Goal: Information Seeking & Learning: Learn about a topic

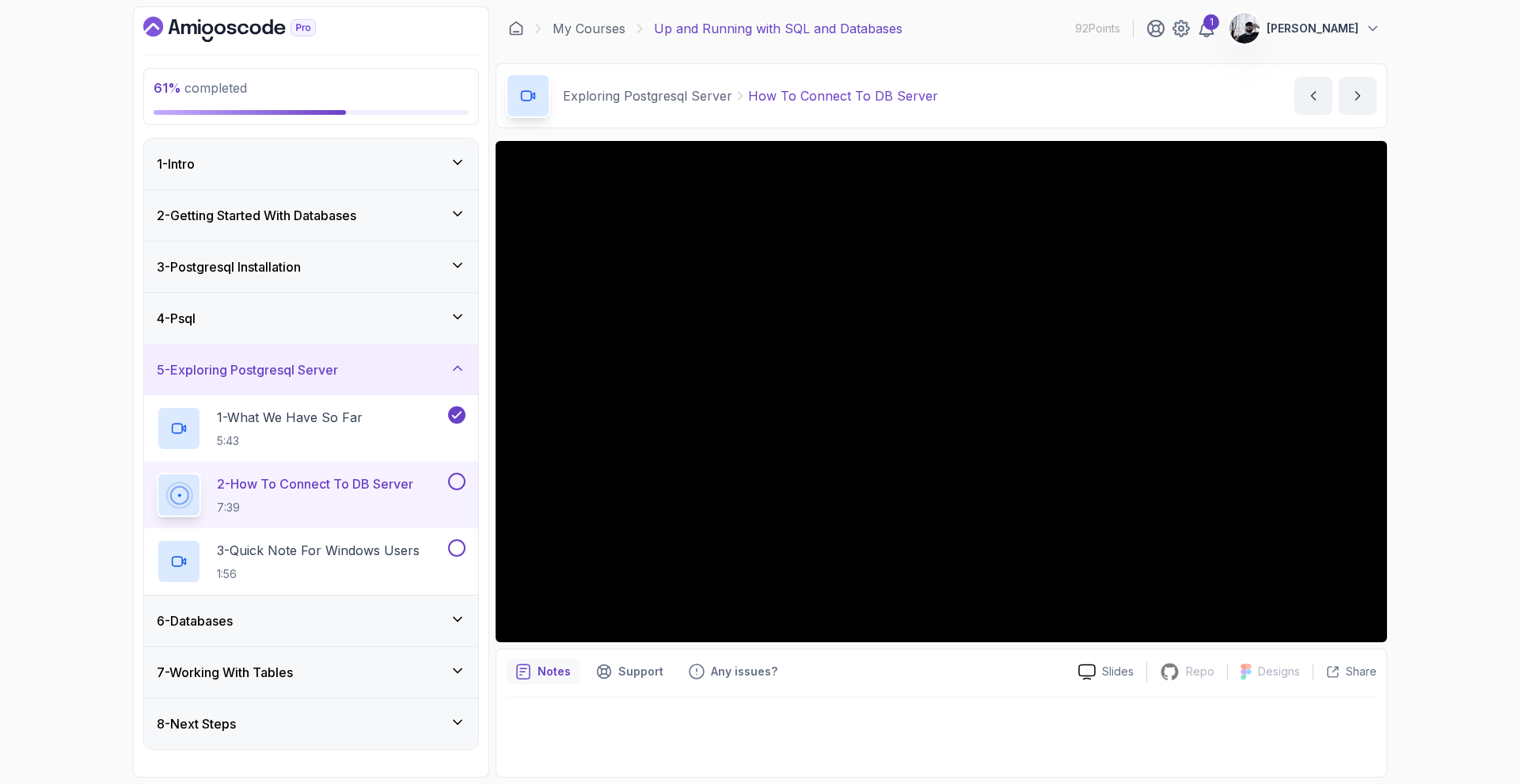
click at [1404, 75] on div "61 % completed 1 - Intro 2 - Getting Started With Databases 3 - Postgresql Inst…" at bounding box center [760, 392] width 1520 height 784
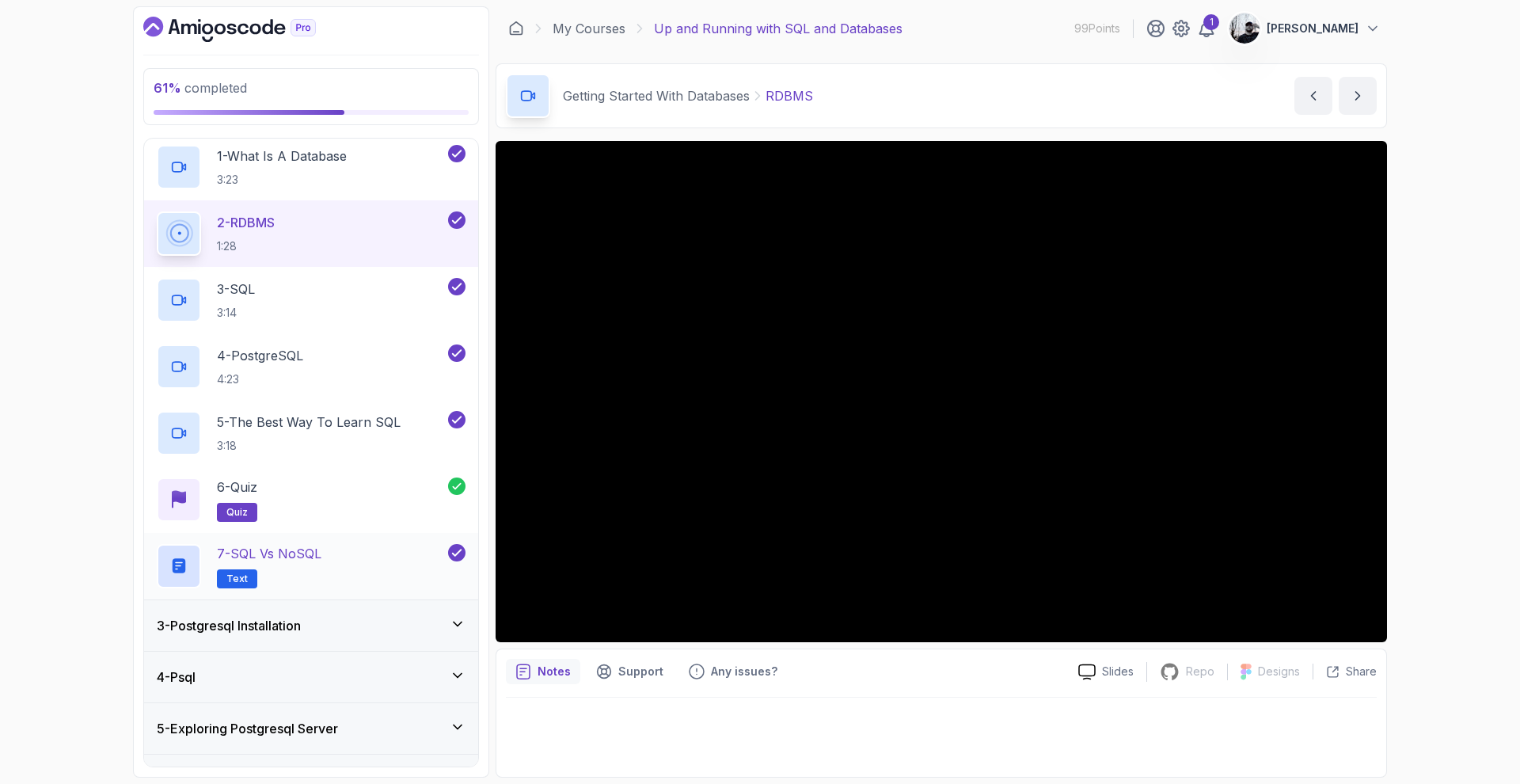
scroll to position [128, 0]
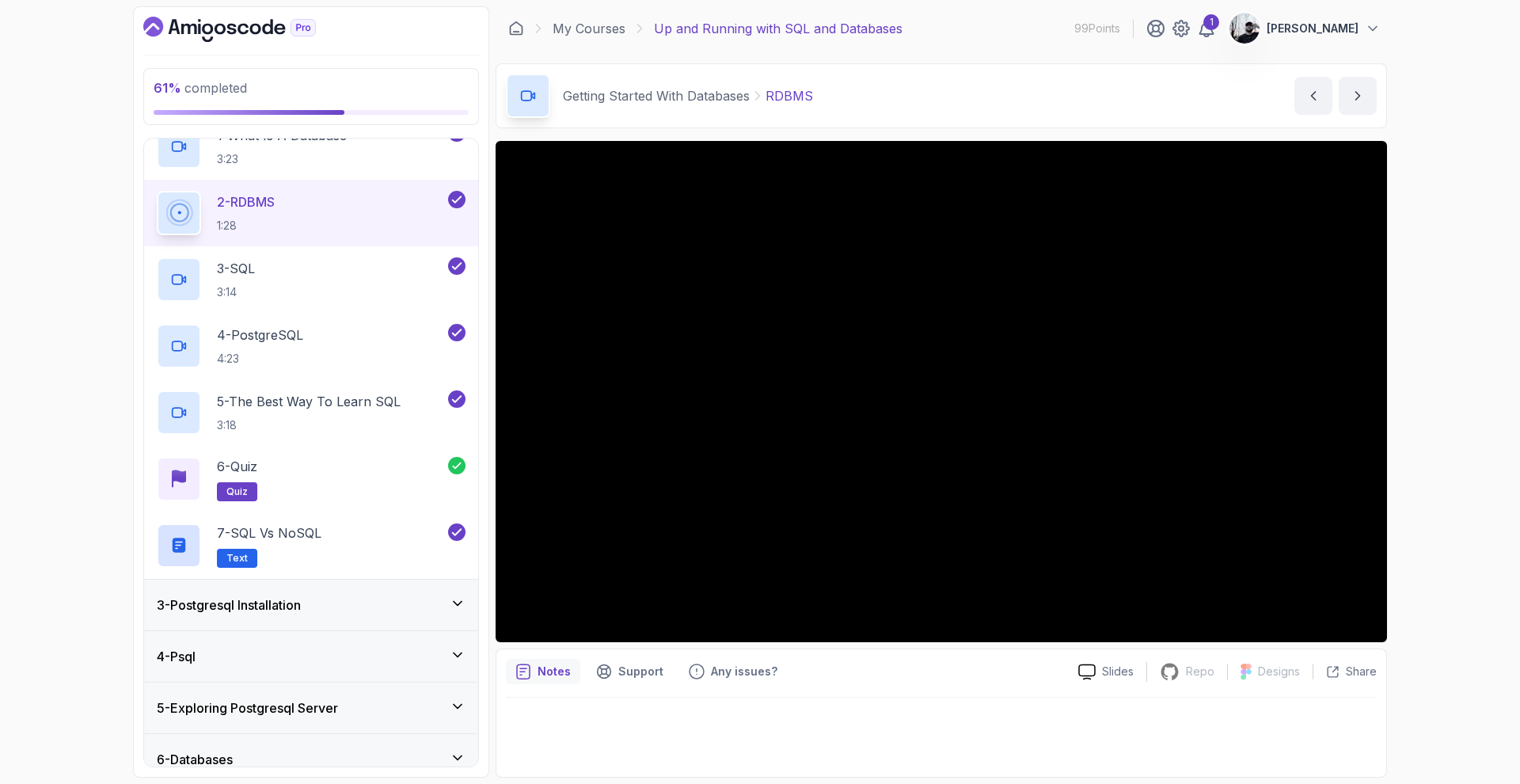
click at [338, 604] on div "3 - Postgresql Installation" at bounding box center [311, 605] width 309 height 19
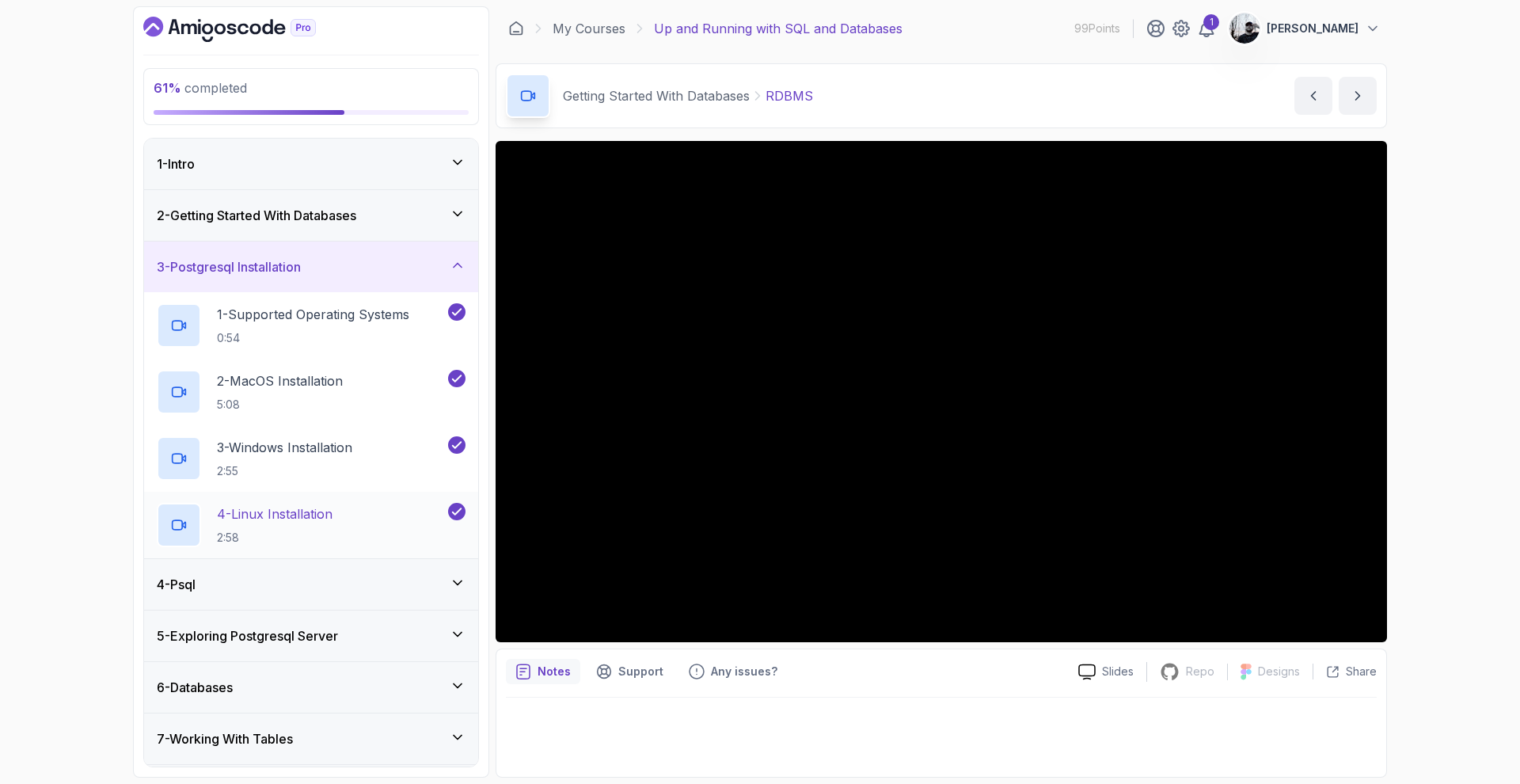
scroll to position [3, 0]
click at [297, 566] on div "4 - Psql" at bounding box center [311, 581] width 334 height 51
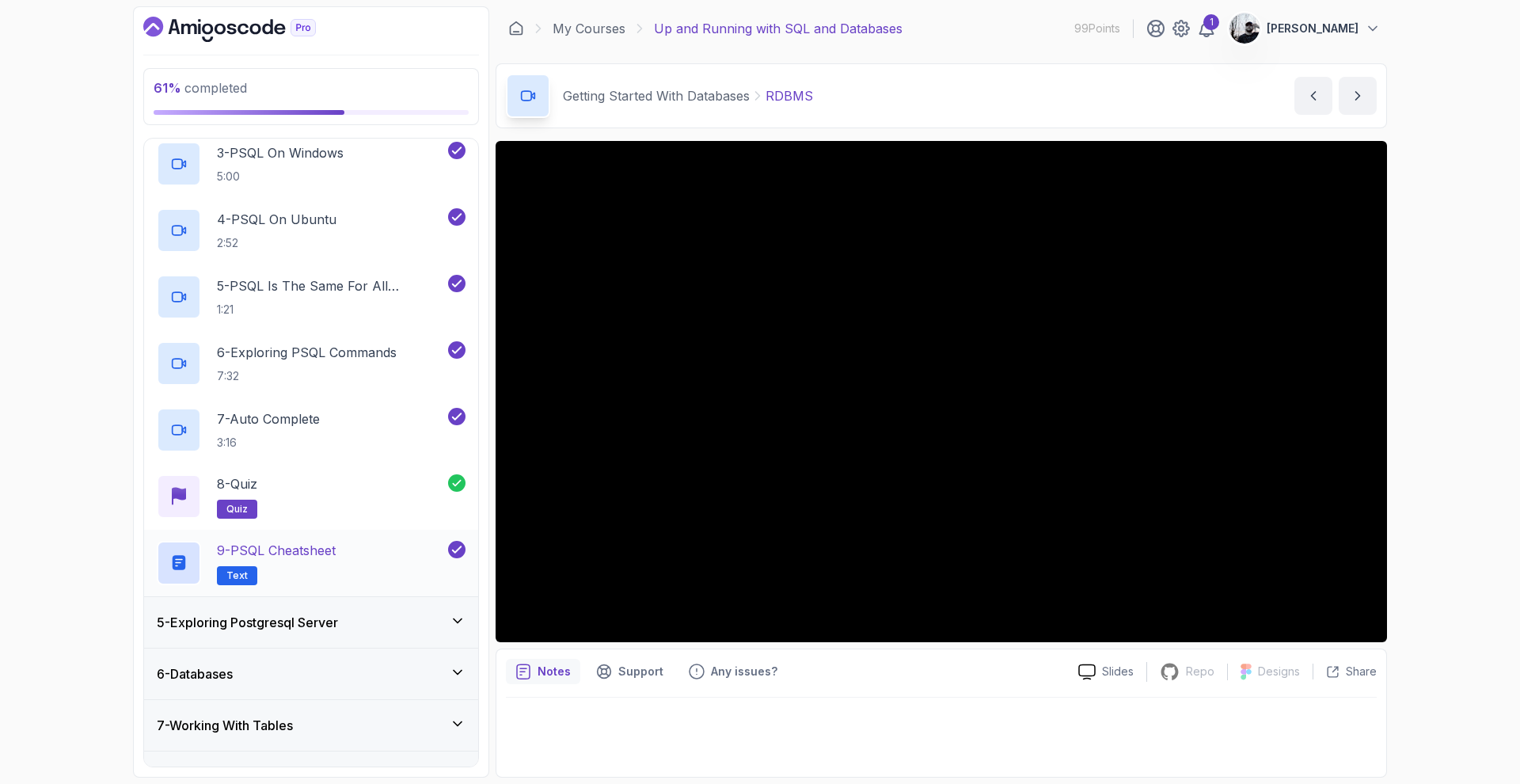
scroll to position [382, 0]
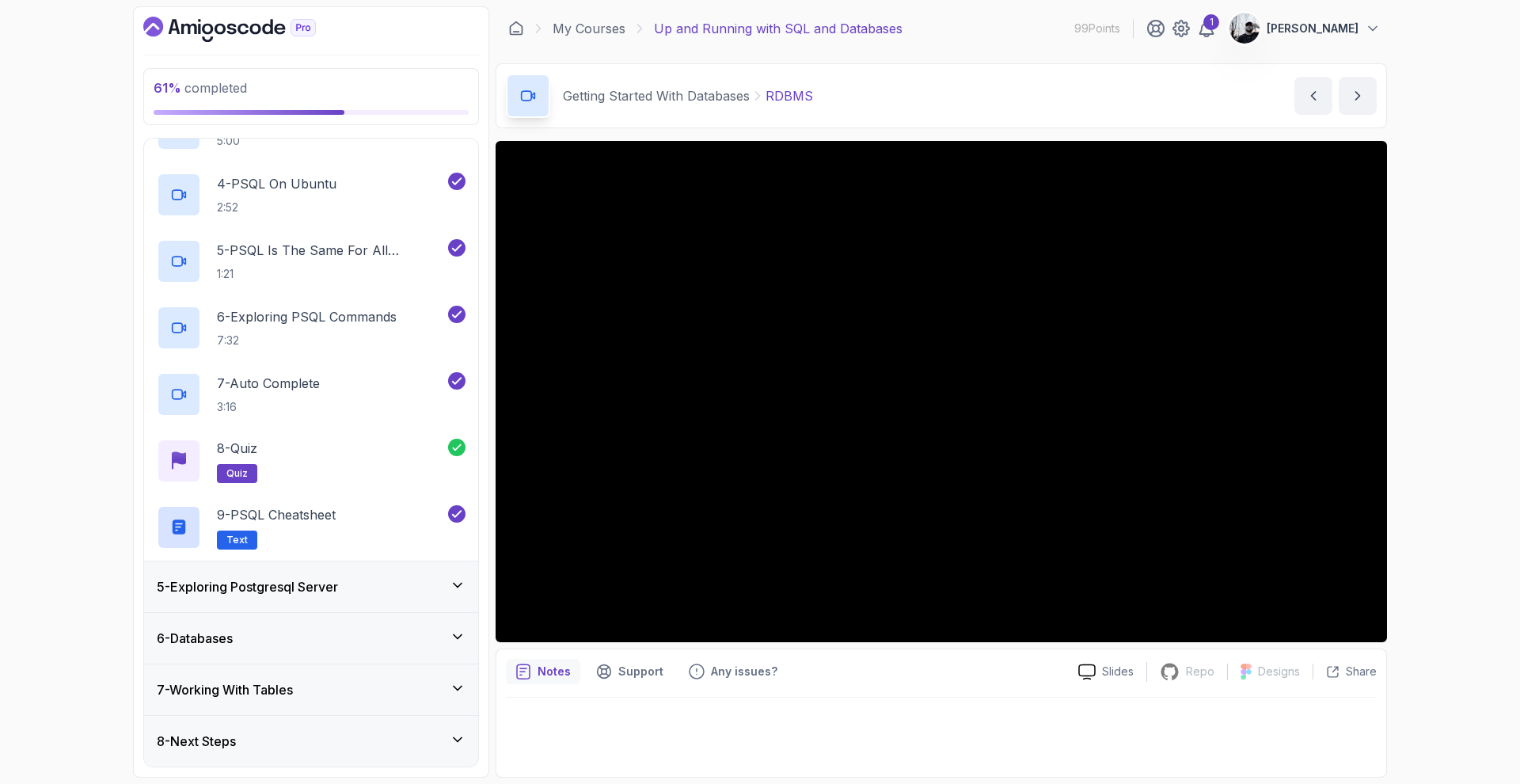
click at [326, 582] on h3 "5 - Exploring Postgresql Server" at bounding box center [247, 587] width 181 height 19
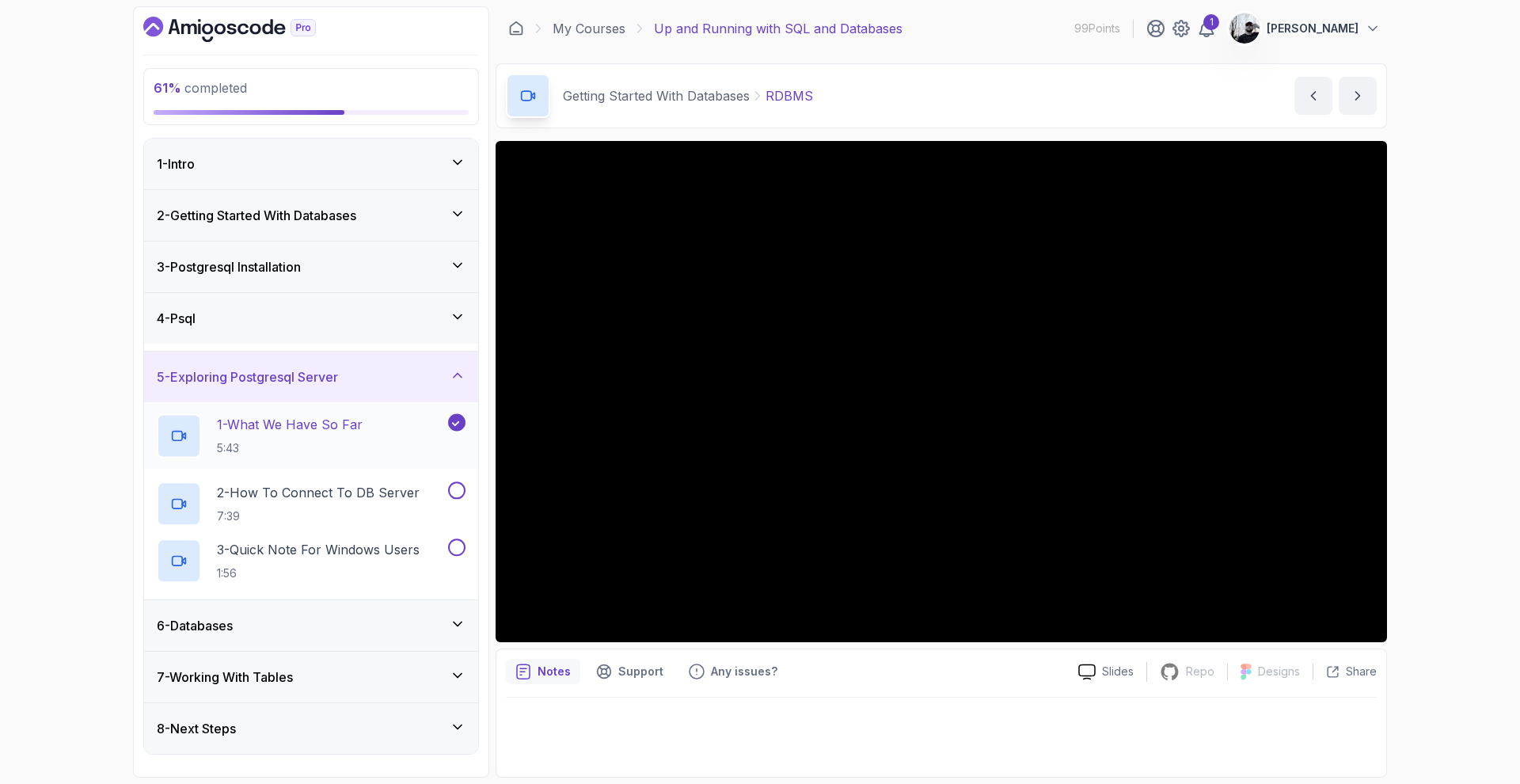
scroll to position [0, 0]
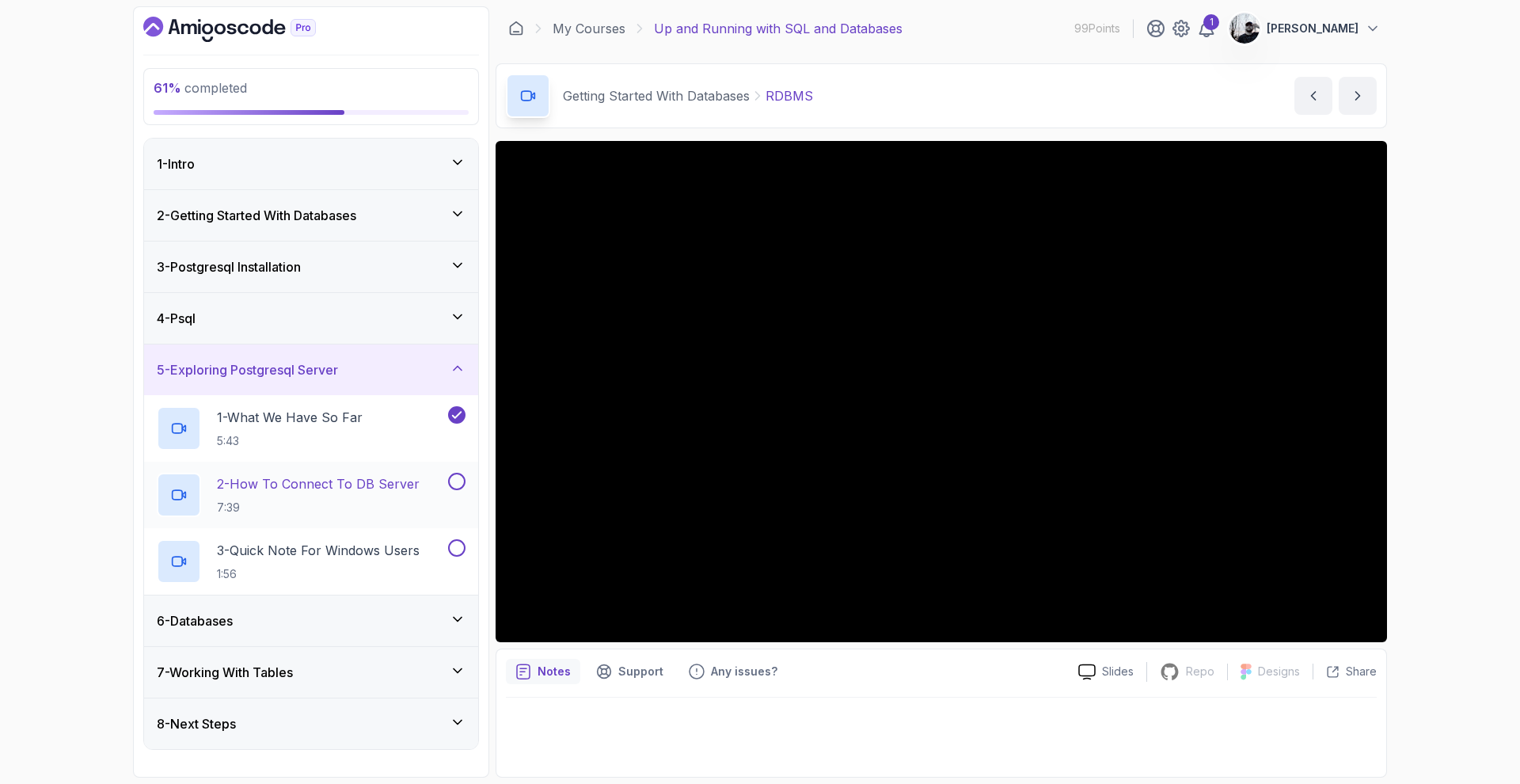
click at [334, 484] on p "2 - How To Connect To DB Server" at bounding box center [318, 483] width 202 height 19
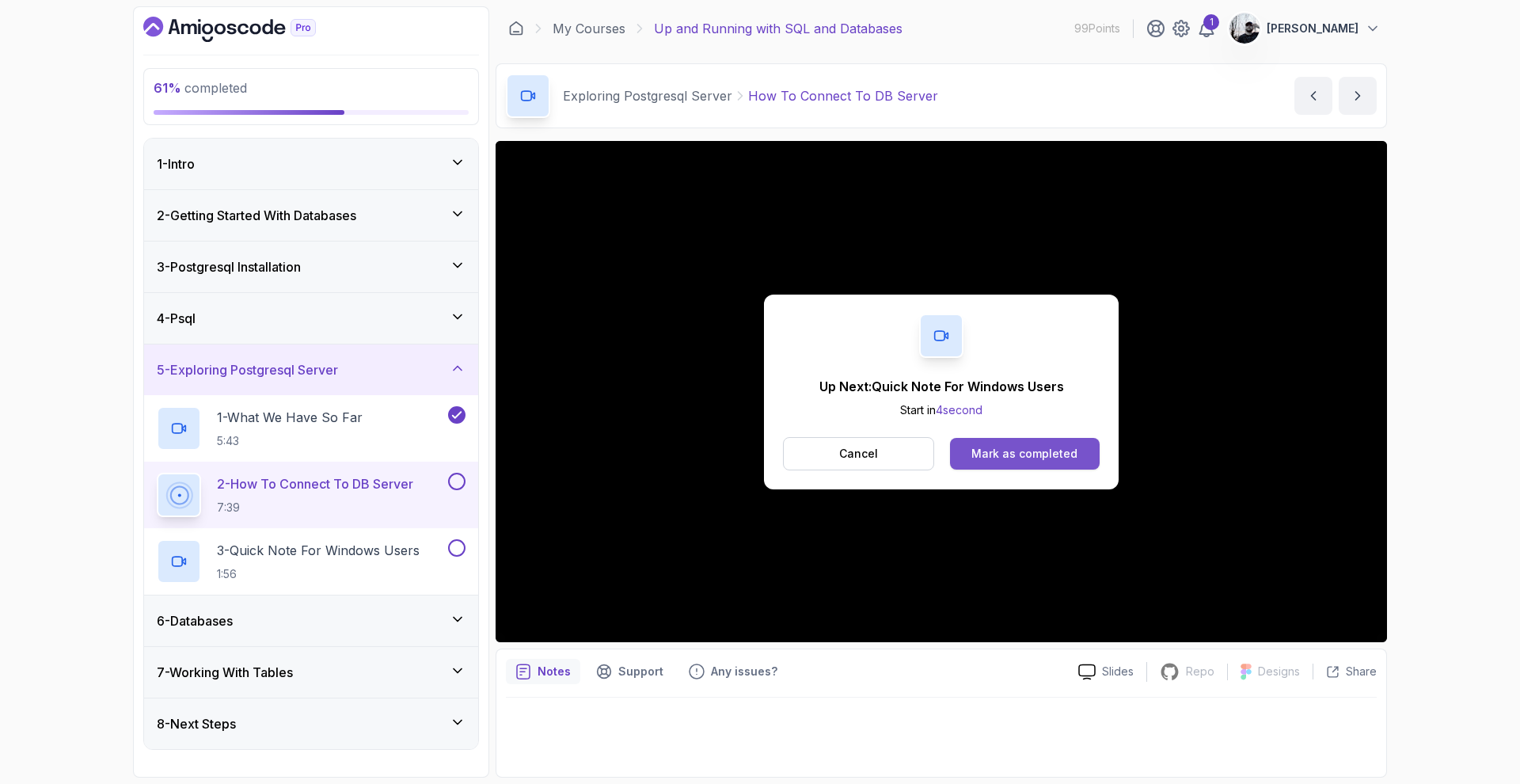
click at [1039, 449] on div "Mark as completed" at bounding box center [1024, 453] width 106 height 16
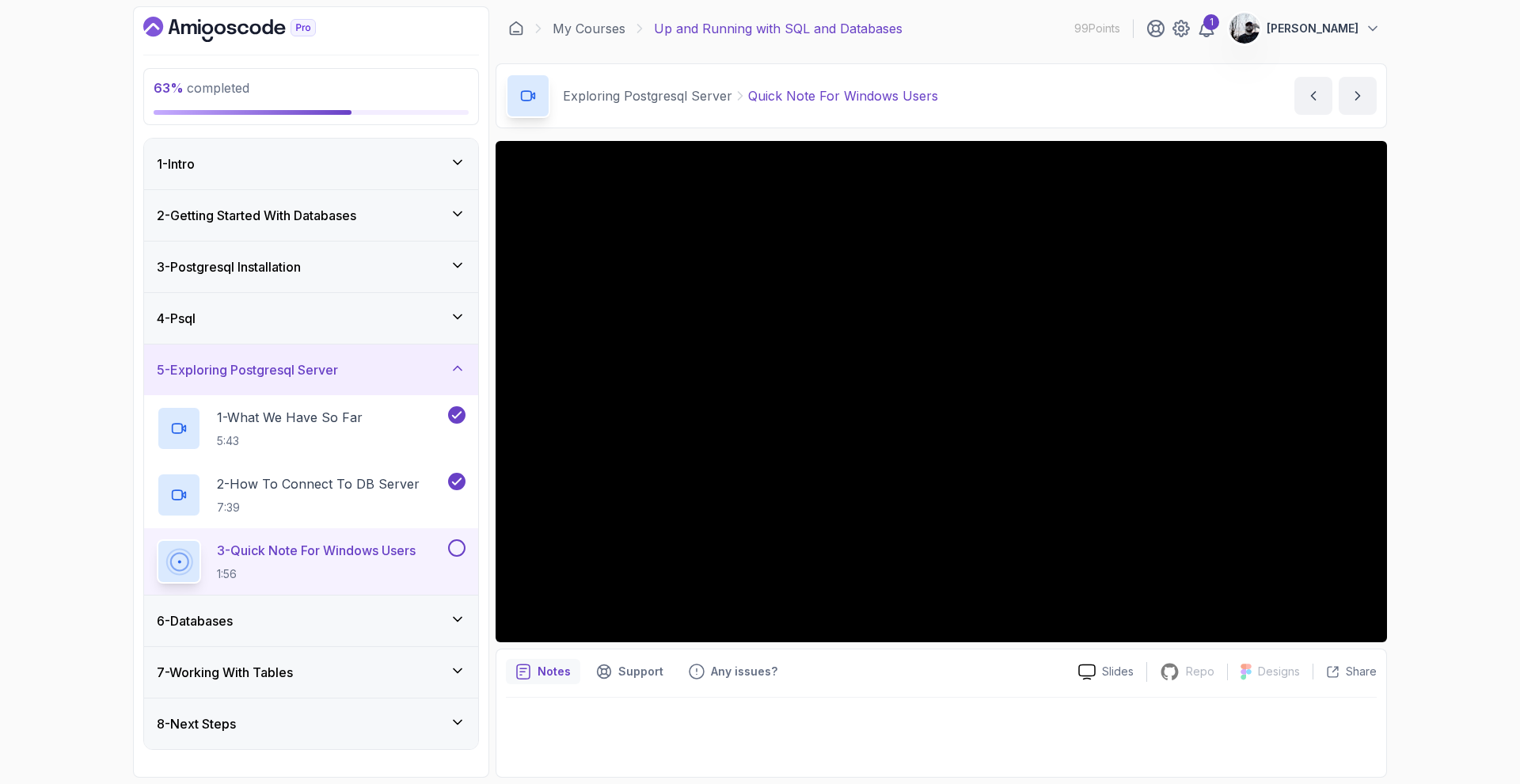
click at [458, 549] on button at bounding box center [456, 548] width 18 height 18
click at [434, 624] on div "6 - Databases" at bounding box center [311, 621] width 309 height 19
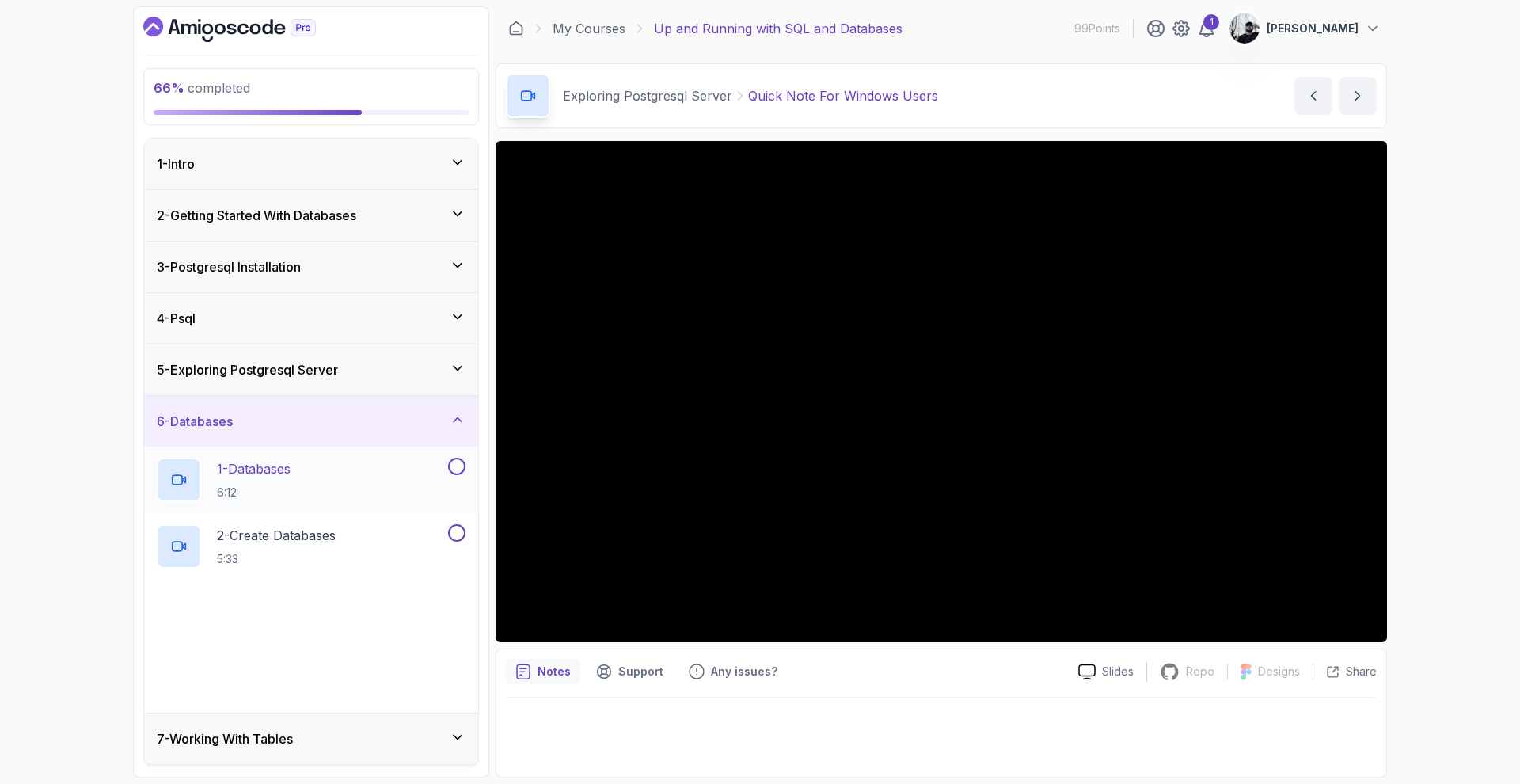
click at [366, 478] on div "1 - Databases 6:12" at bounding box center [301, 479] width 288 height 44
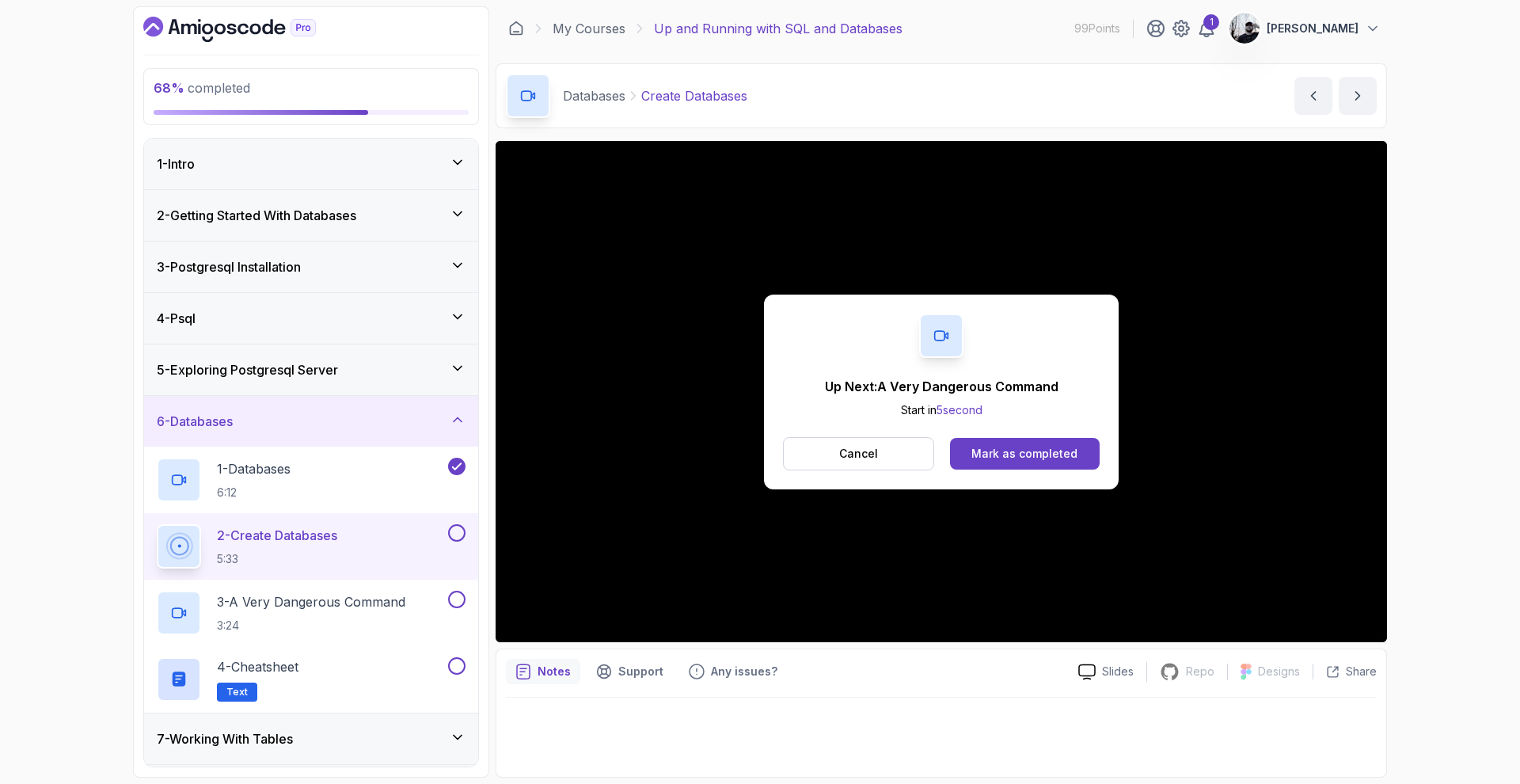
scroll to position [49, 0]
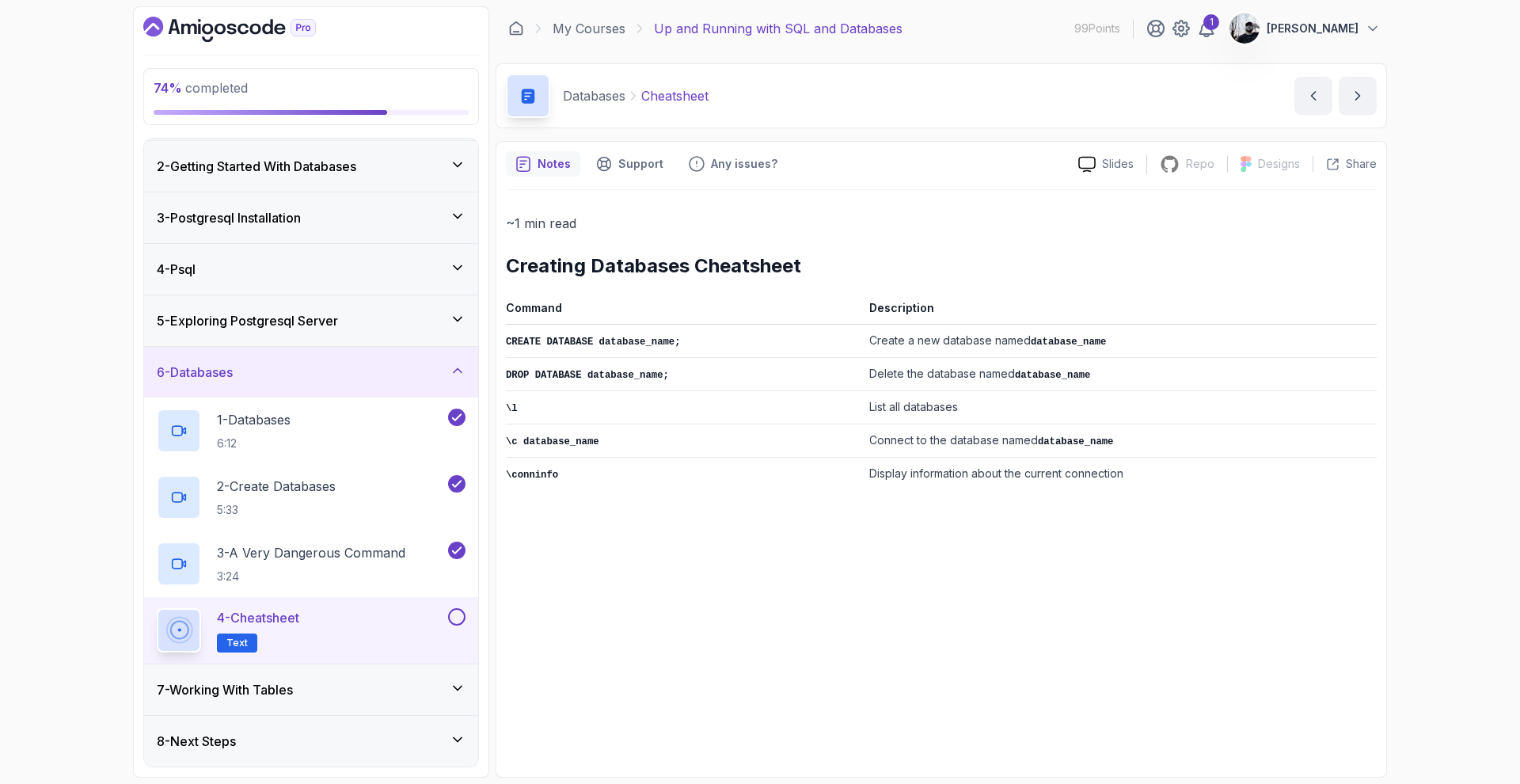
click at [452, 615] on button at bounding box center [456, 616] width 18 height 18
click at [402, 690] on div "7 - Working With Tables" at bounding box center [311, 689] width 309 height 19
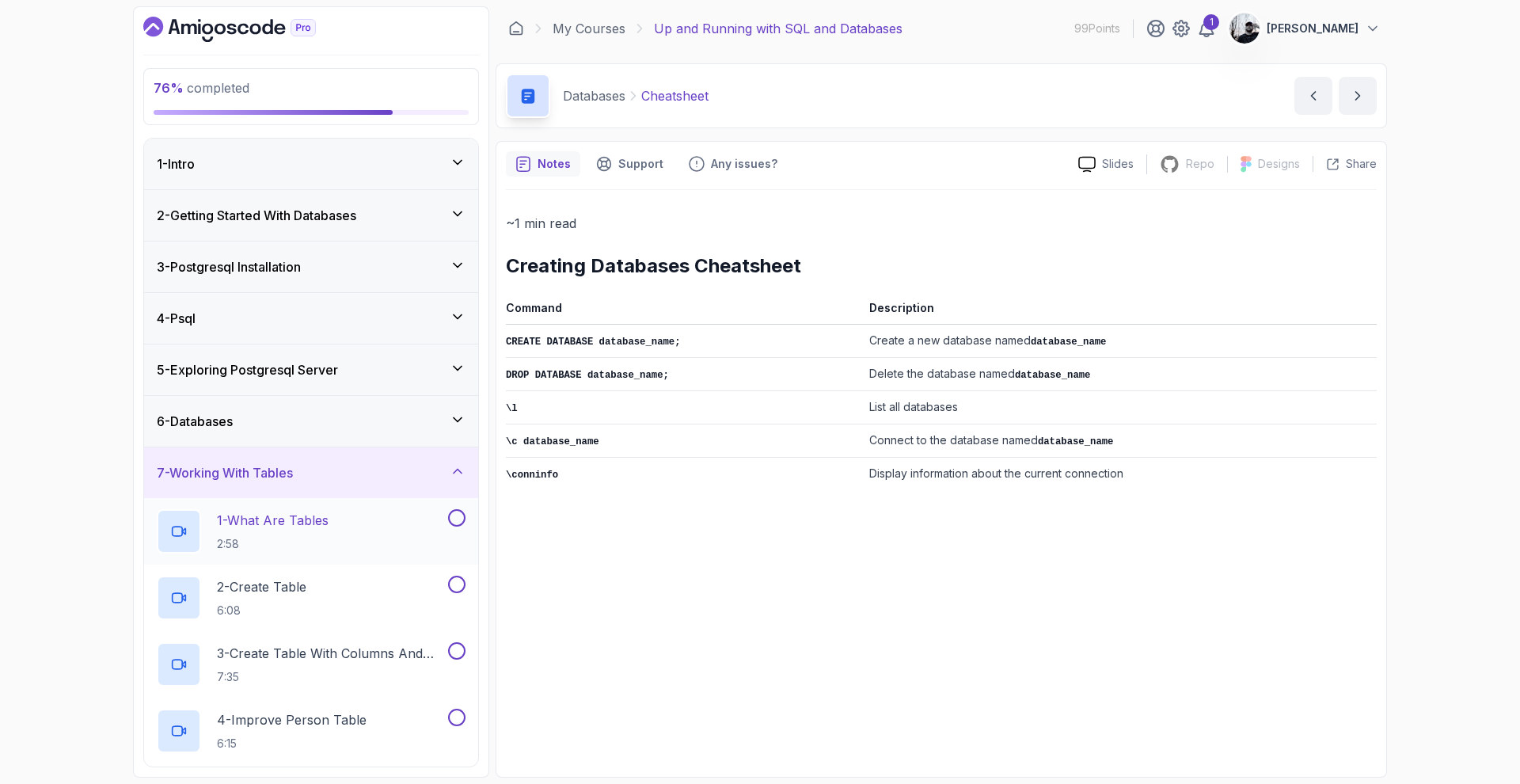
click at [351, 538] on div "1 - What Are Tables 2:58" at bounding box center [301, 531] width 288 height 44
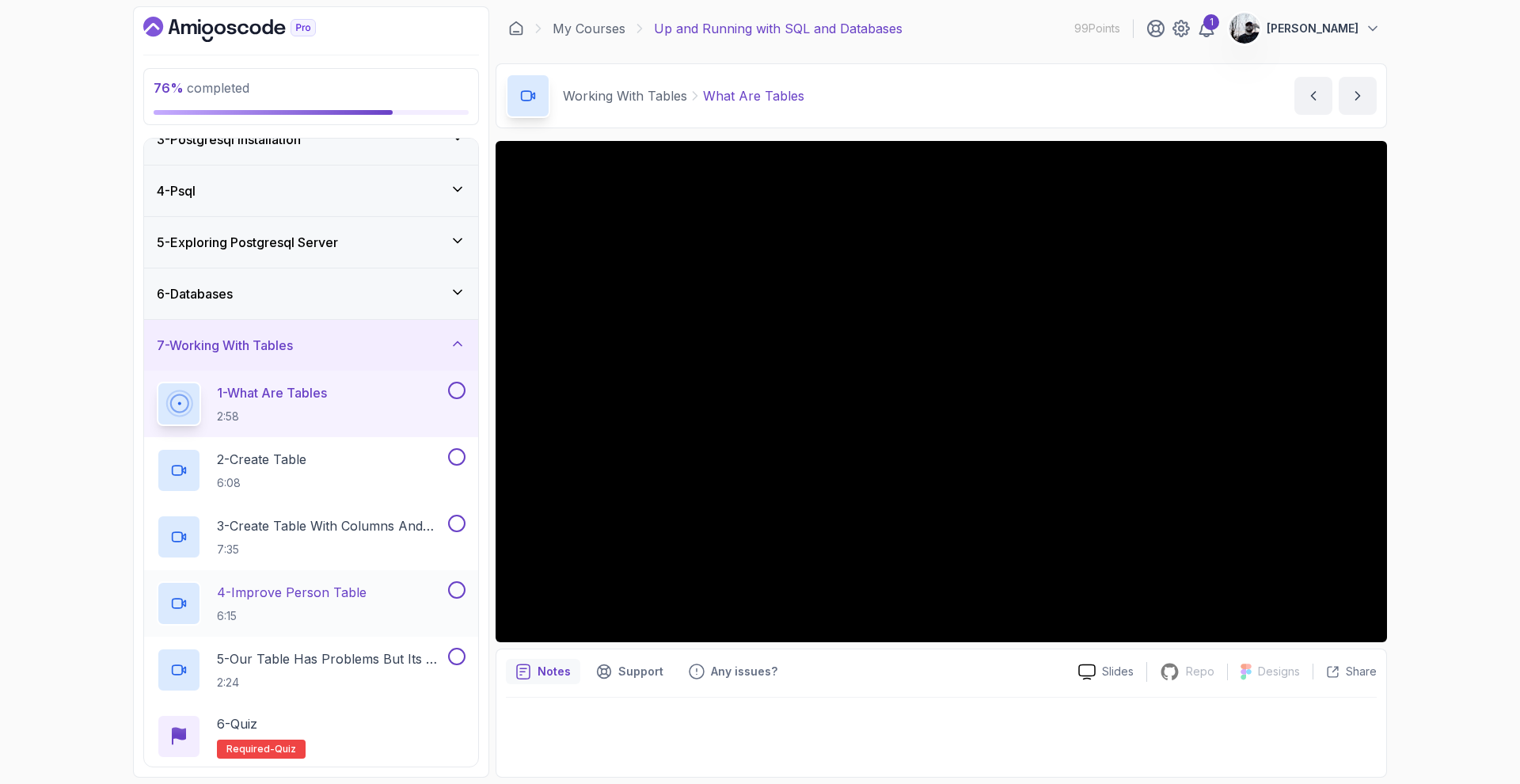
scroll to position [182, 0]
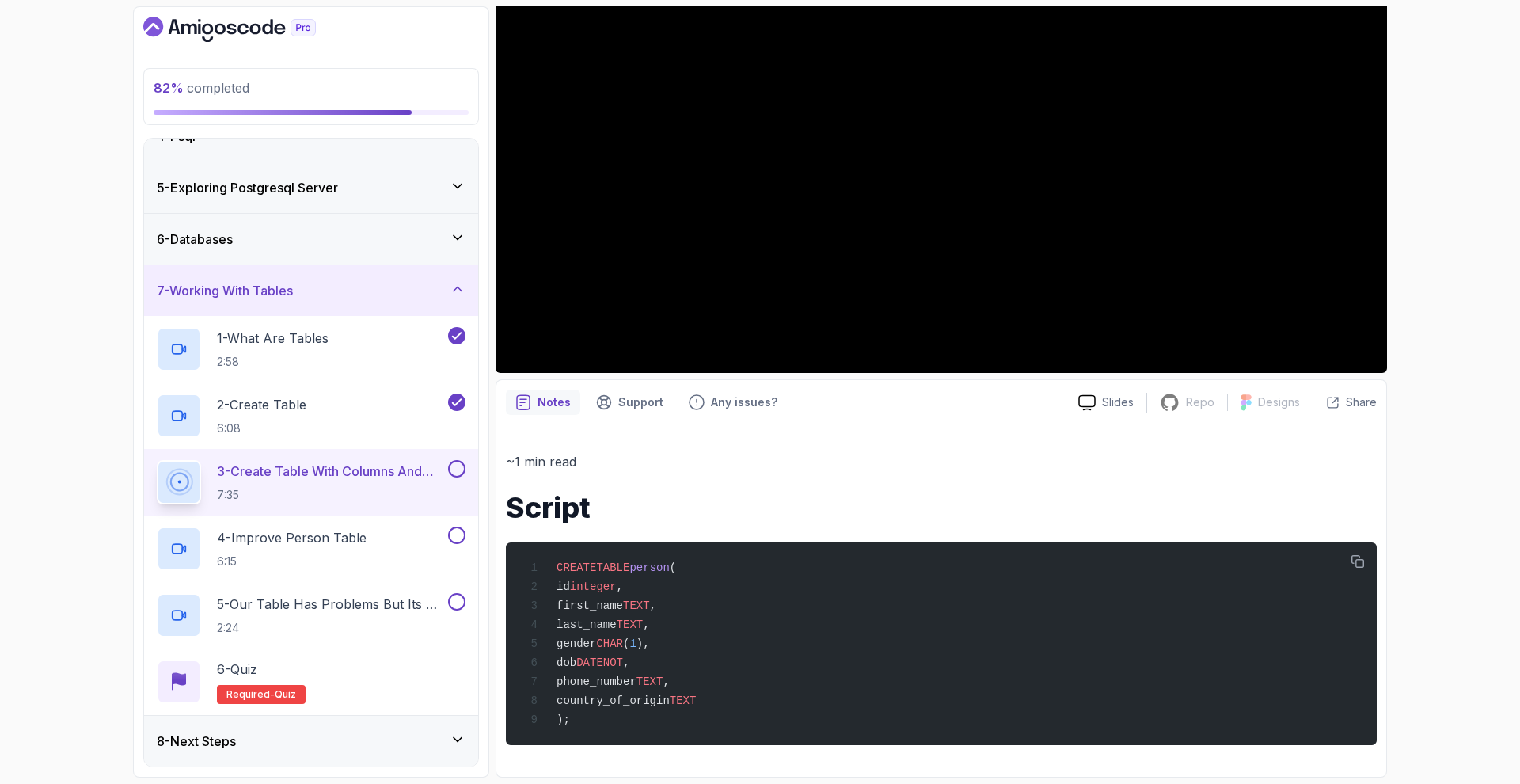
scroll to position [118, 0]
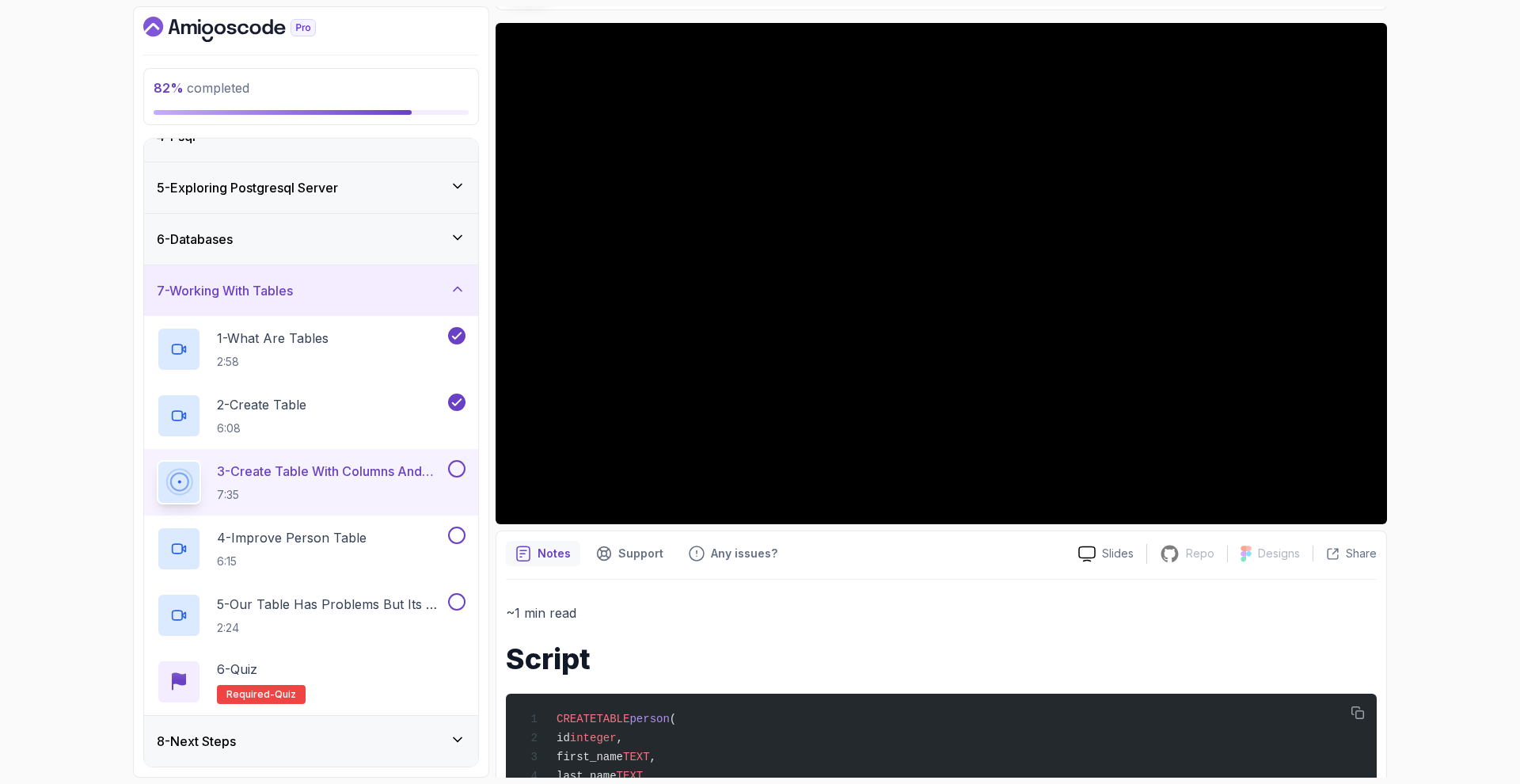
click at [454, 468] on button at bounding box center [456, 468] width 18 height 18
click at [383, 548] on div "4 - Improve Person Table 6:15" at bounding box center [301, 549] width 288 height 44
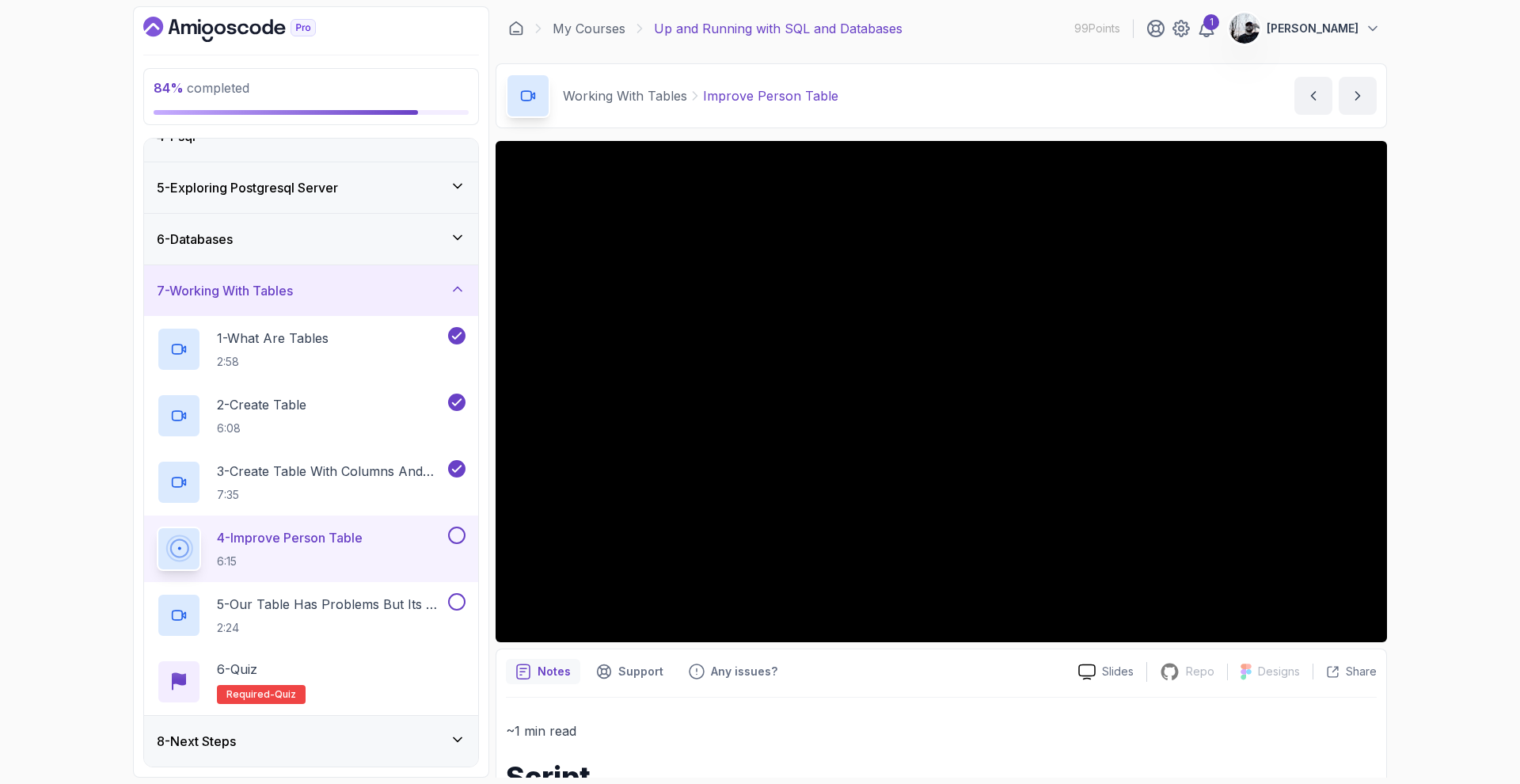
click at [368, 753] on div "8 - Next Steps" at bounding box center [311, 741] width 334 height 51
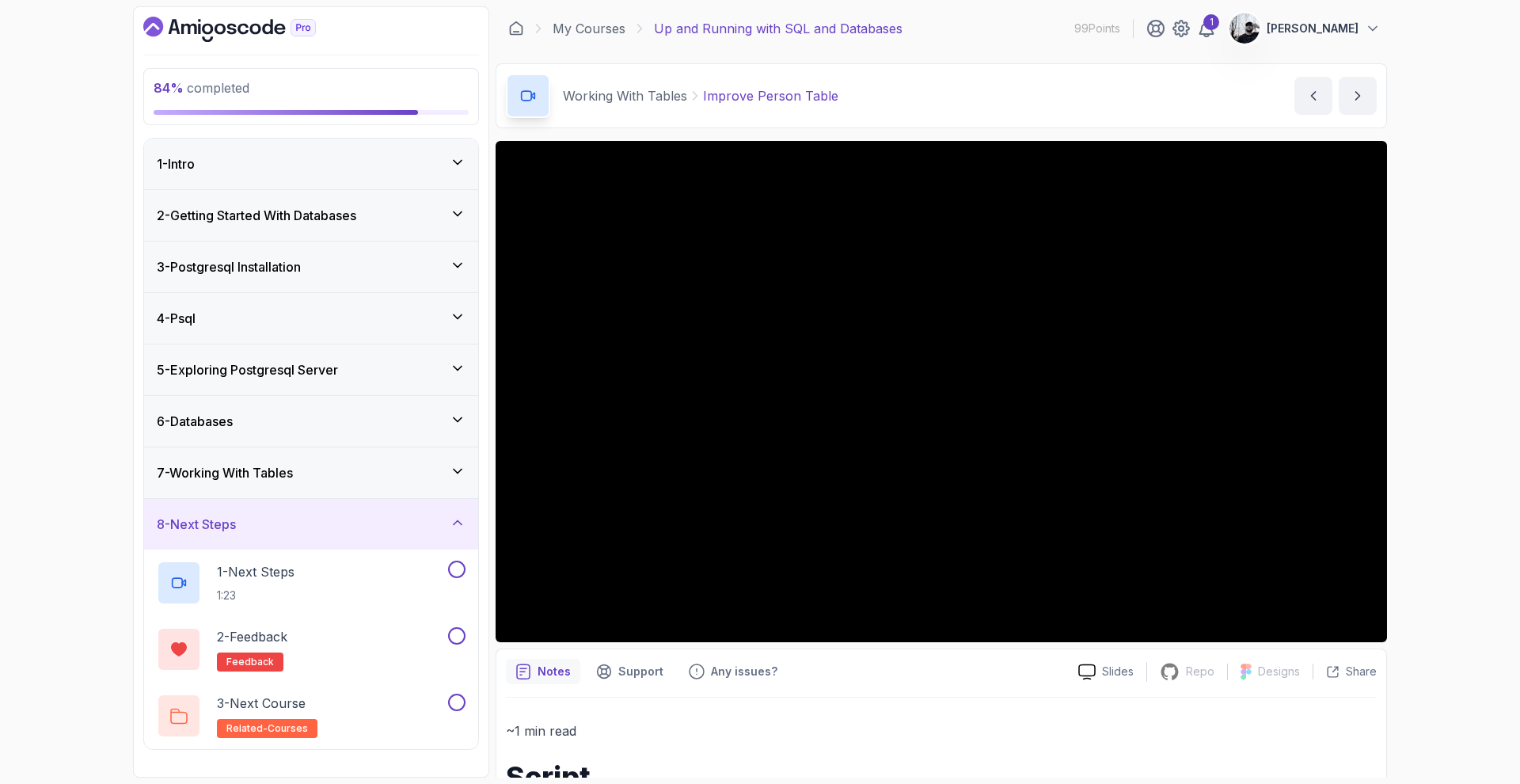
click at [419, 473] on div "7 - Working With Tables" at bounding box center [311, 472] width 309 height 19
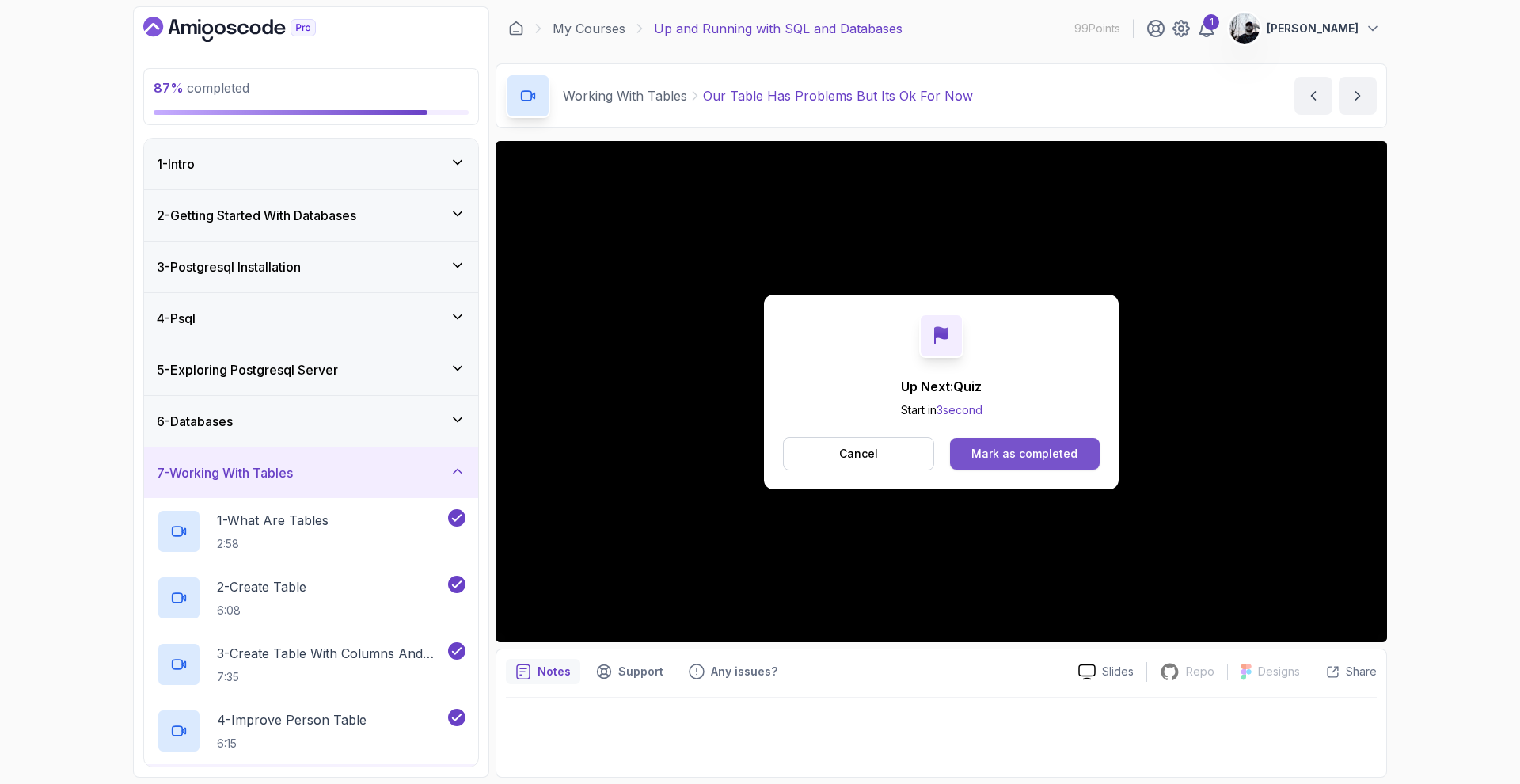
click at [1026, 455] on div "Mark as completed" at bounding box center [1024, 453] width 106 height 16
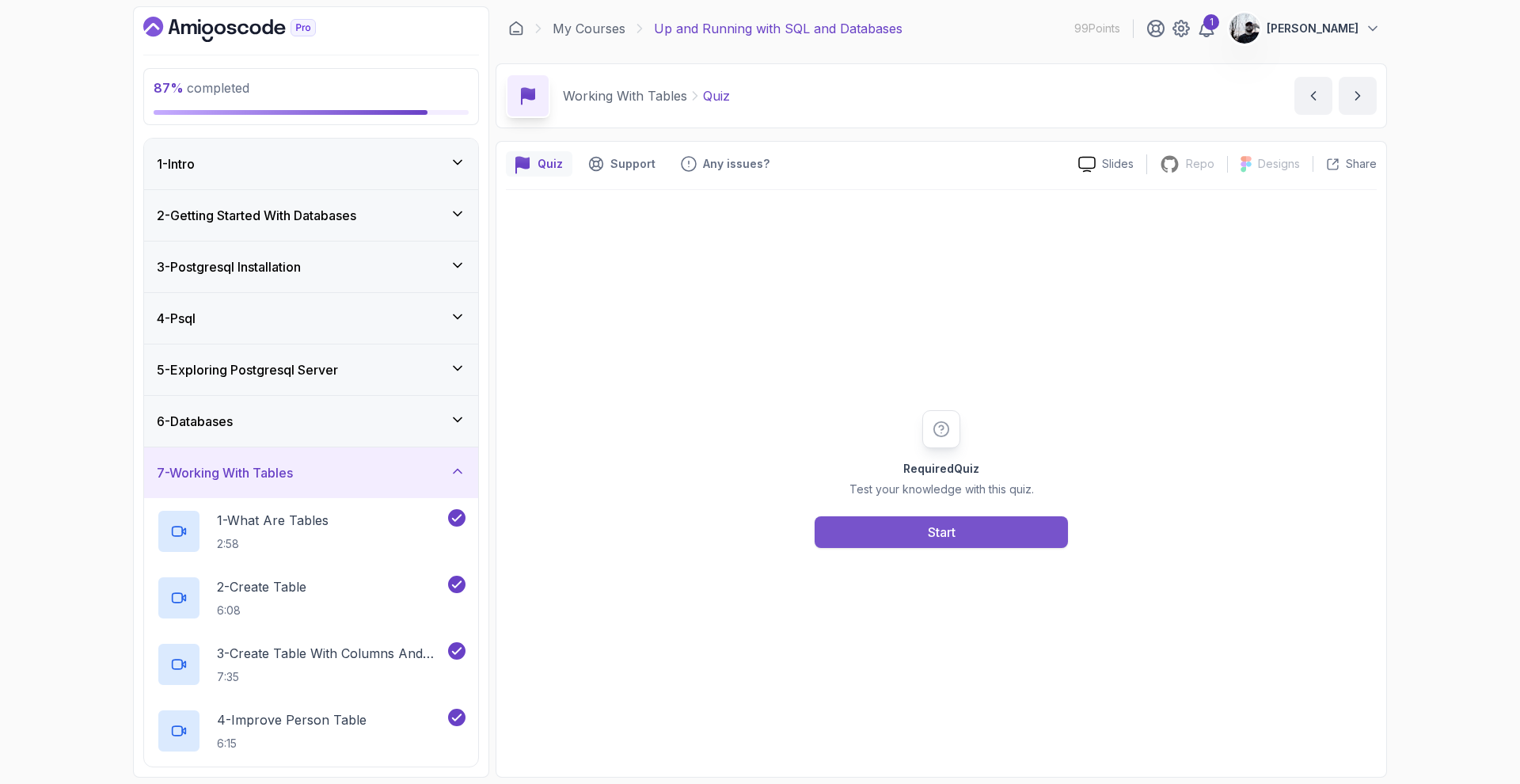
click at [930, 536] on div "Start" at bounding box center [942, 532] width 28 height 19
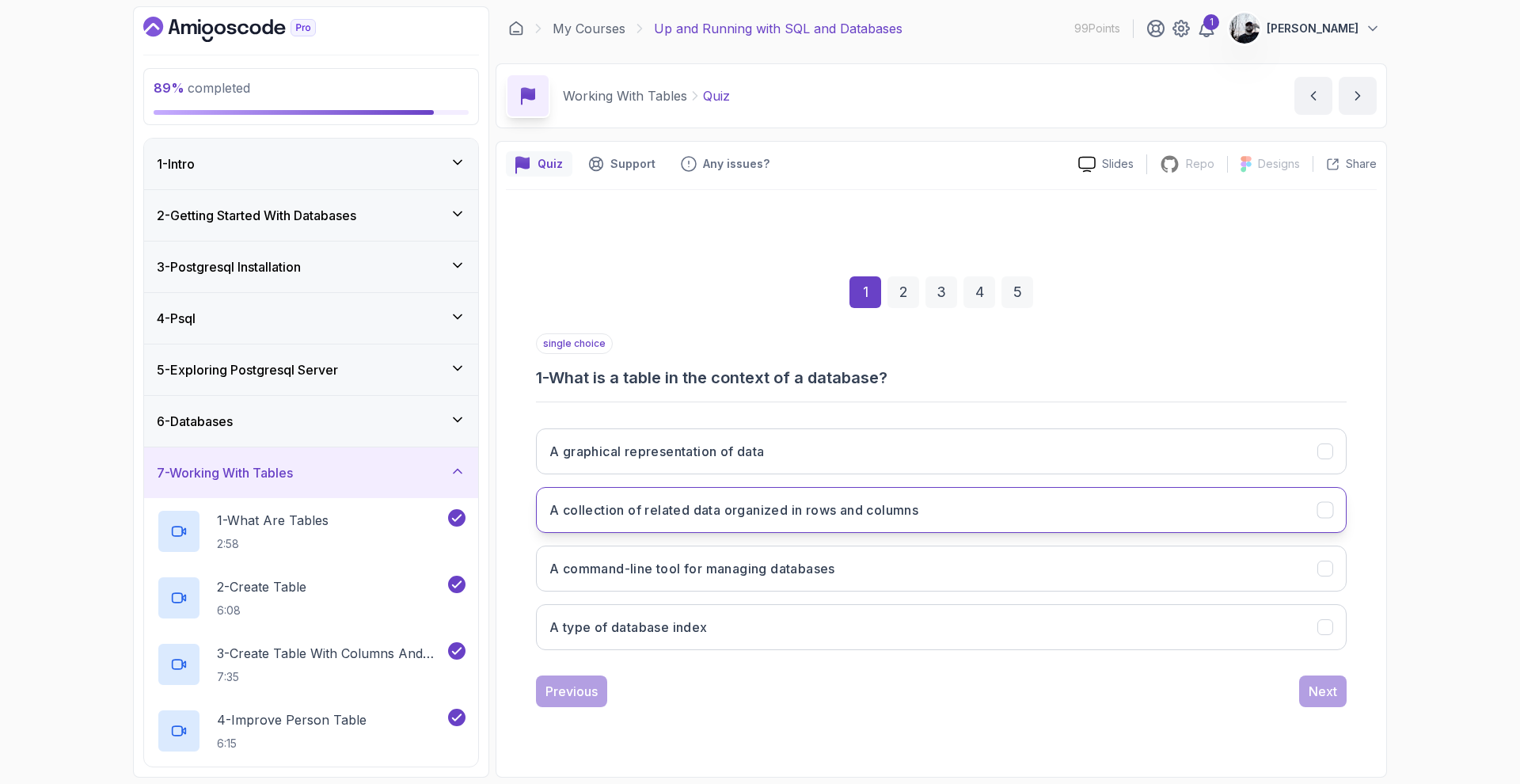
click at [956, 513] on button "A collection of related data organized in rows and columns" at bounding box center [941, 510] width 810 height 46
click at [1330, 692] on div "Next" at bounding box center [1323, 691] width 29 height 19
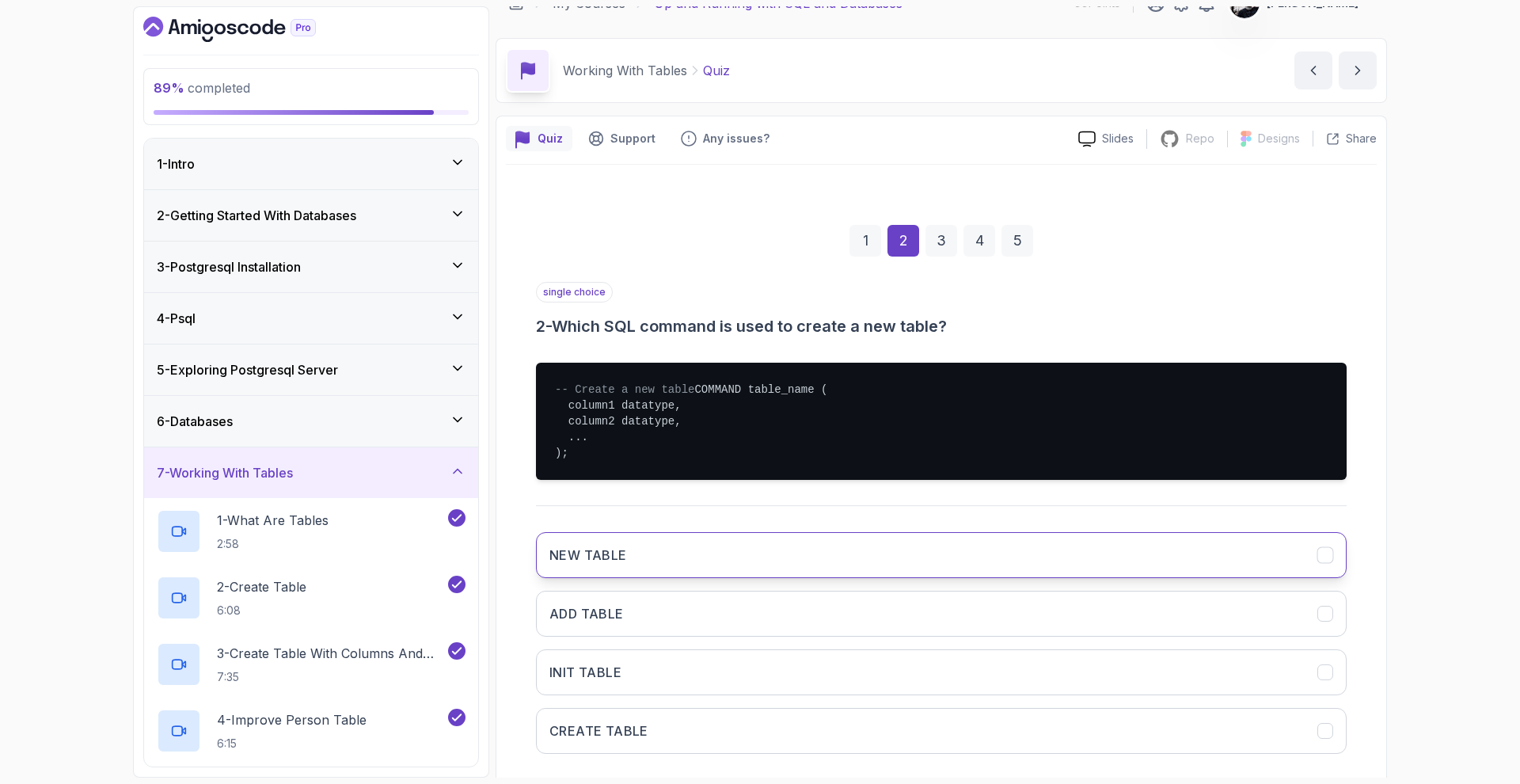
scroll to position [119, 0]
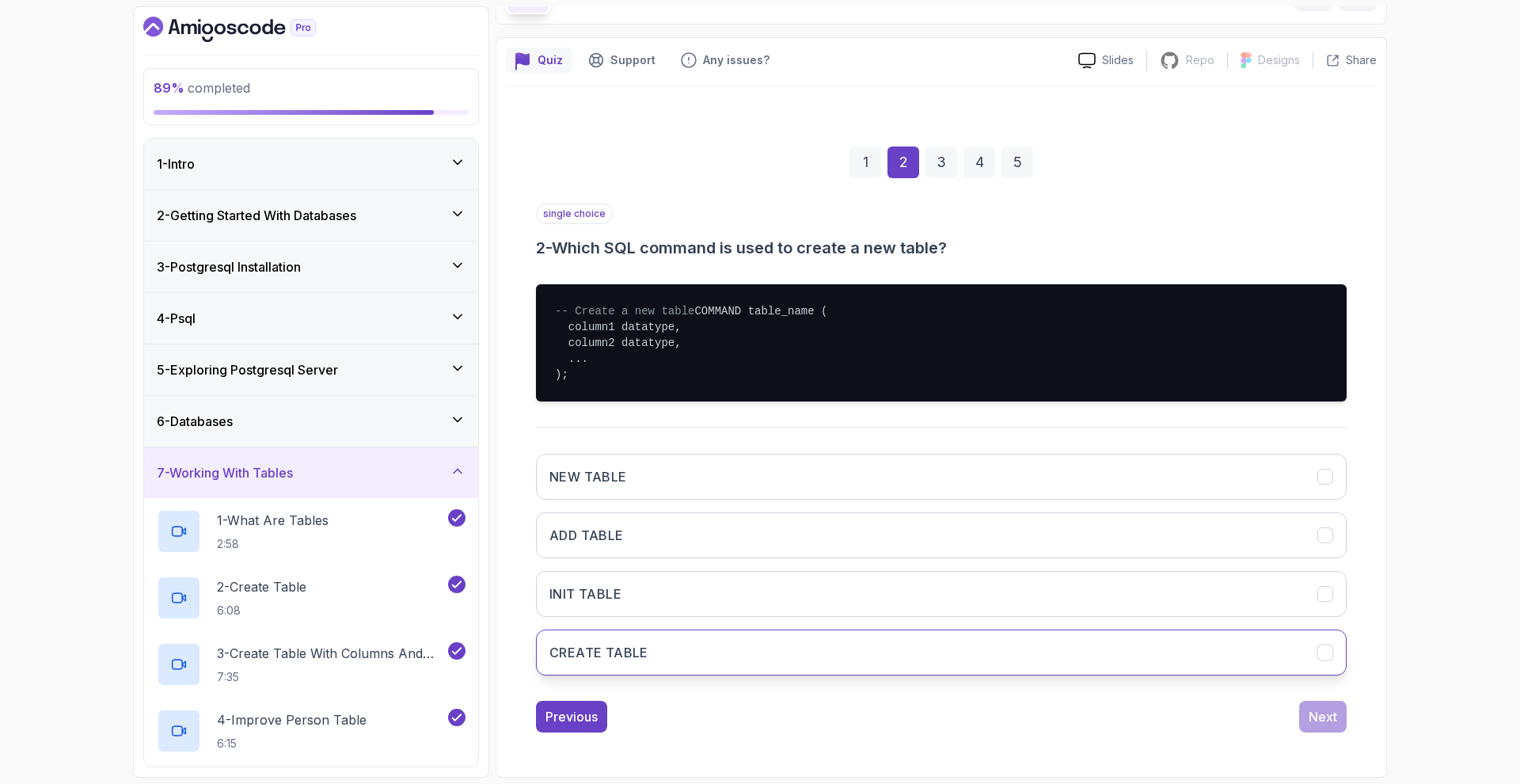
click at [839, 649] on button "CREATE TABLE" at bounding box center [941, 652] width 810 height 46
drag, startPoint x: 1327, startPoint y: 715, endPoint x: 1313, endPoint y: 706, distance: 16.6
click at [1326, 716] on div "Next" at bounding box center [1323, 716] width 29 height 19
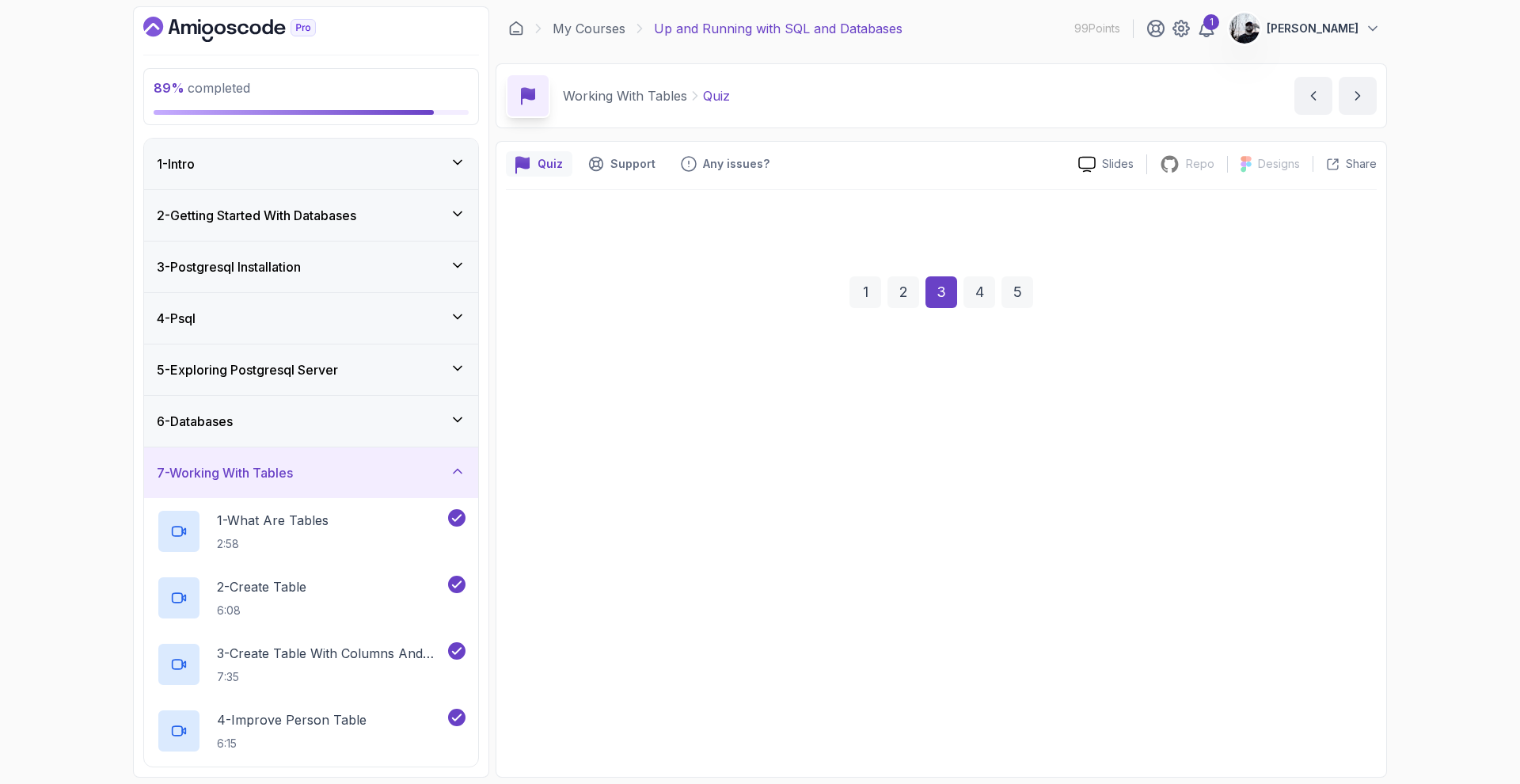
scroll to position [0, 0]
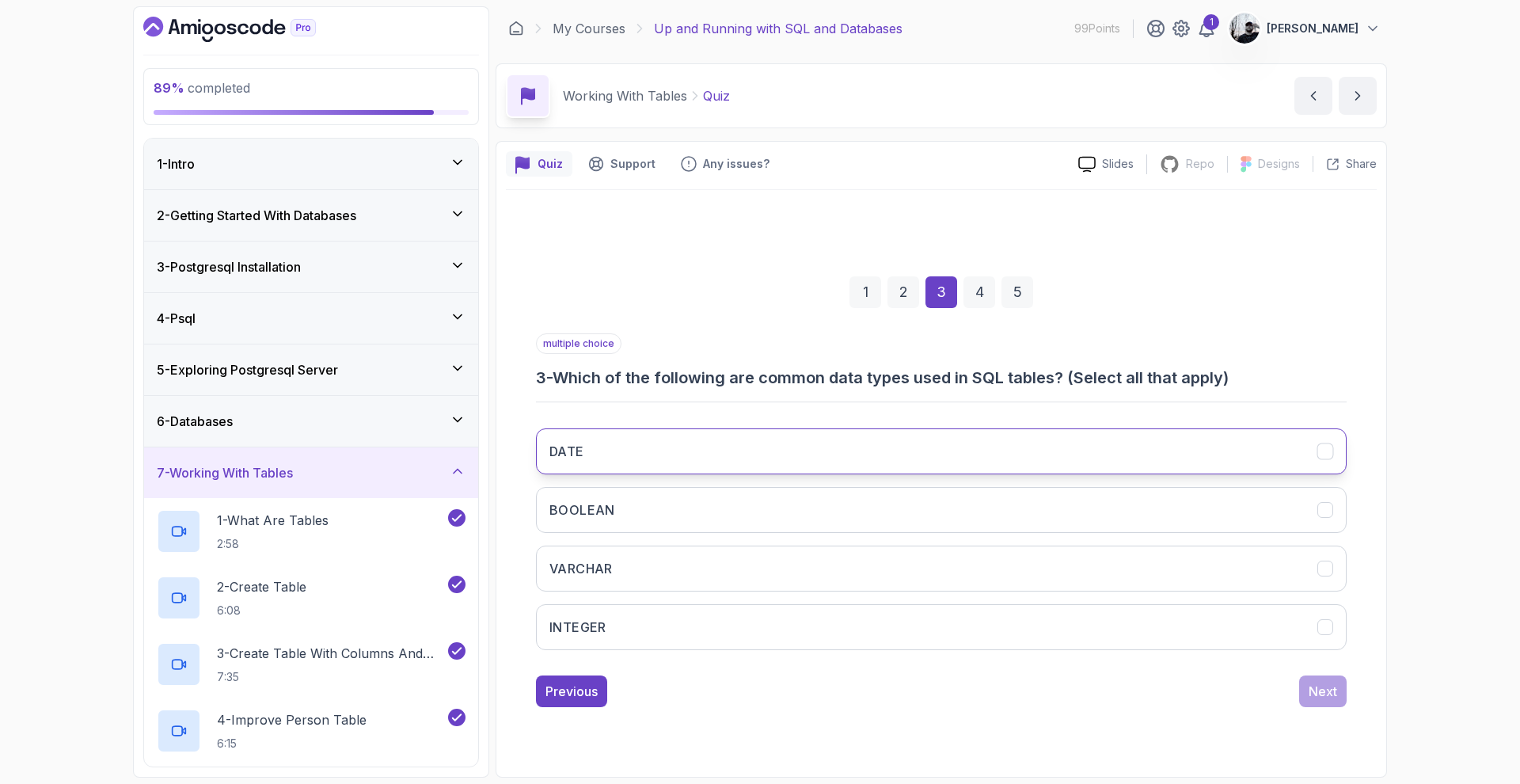
click at [743, 453] on button "DATE" at bounding box center [941, 451] width 810 height 46
click at [733, 512] on button "BOOLEAN" at bounding box center [941, 510] width 810 height 46
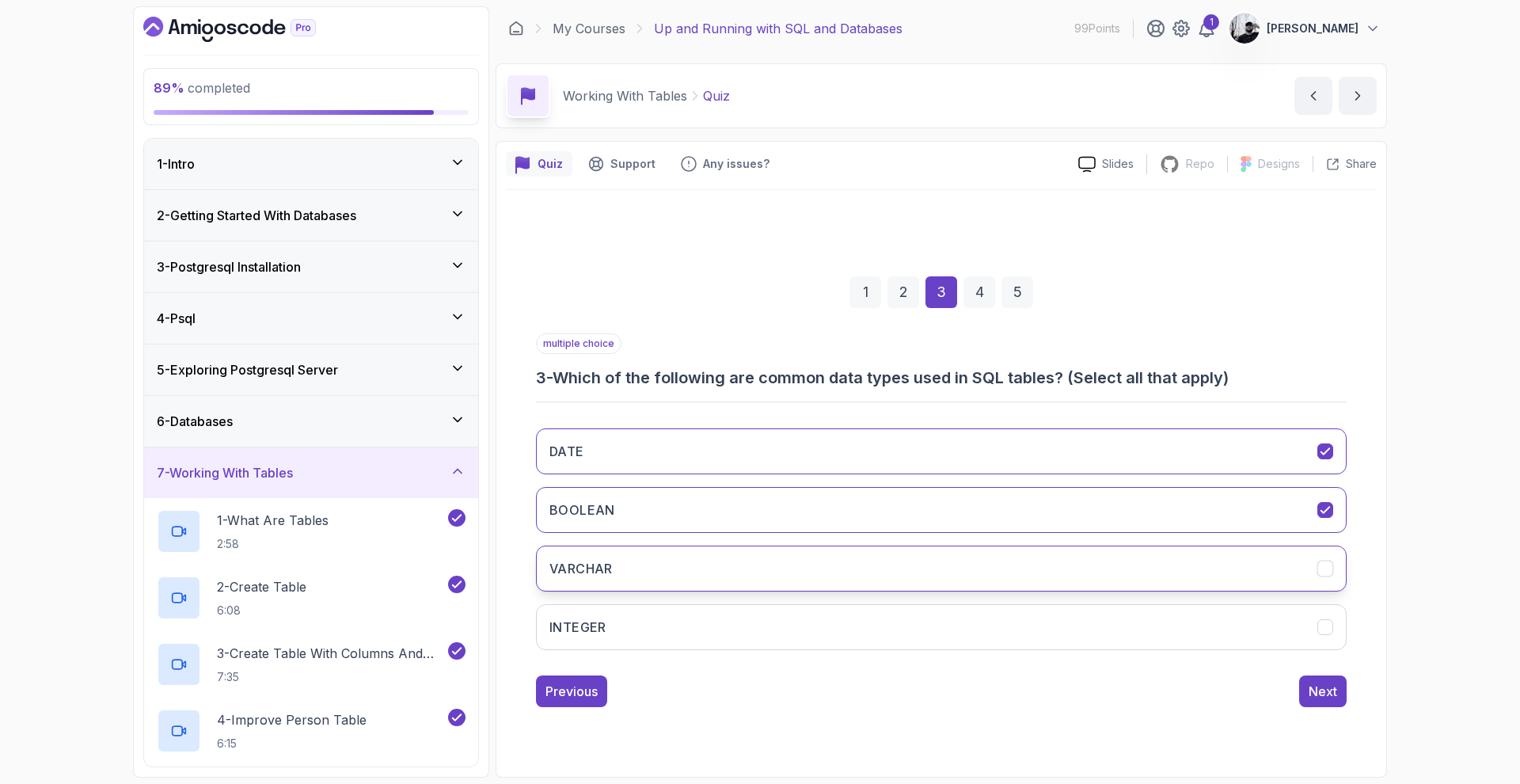
click at [744, 582] on button "VARCHAR" at bounding box center [941, 568] width 810 height 46
click at [745, 641] on button "INTEGER" at bounding box center [941, 627] width 810 height 46
click at [1327, 693] on div "Next" at bounding box center [1323, 691] width 29 height 19
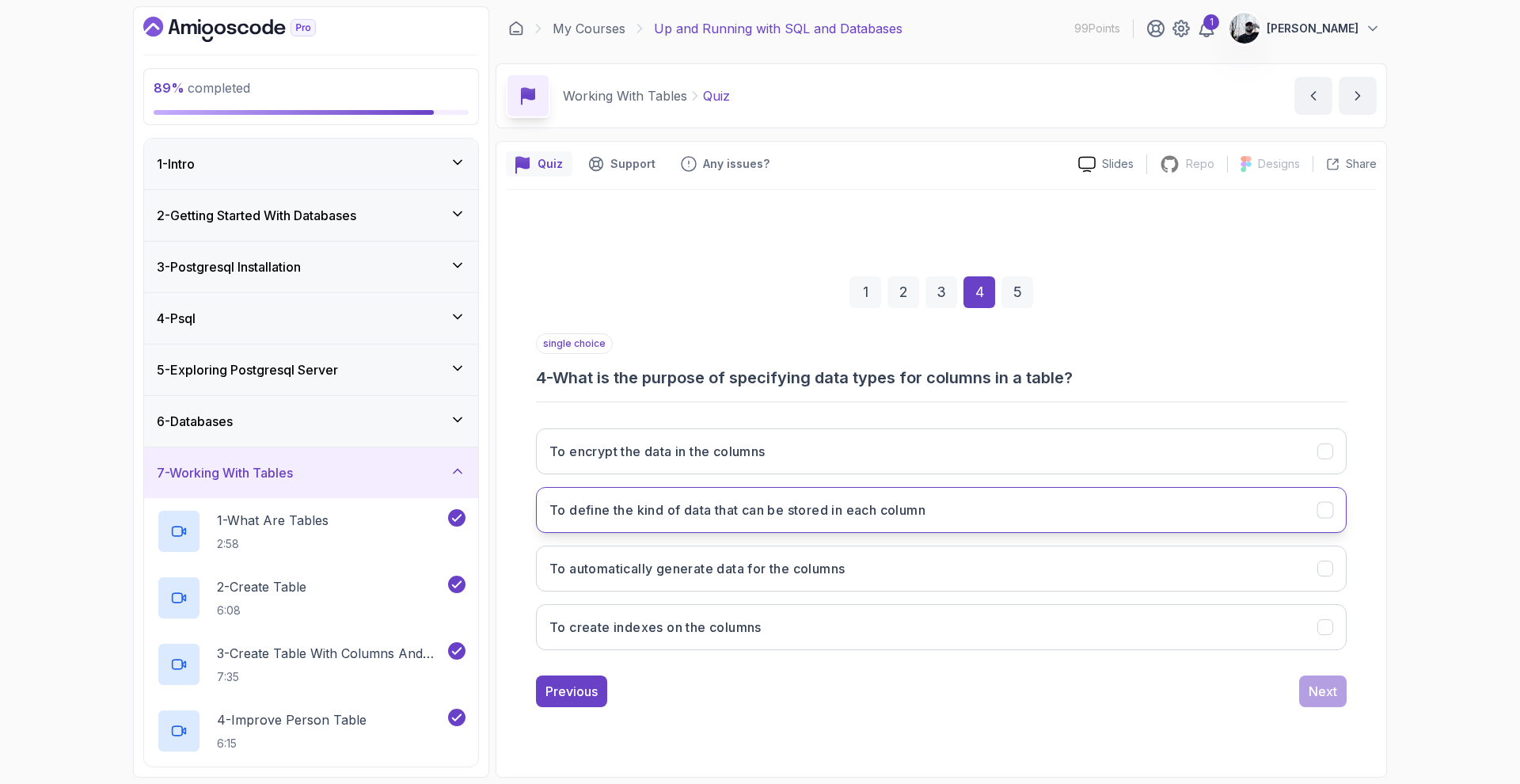
click at [827, 515] on h3 "To define the kind of data that can be stored in each column" at bounding box center [738, 510] width 376 height 19
click at [1330, 689] on div "Next" at bounding box center [1323, 691] width 29 height 19
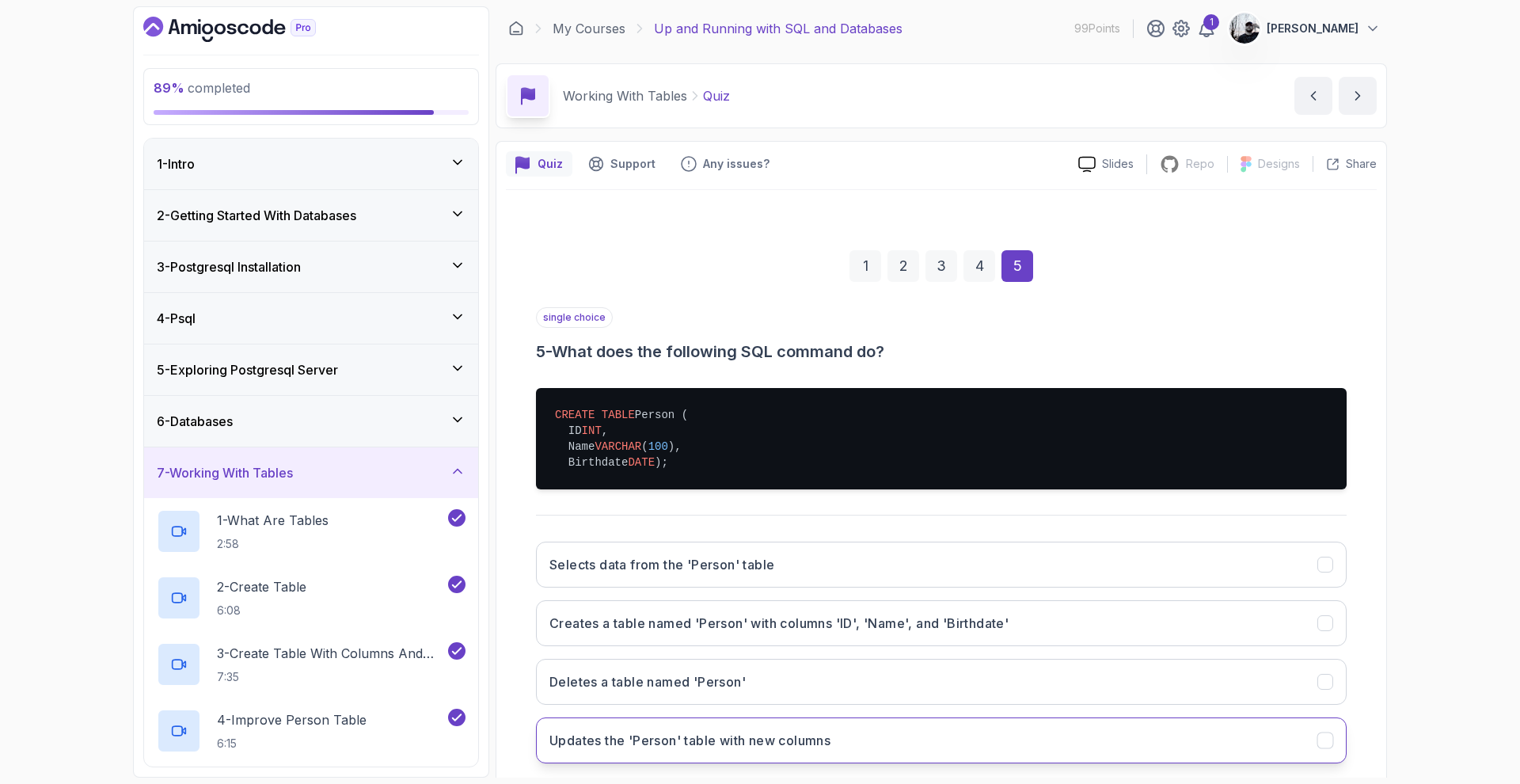
scroll to position [103, 0]
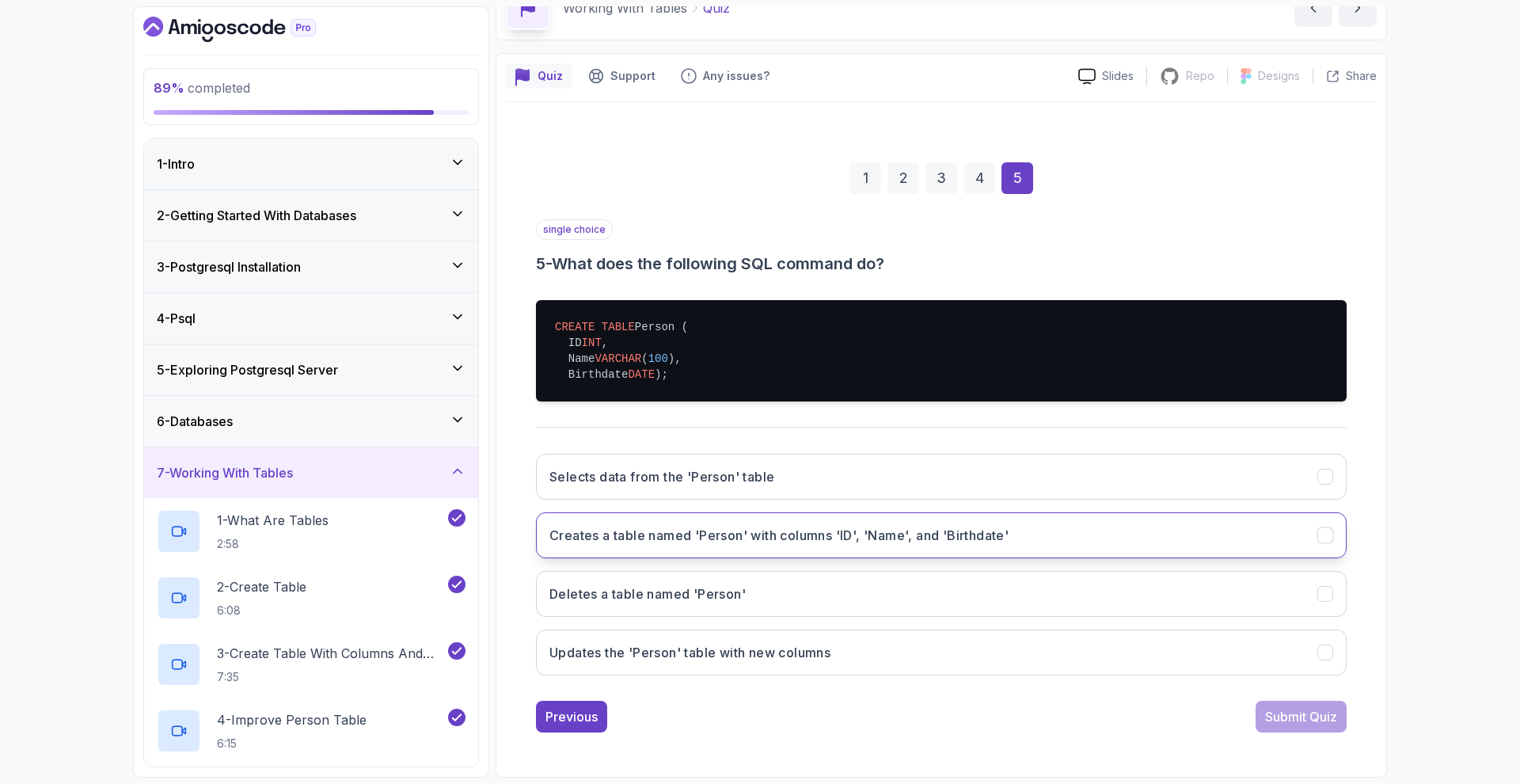
click at [966, 540] on h3 "Creates a table named 'Person' with columns 'ID', 'Name', and 'Birthdate'" at bounding box center [779, 535] width 459 height 19
click at [1296, 721] on div "Submit Quiz" at bounding box center [1301, 716] width 72 height 19
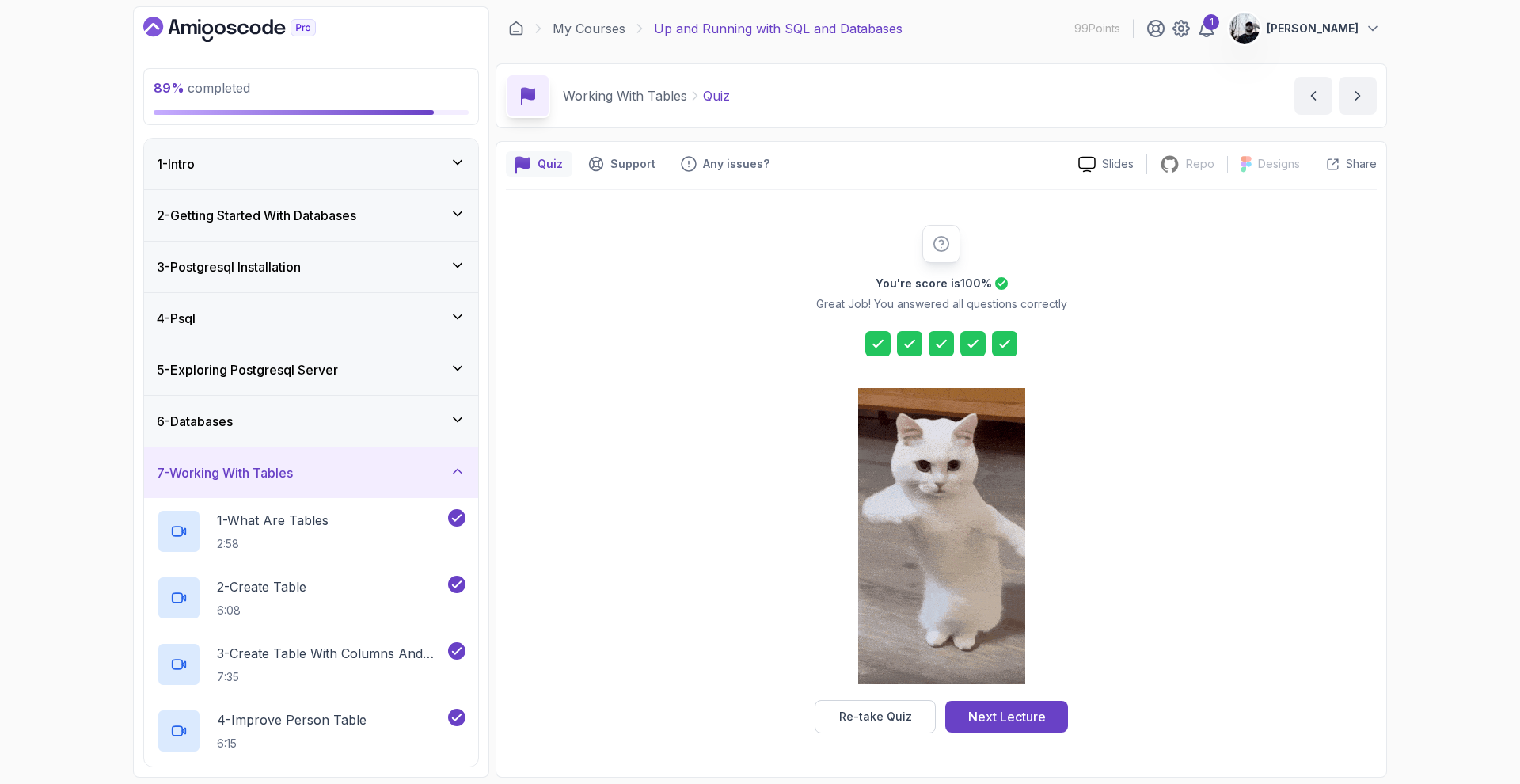
drag, startPoint x: 998, startPoint y: 715, endPoint x: 1008, endPoint y: 710, distance: 11.2
click at [998, 715] on div "Next Lecture" at bounding box center [1007, 716] width 78 height 19
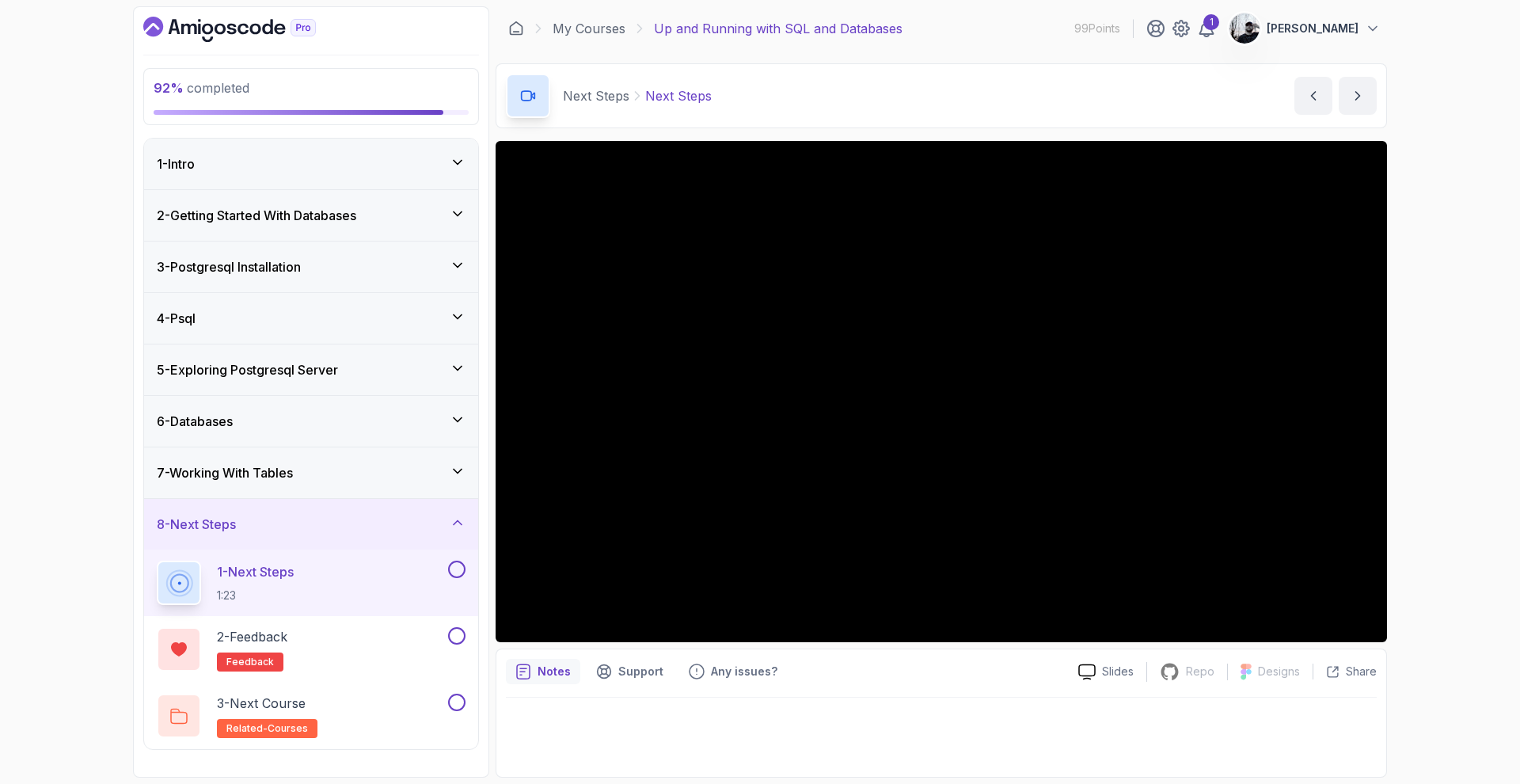
click at [462, 576] on button at bounding box center [456, 569] width 18 height 18
click at [378, 645] on div "2 - Feedback feedback" at bounding box center [301, 649] width 288 height 44
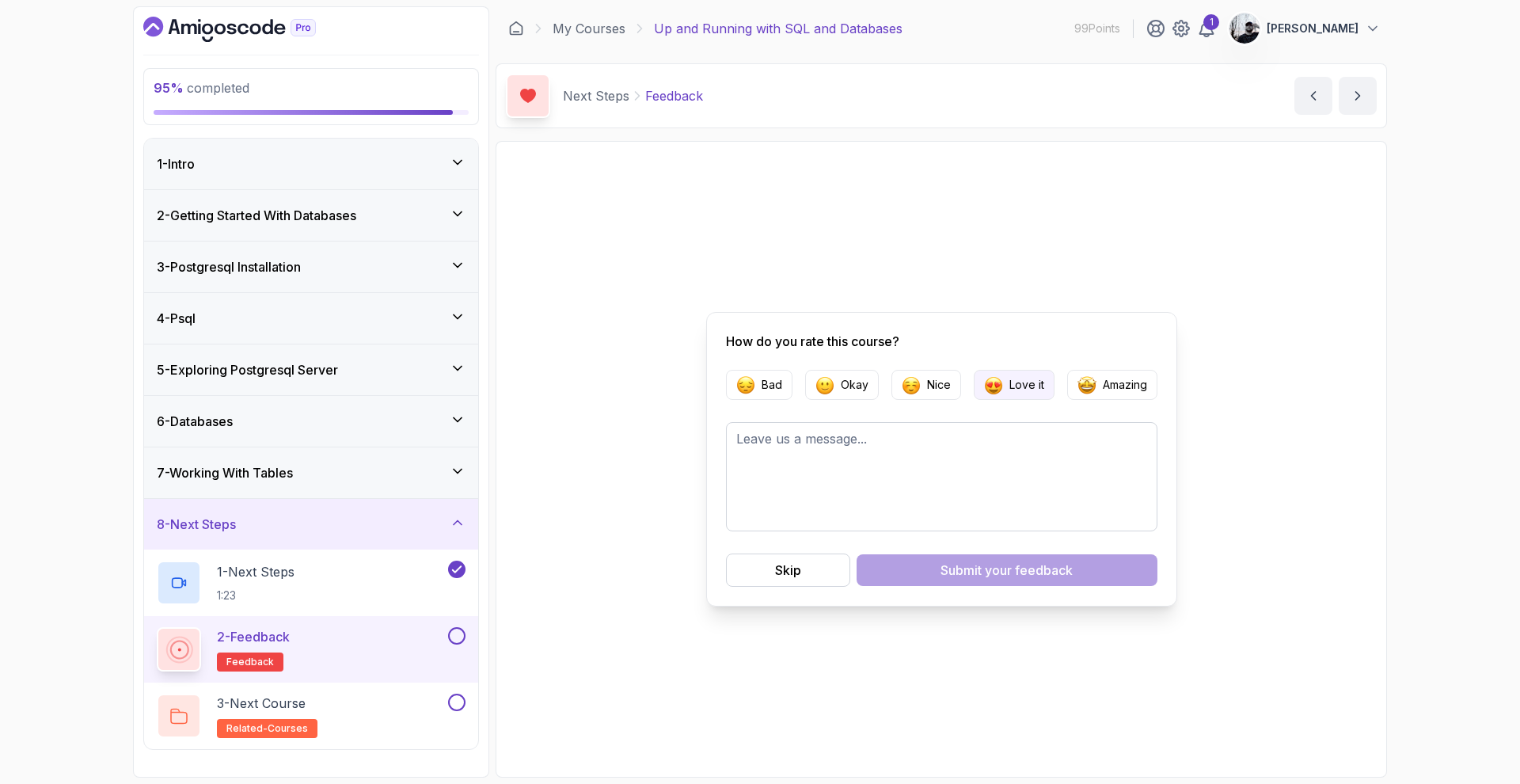
click at [1029, 384] on p "Love it" at bounding box center [1026, 384] width 35 height 16
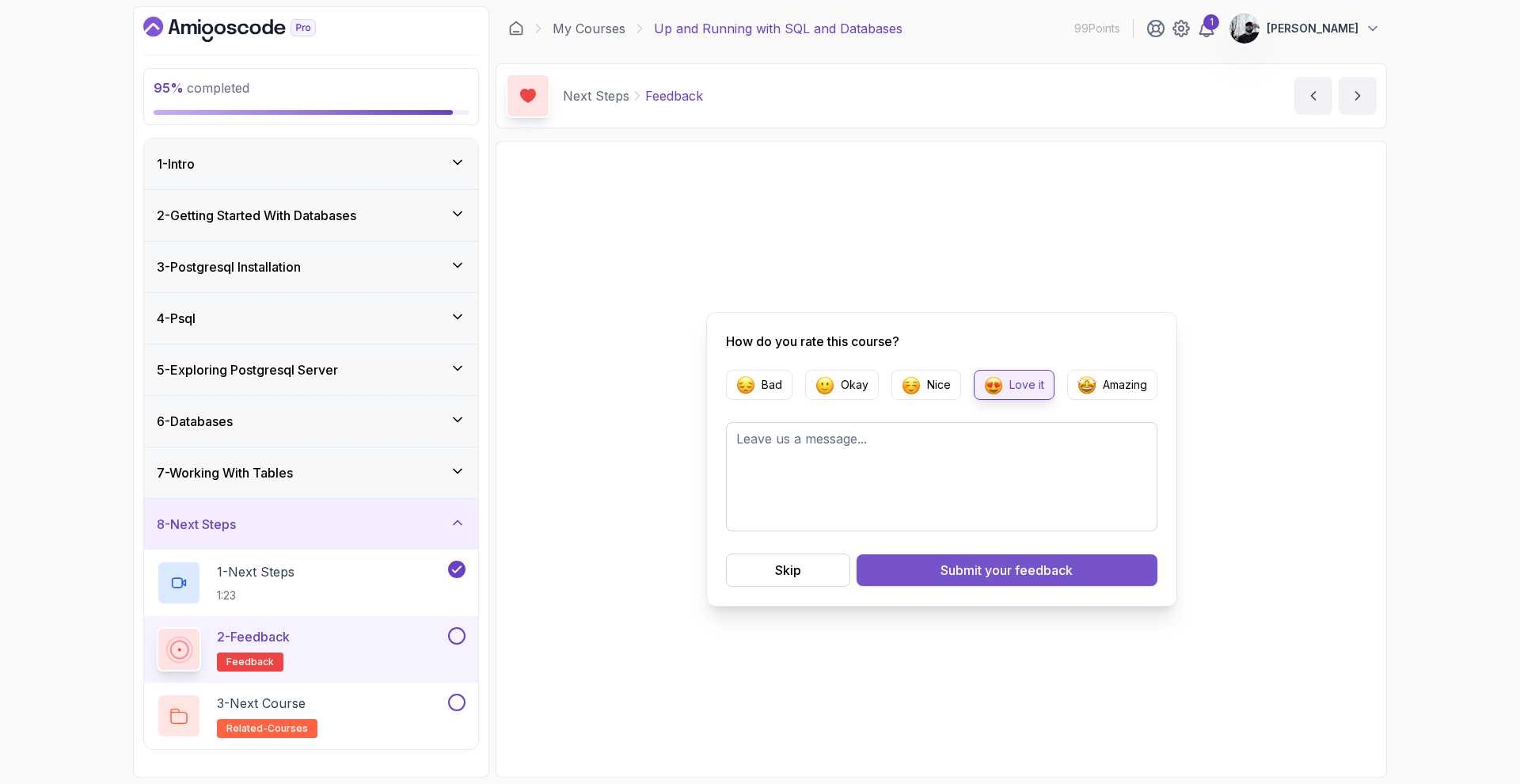
click at [1000, 570] on span "your feedback" at bounding box center [1029, 570] width 88 height 19
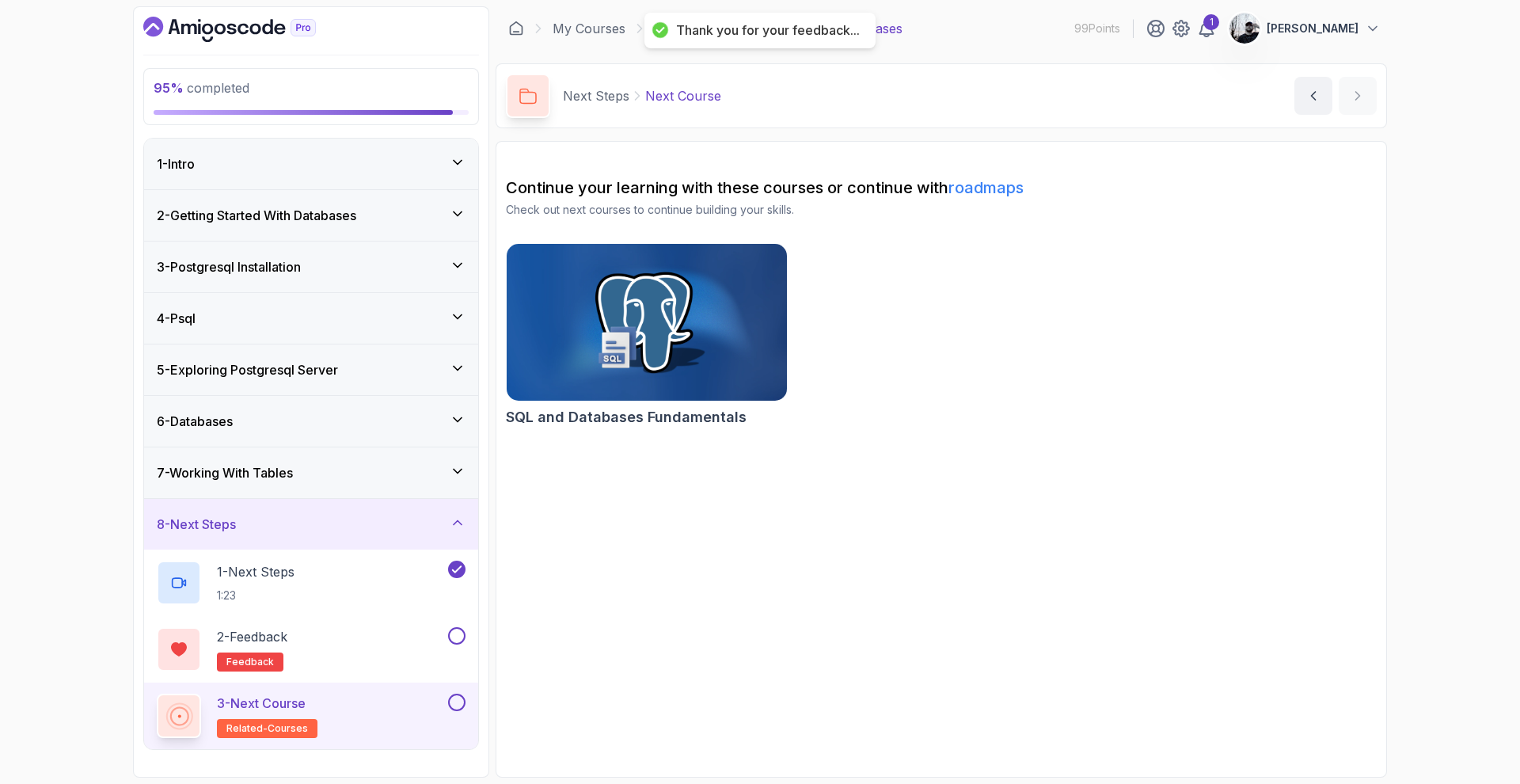
click at [454, 704] on button at bounding box center [456, 702] width 18 height 18
click at [636, 327] on img at bounding box center [647, 322] width 295 height 164
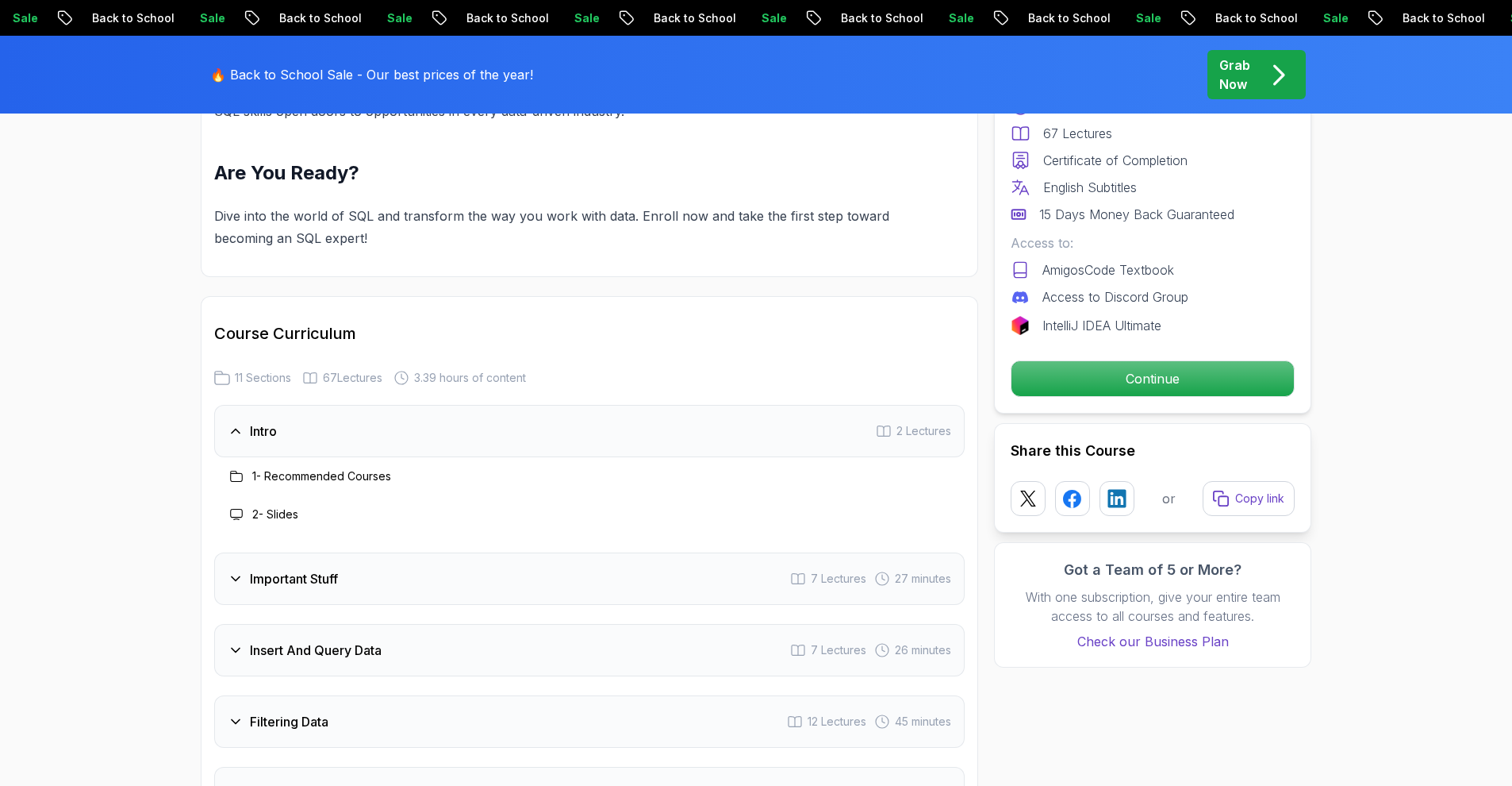
scroll to position [2526, 0]
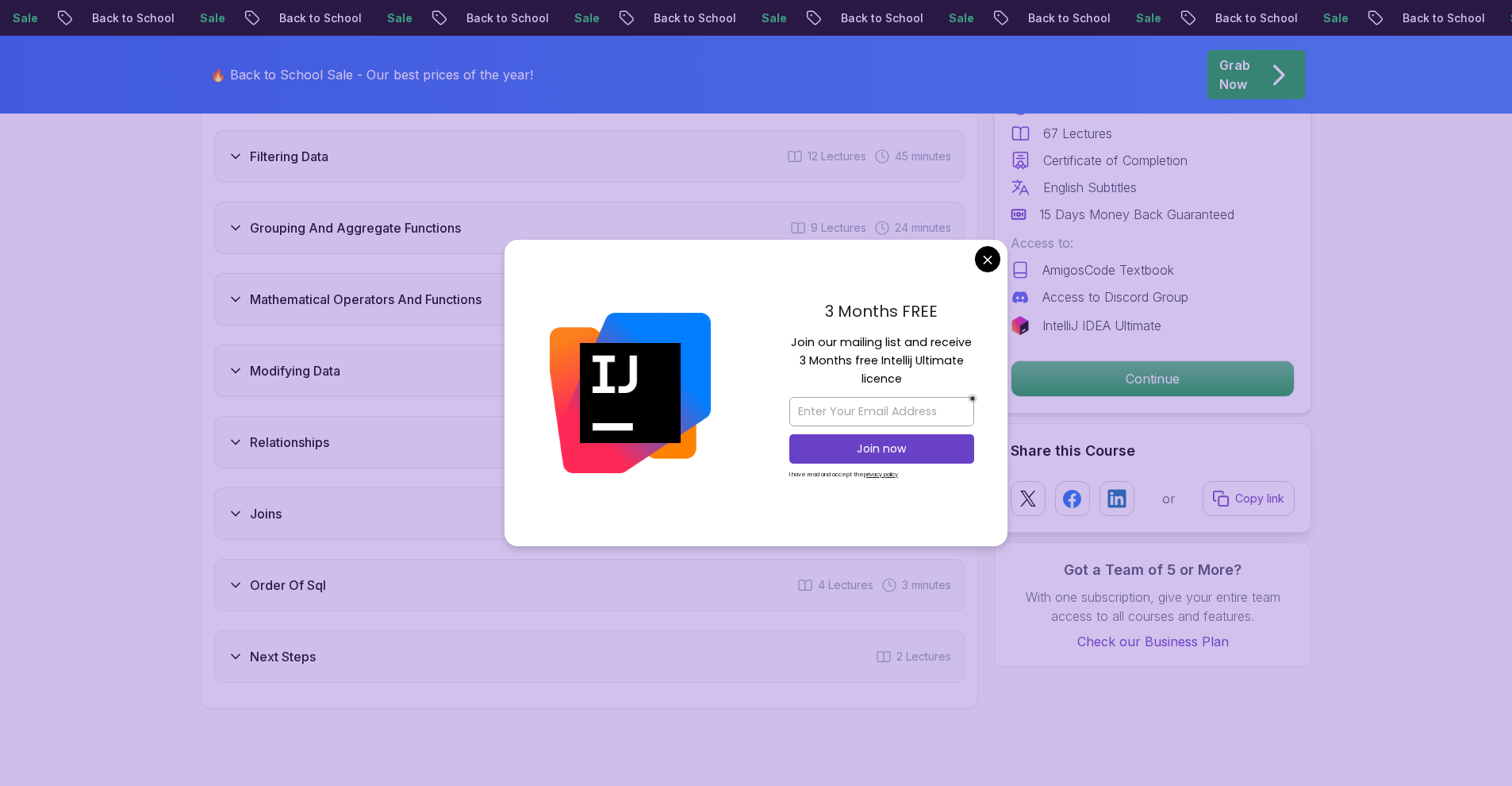
click at [984, 262] on body "Sale Back to School Sale Back to School Sale Back to School Sale Back to School…" at bounding box center [756, 277] width 1512 height 5606
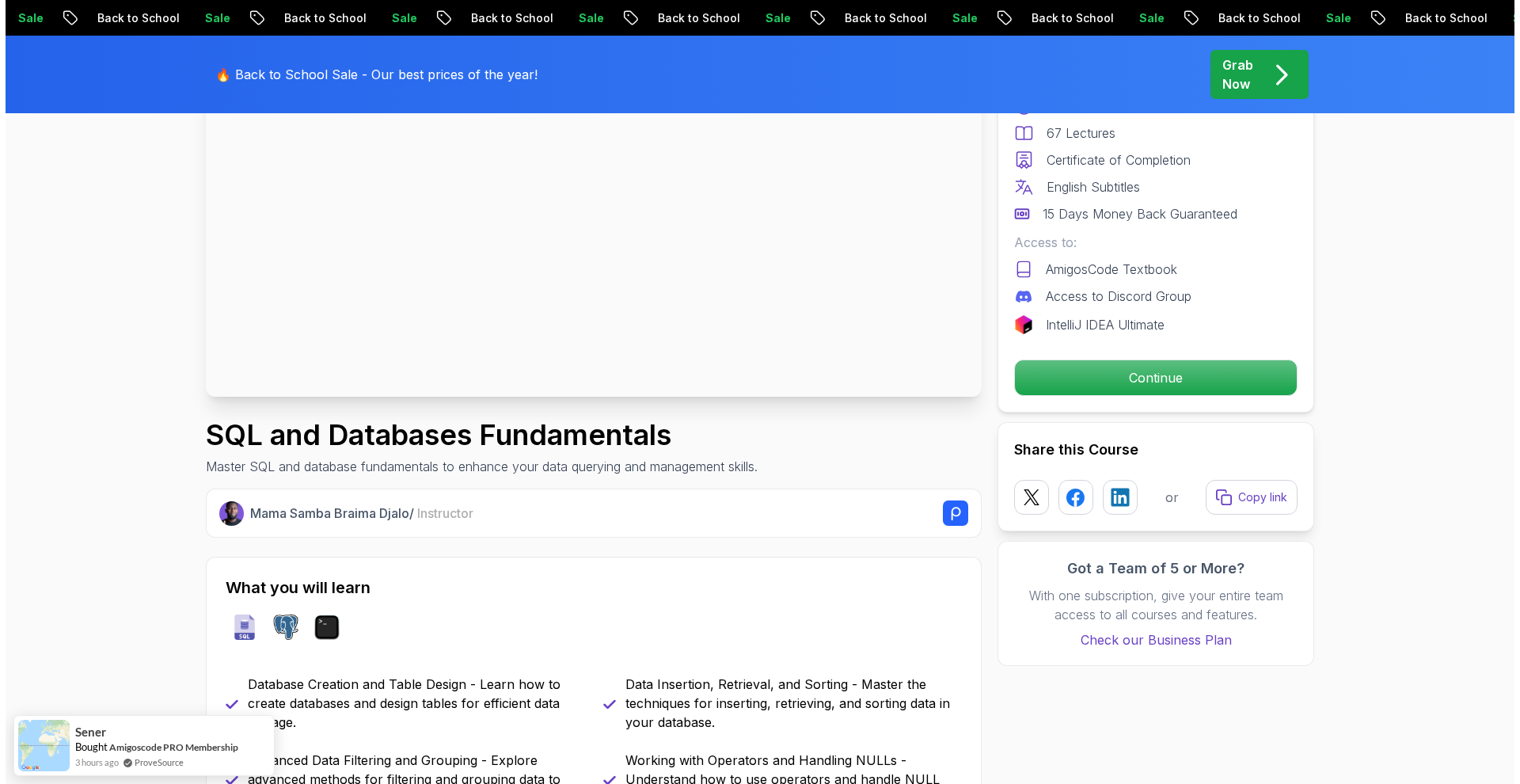
scroll to position [0, 0]
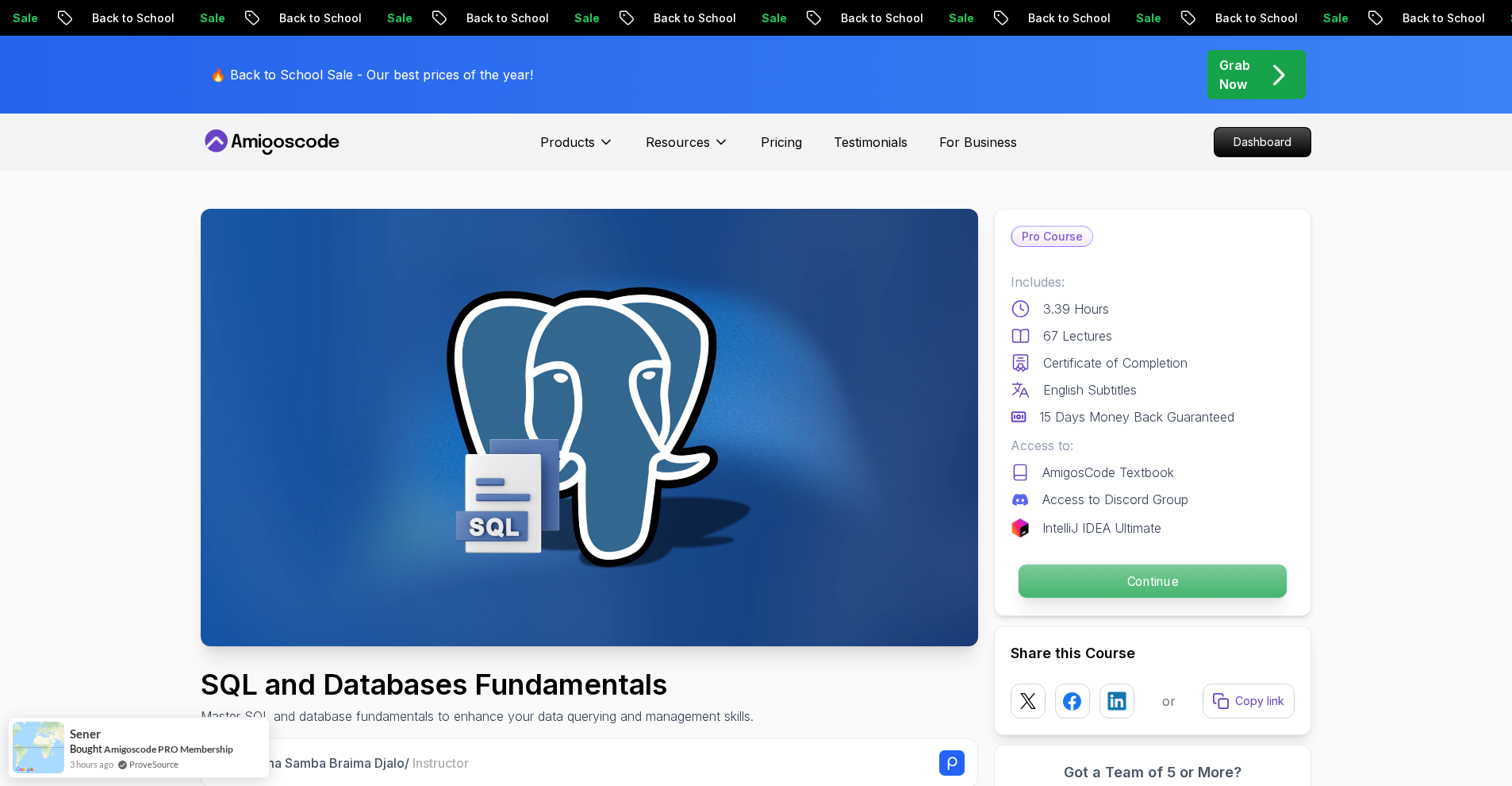
click at [1113, 594] on p "Continue" at bounding box center [1152, 581] width 268 height 33
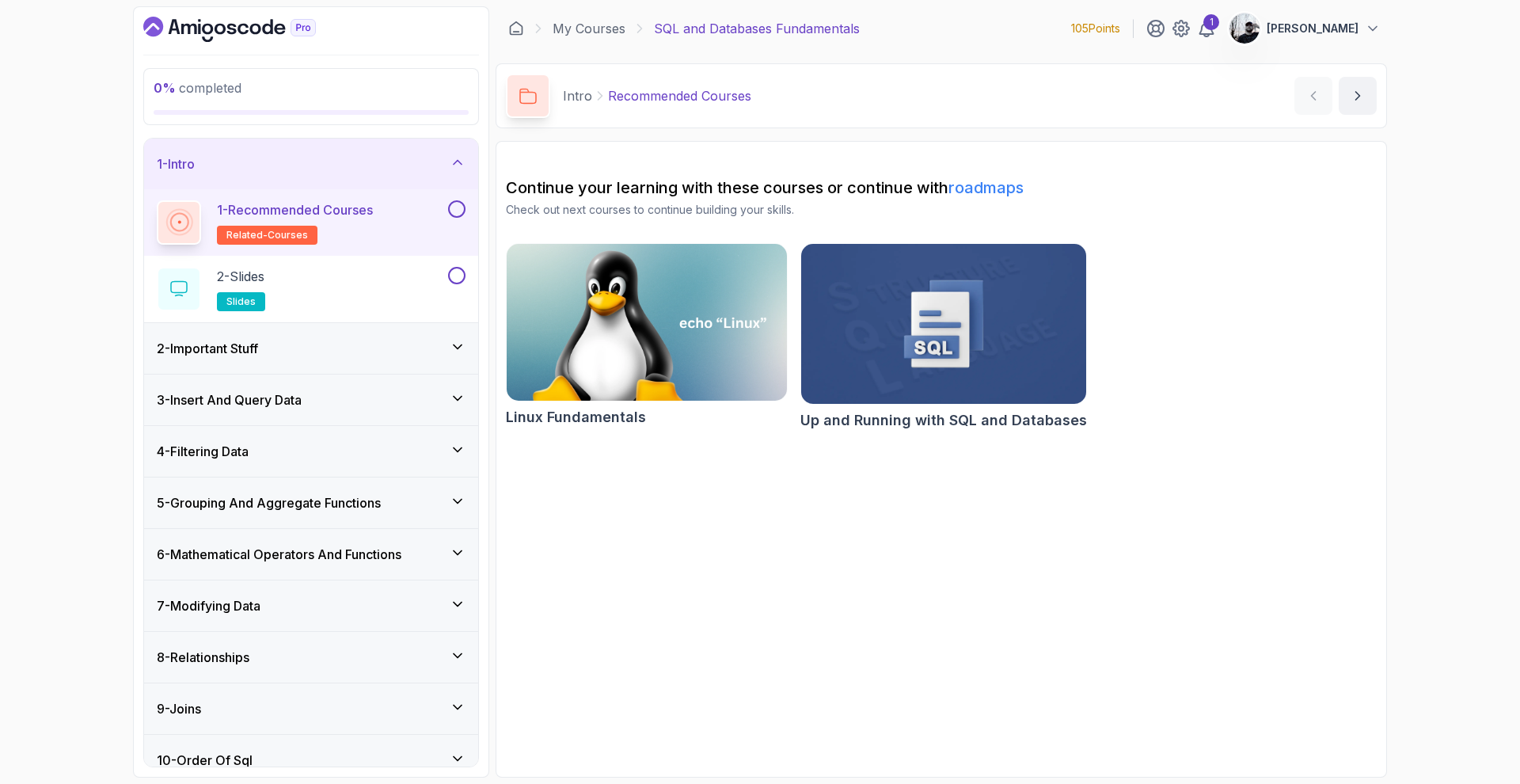
click at [456, 211] on button at bounding box center [456, 209] width 18 height 18
click at [456, 287] on button "2 - Slides slides" at bounding box center [311, 289] width 309 height 44
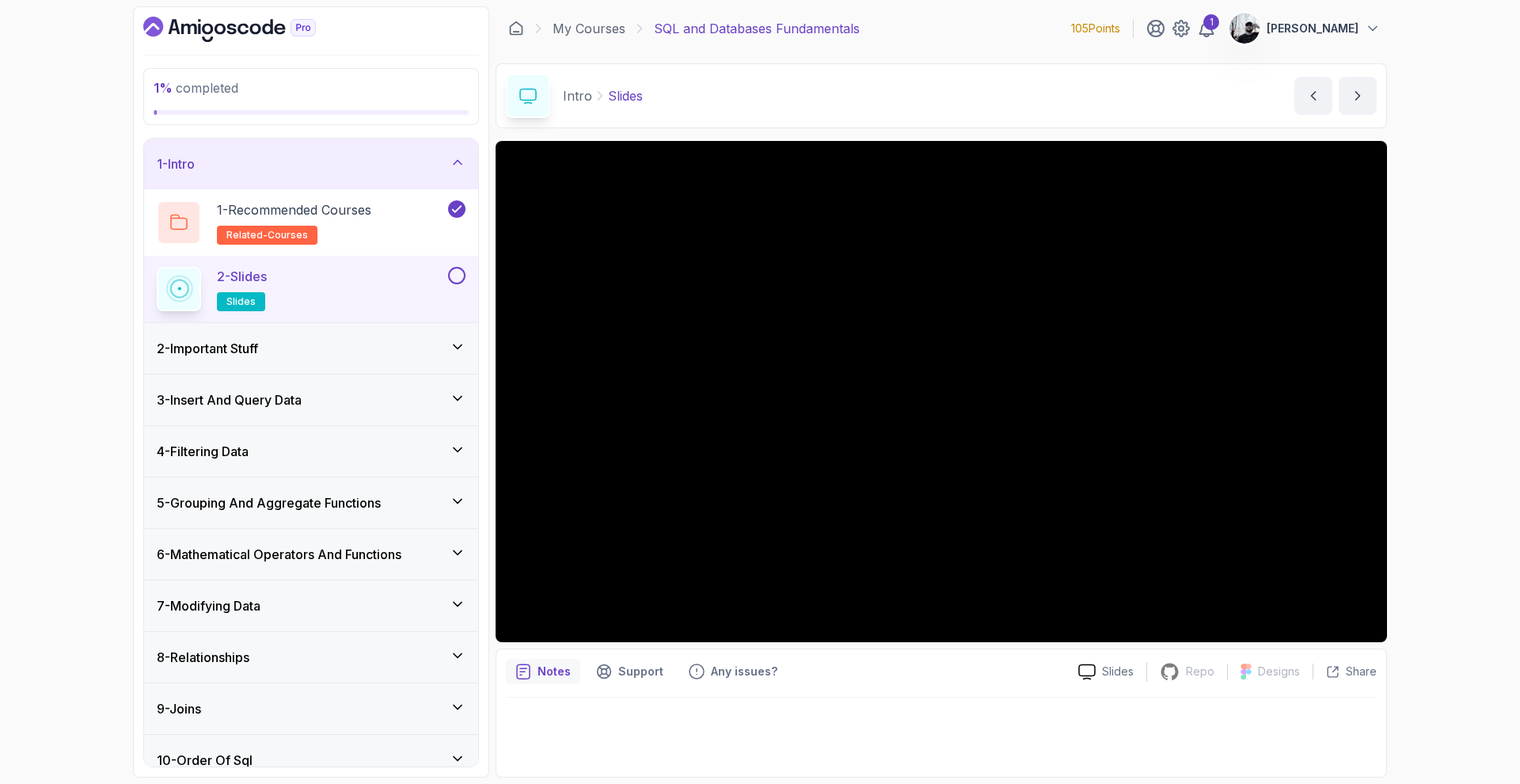
click at [456, 281] on button at bounding box center [456, 275] width 18 height 18
click at [401, 354] on div "2 - Important Stuff" at bounding box center [311, 348] width 309 height 19
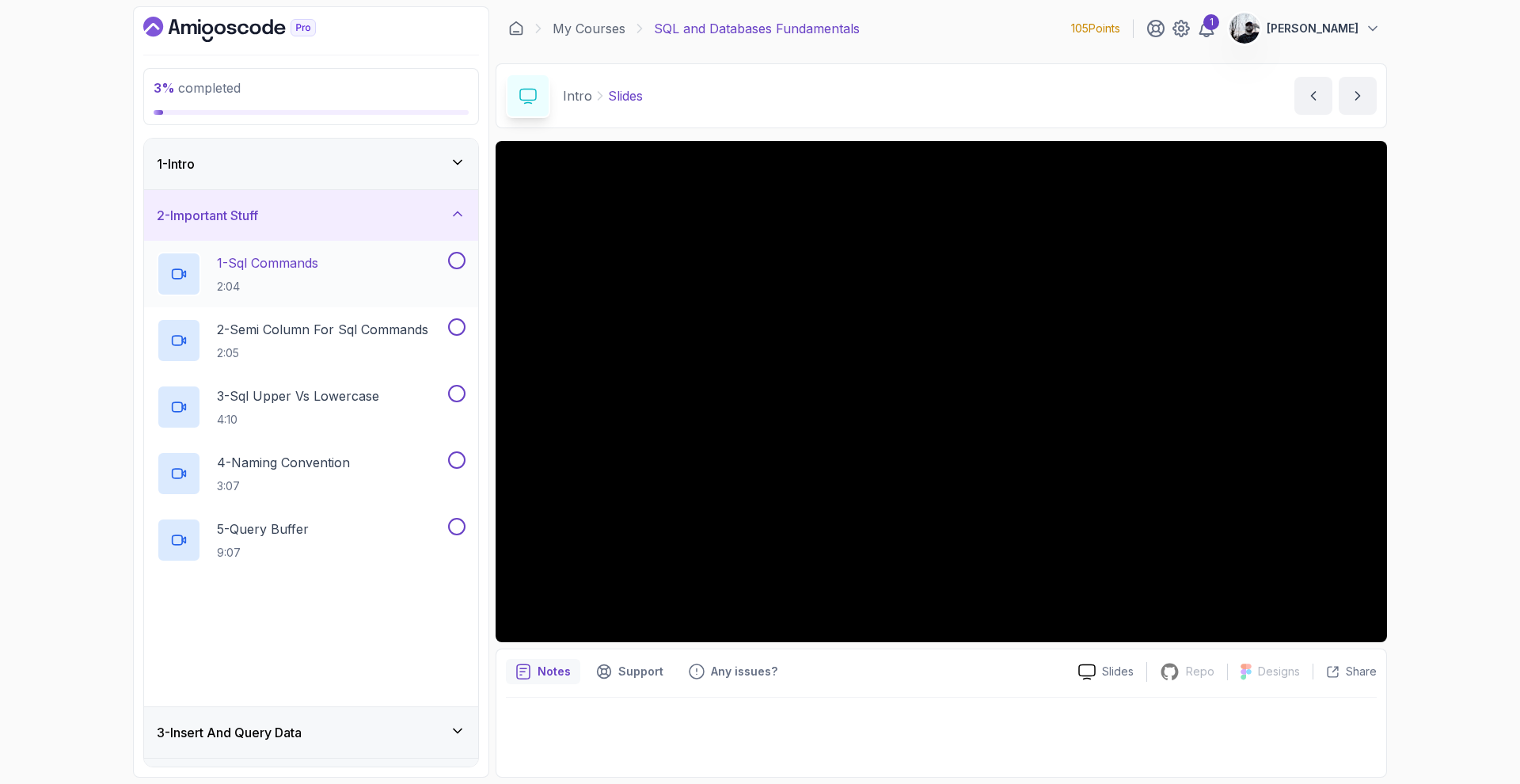
click at [318, 280] on p "2:04" at bounding box center [268, 286] width 102 height 16
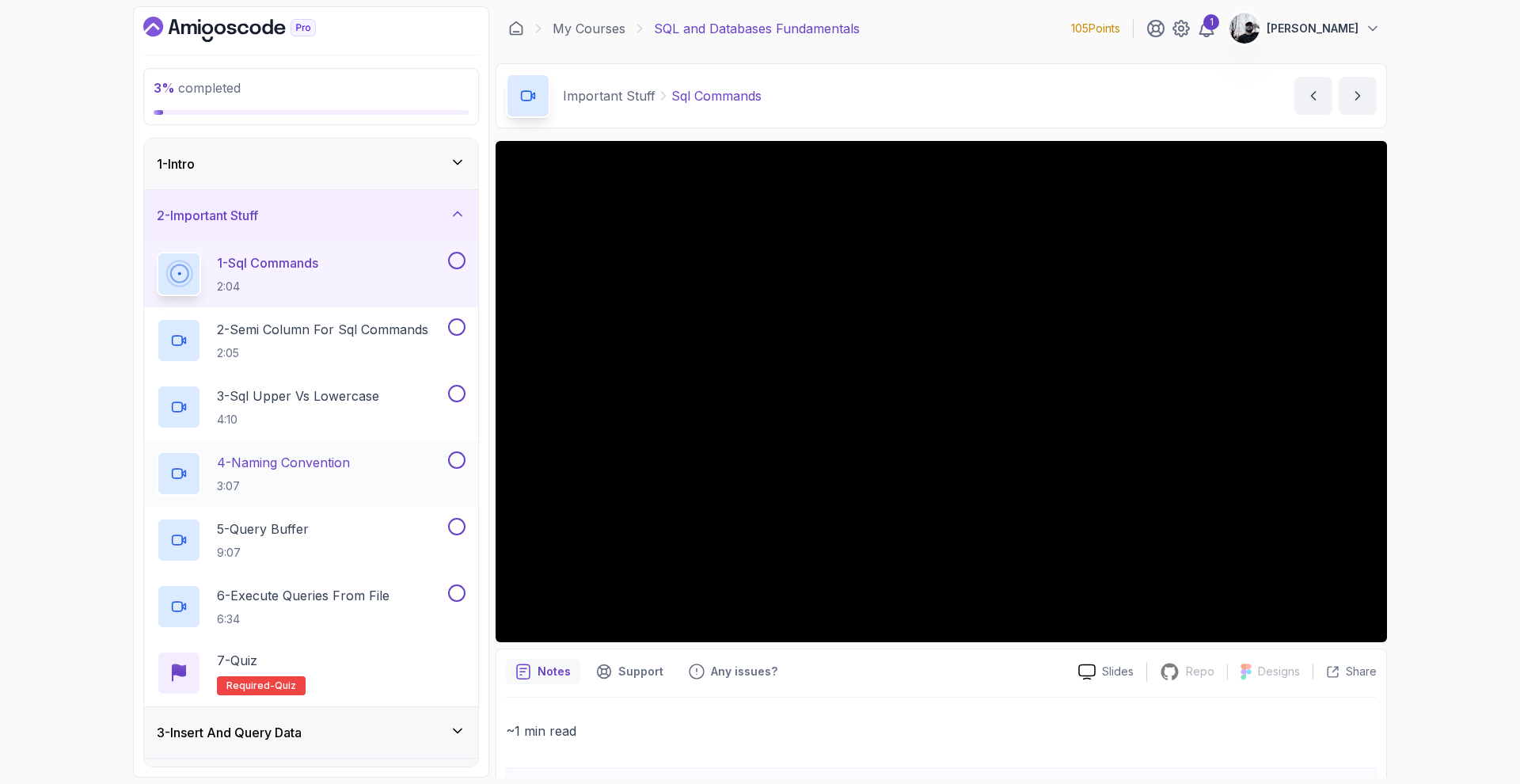
scroll to position [403, 0]
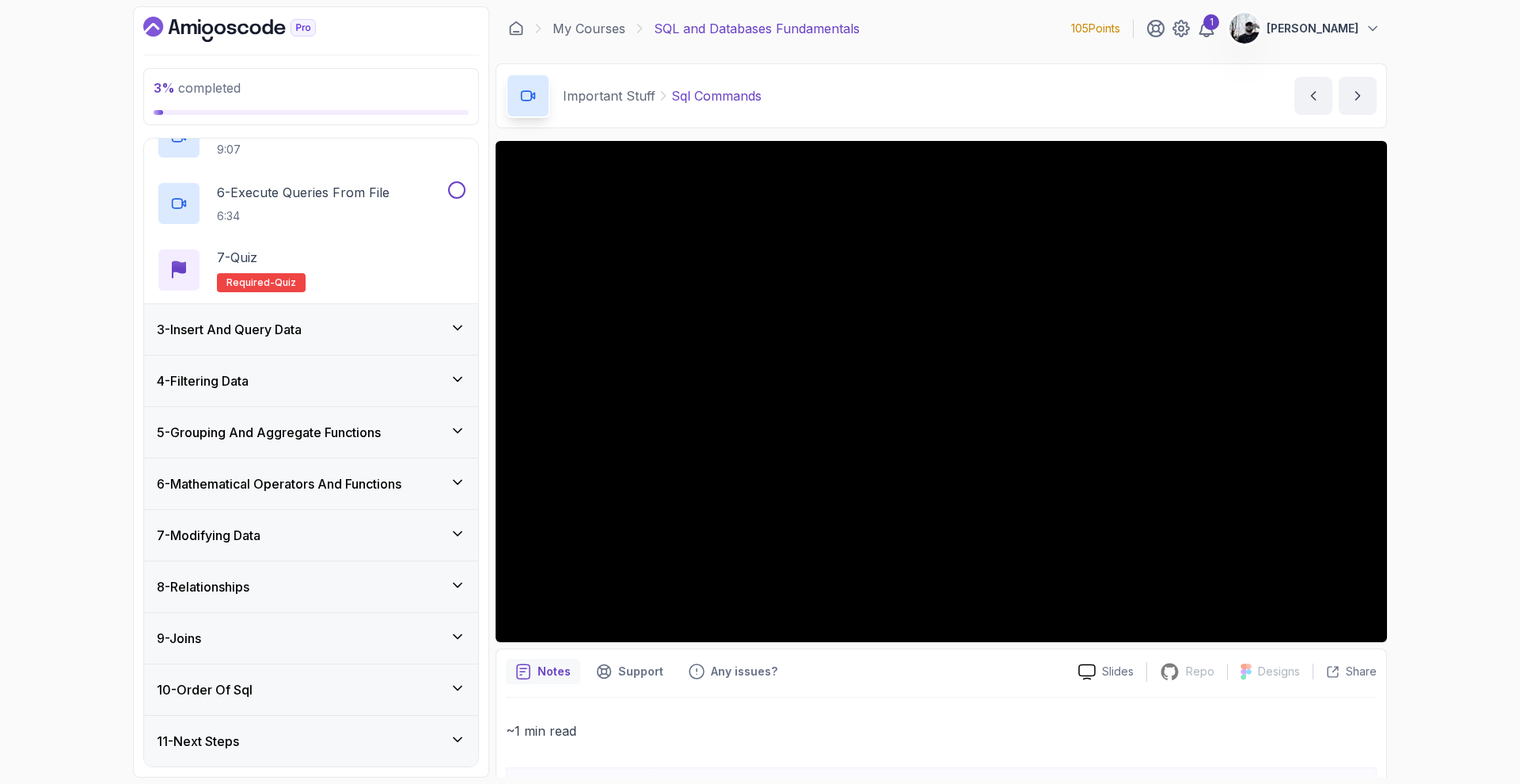
click at [307, 351] on div "3 - Insert And Query Data" at bounding box center [311, 329] width 334 height 51
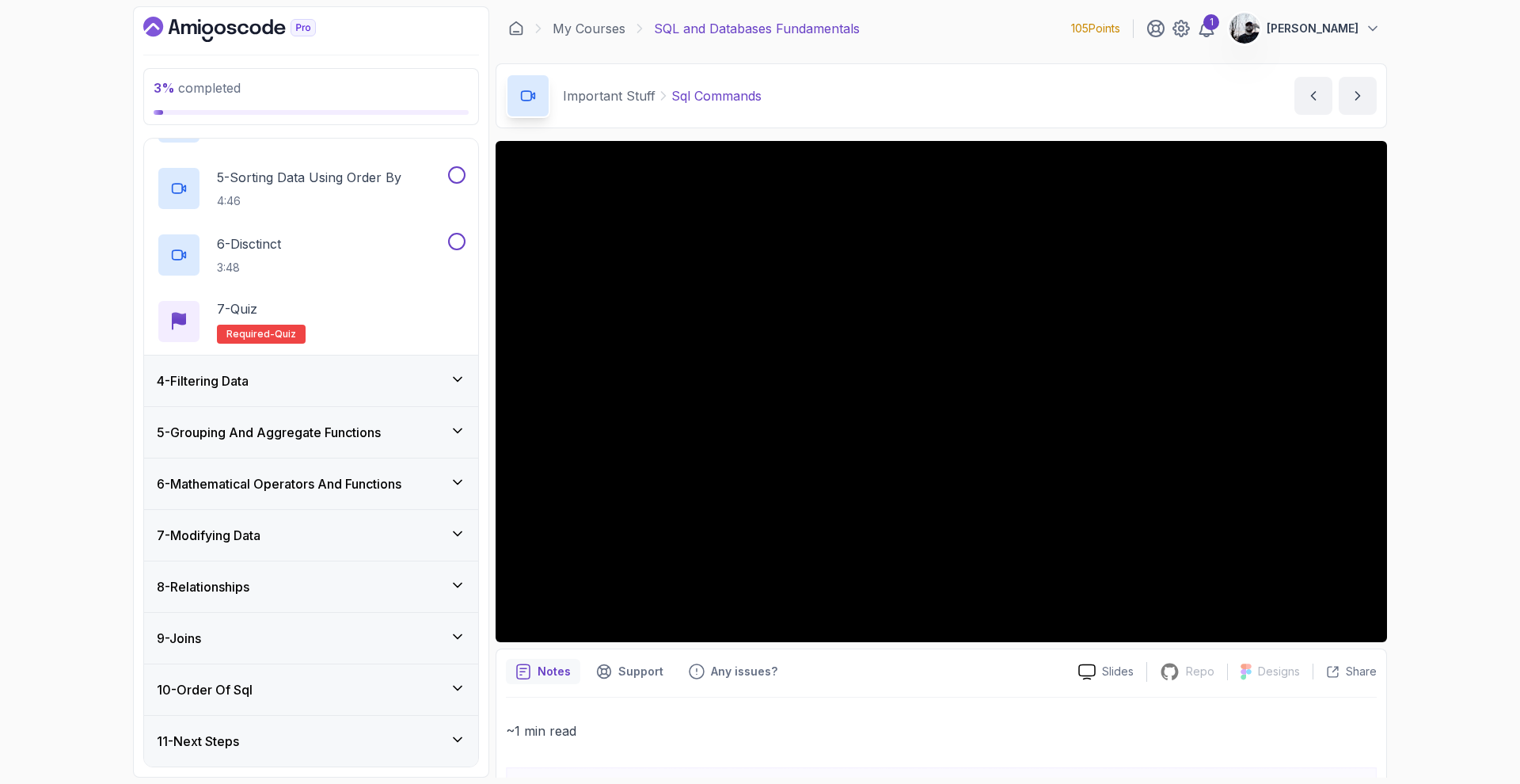
scroll to position [0, 0]
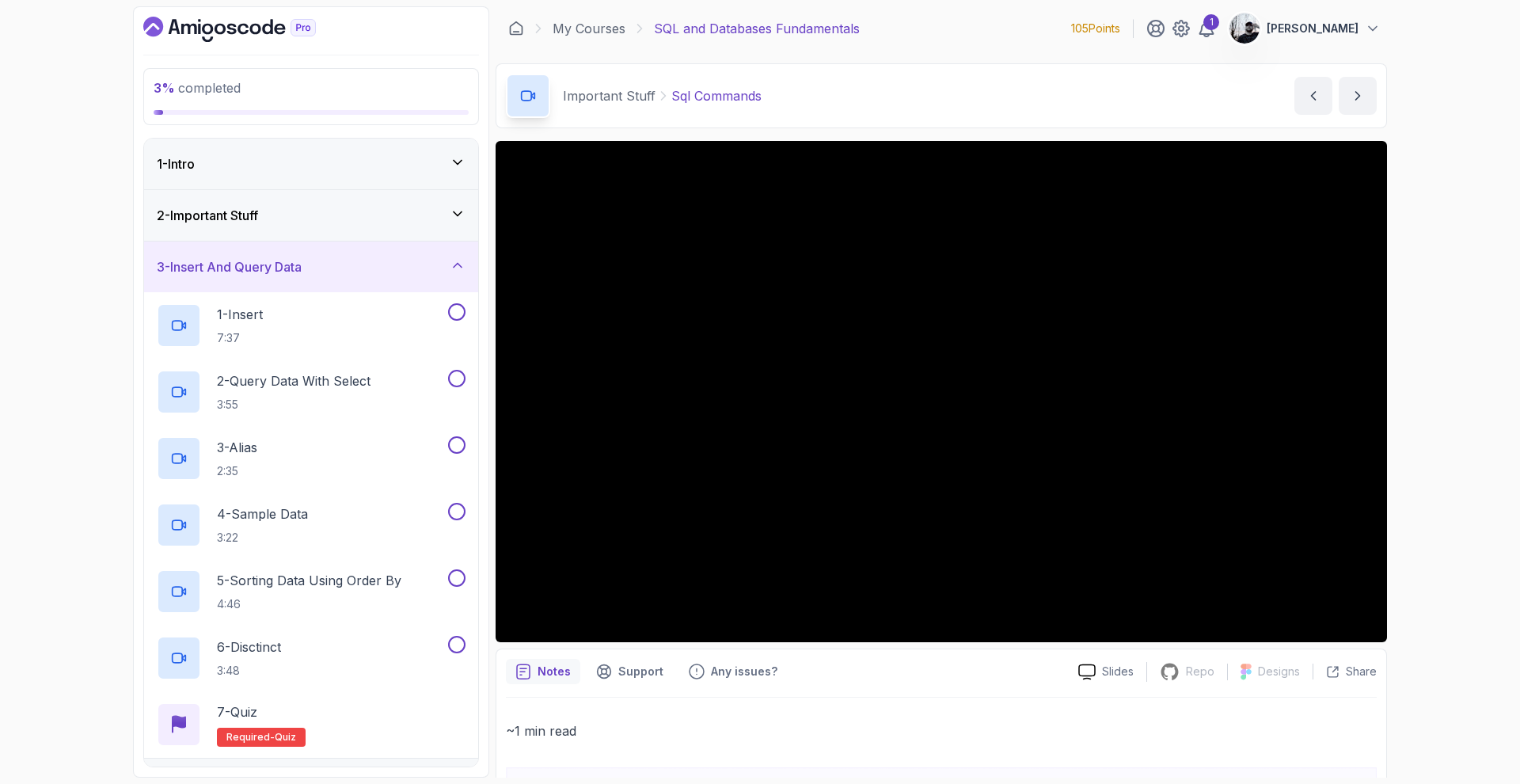
click at [329, 209] on div "2 - Important Stuff" at bounding box center [311, 215] width 309 height 19
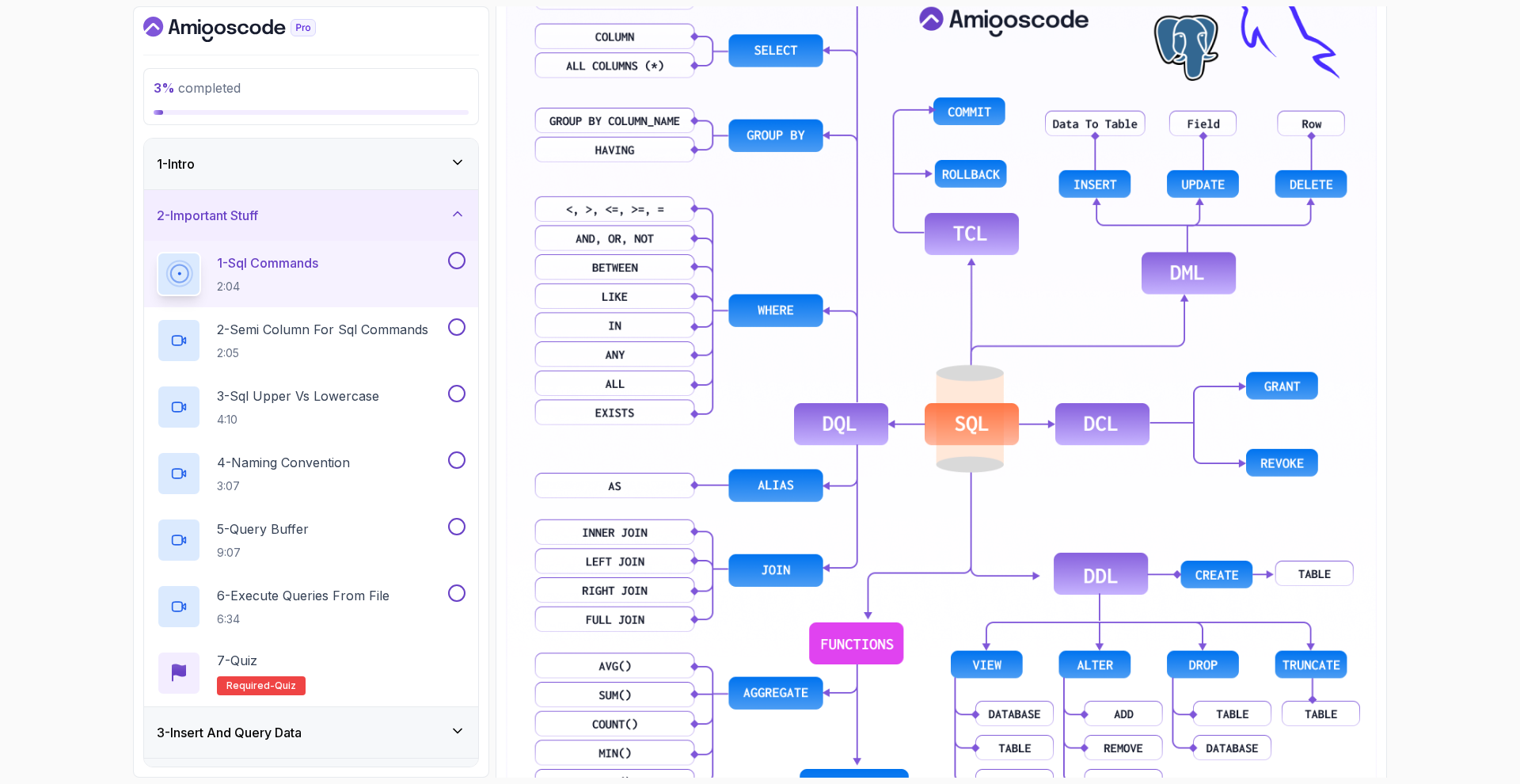
scroll to position [889, 0]
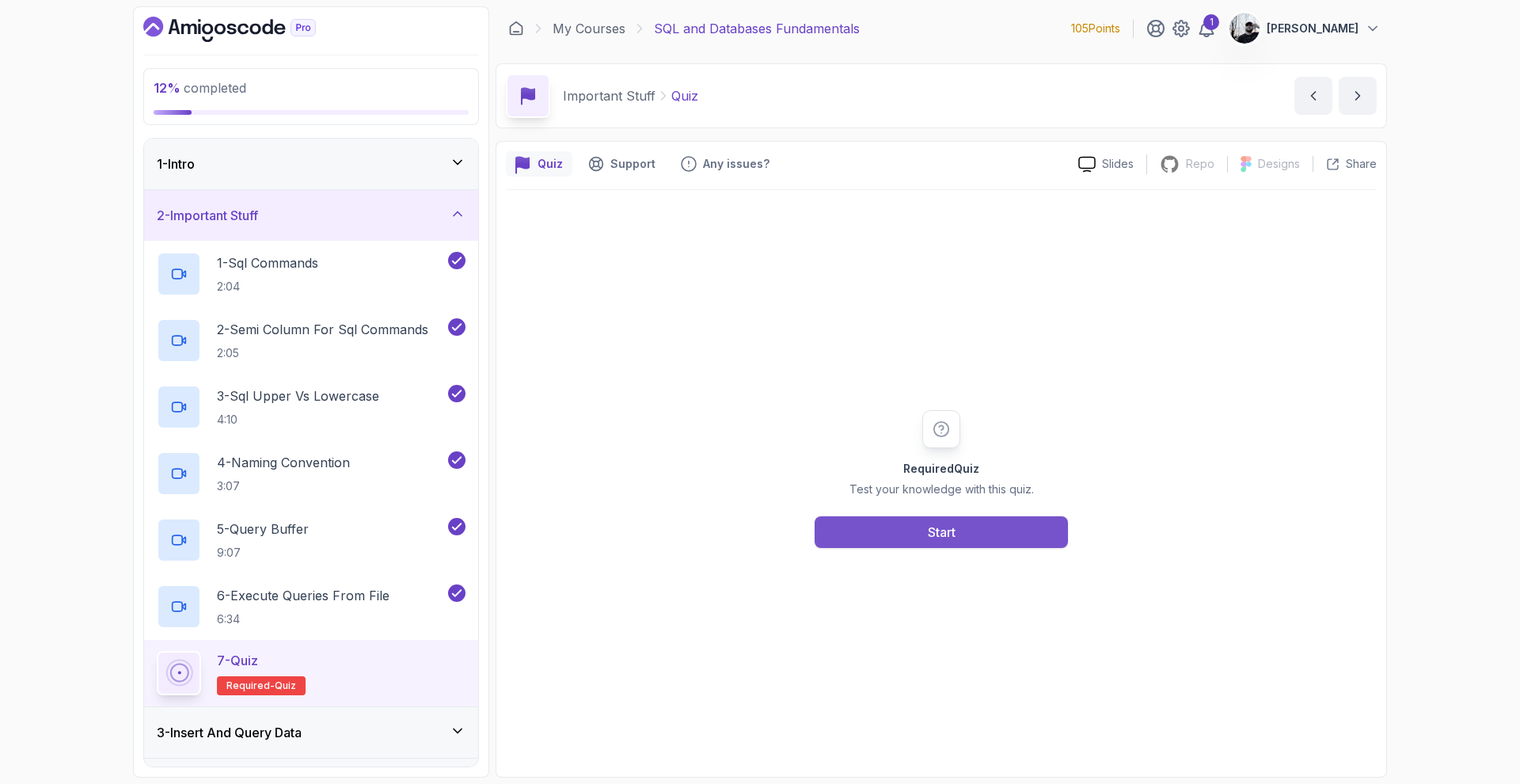
click at [926, 525] on button "Start" at bounding box center [941, 532] width 253 height 31
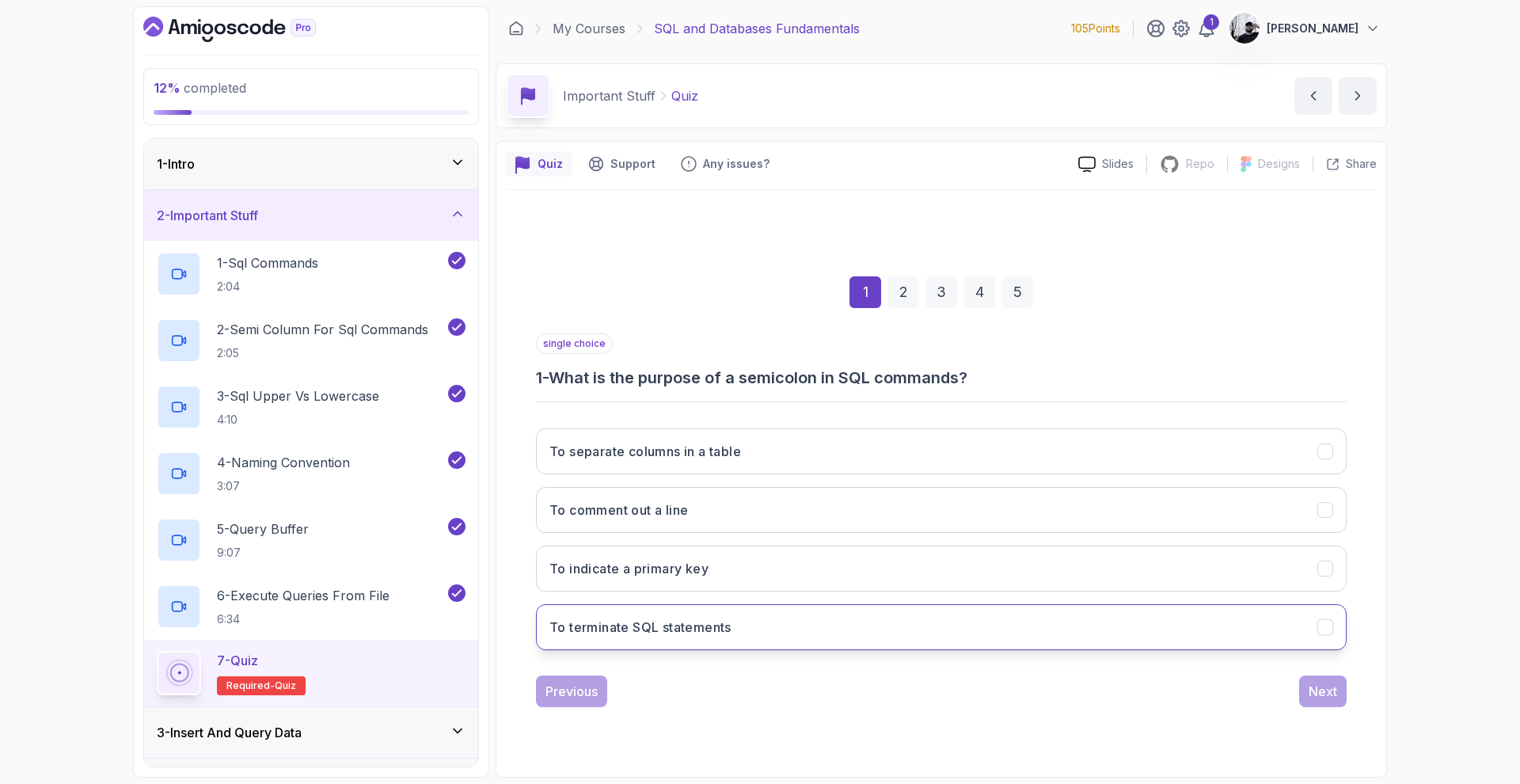
click at [760, 645] on button "To terminate SQL statements" at bounding box center [941, 627] width 810 height 46
click at [1320, 687] on div "Next" at bounding box center [1323, 691] width 29 height 19
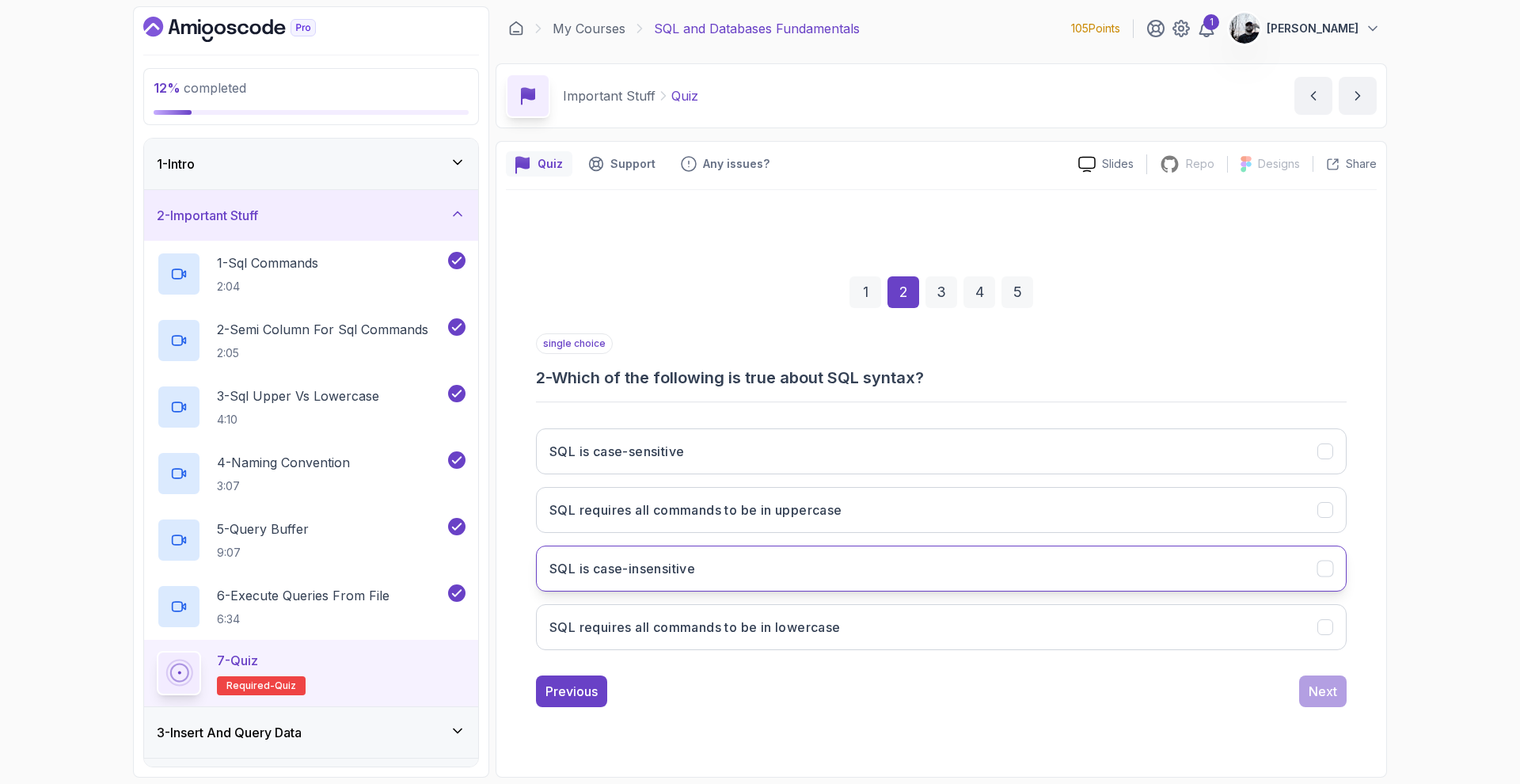
click at [832, 572] on button "SQL is case-insensitive" at bounding box center [941, 568] width 810 height 46
click at [1329, 693] on div "Next" at bounding box center [1323, 691] width 29 height 19
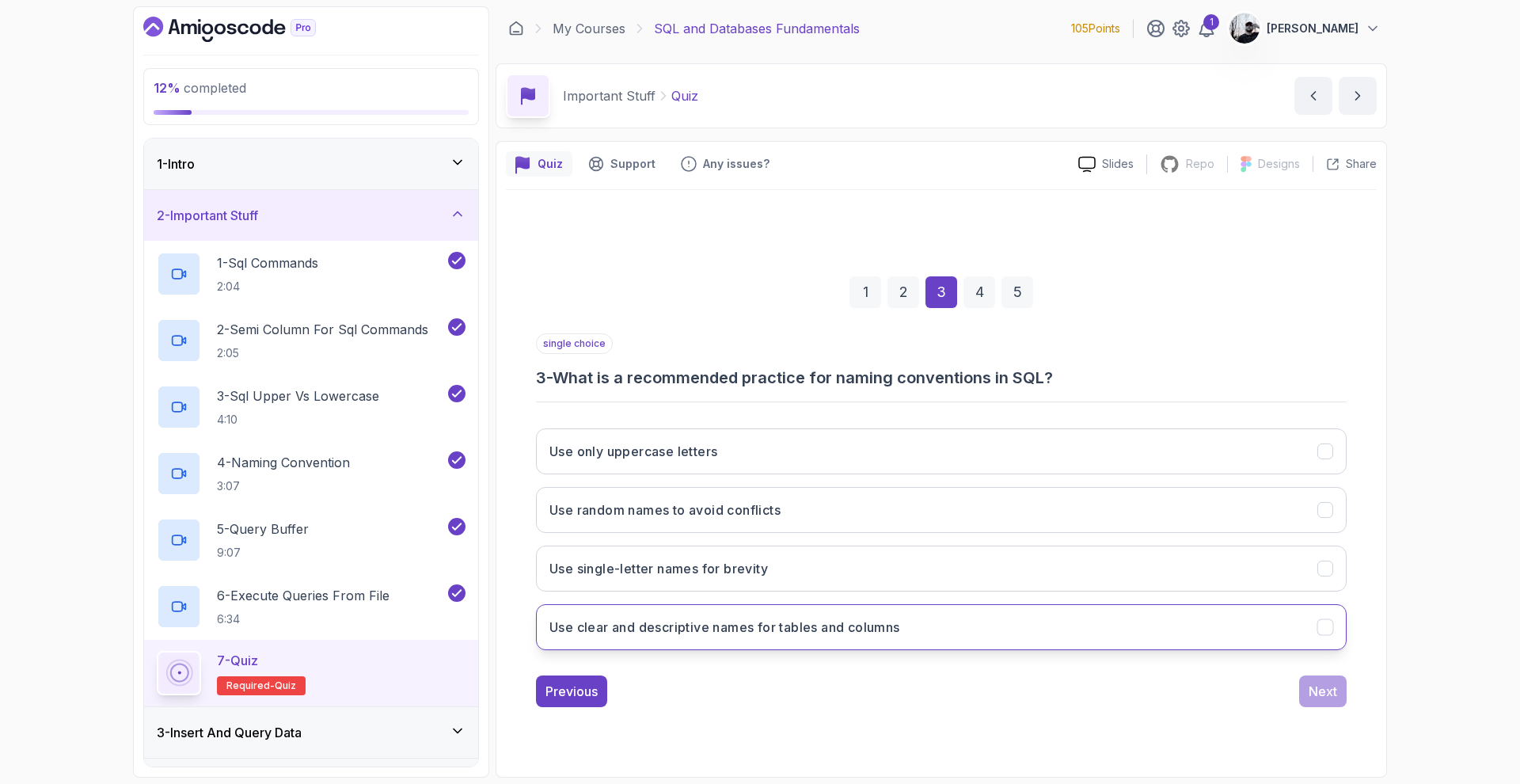
click at [862, 639] on button "Use clear and descriptive names for tables and columns" at bounding box center [941, 627] width 810 height 46
click at [1331, 683] on div "Next" at bounding box center [1323, 691] width 29 height 19
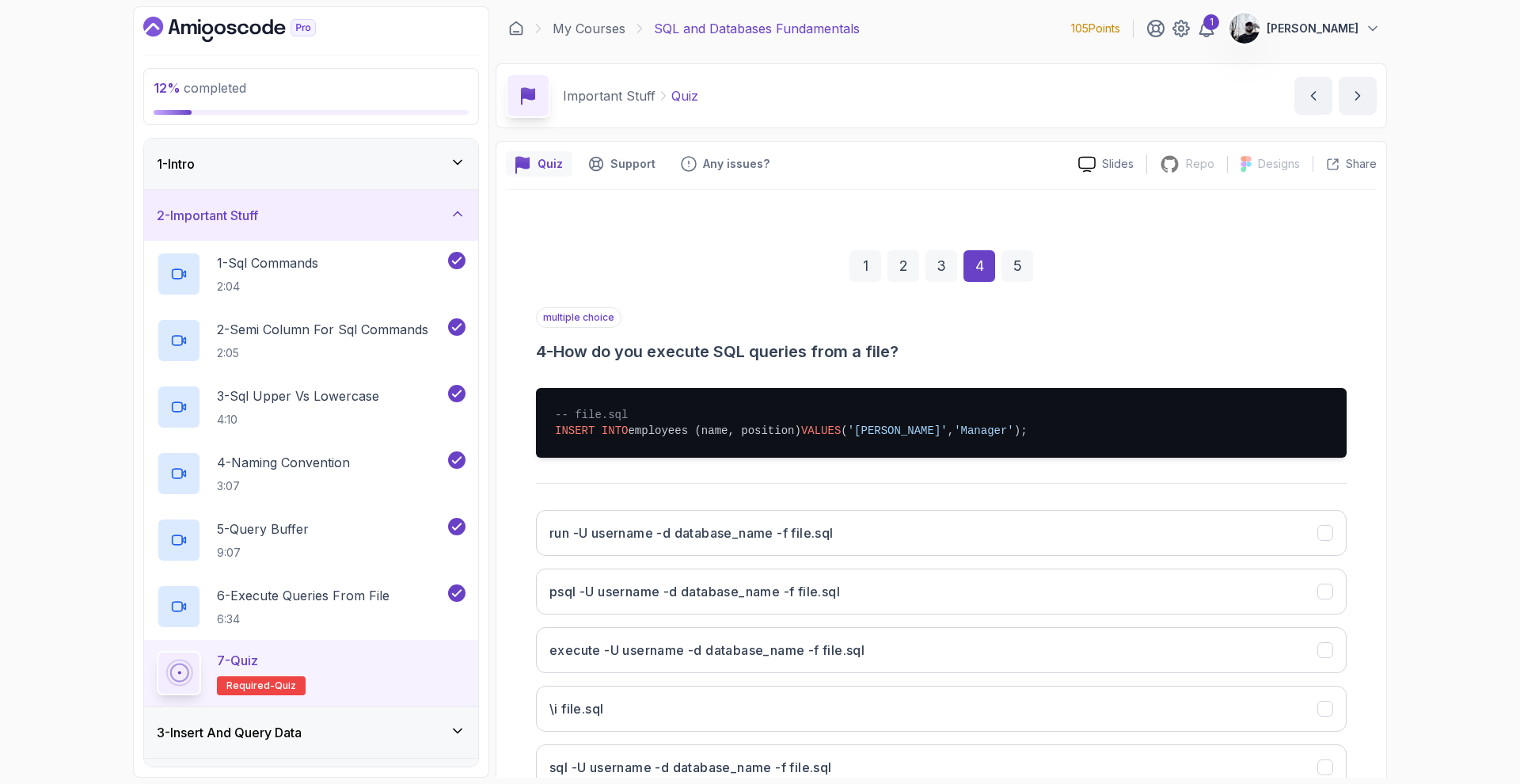
scroll to position [115, 0]
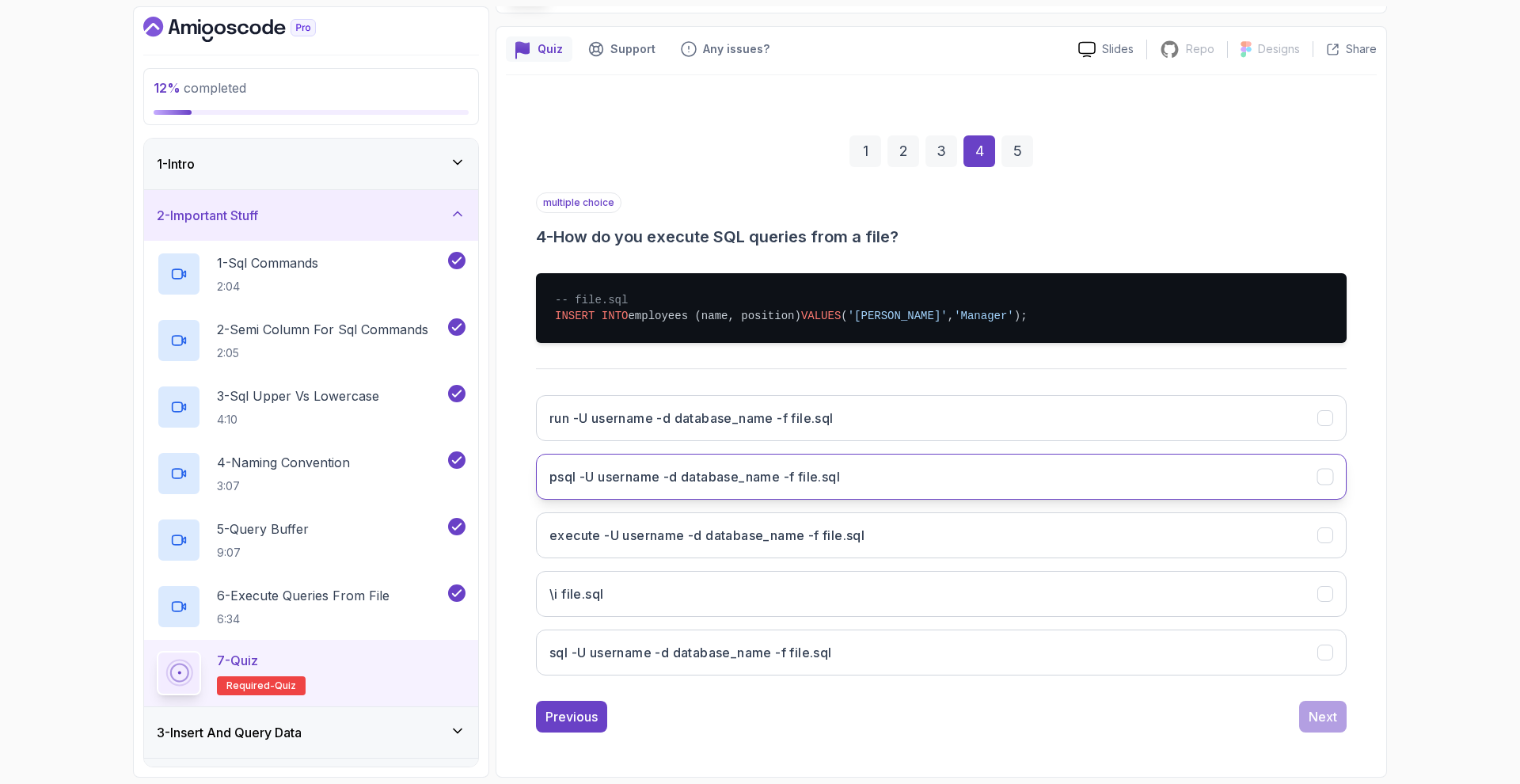
click at [756, 486] on button "psql -U username -d database_name -f file.sql" at bounding box center [941, 477] width 810 height 46
click at [1299, 721] on button "Next" at bounding box center [1323, 715] width 47 height 31
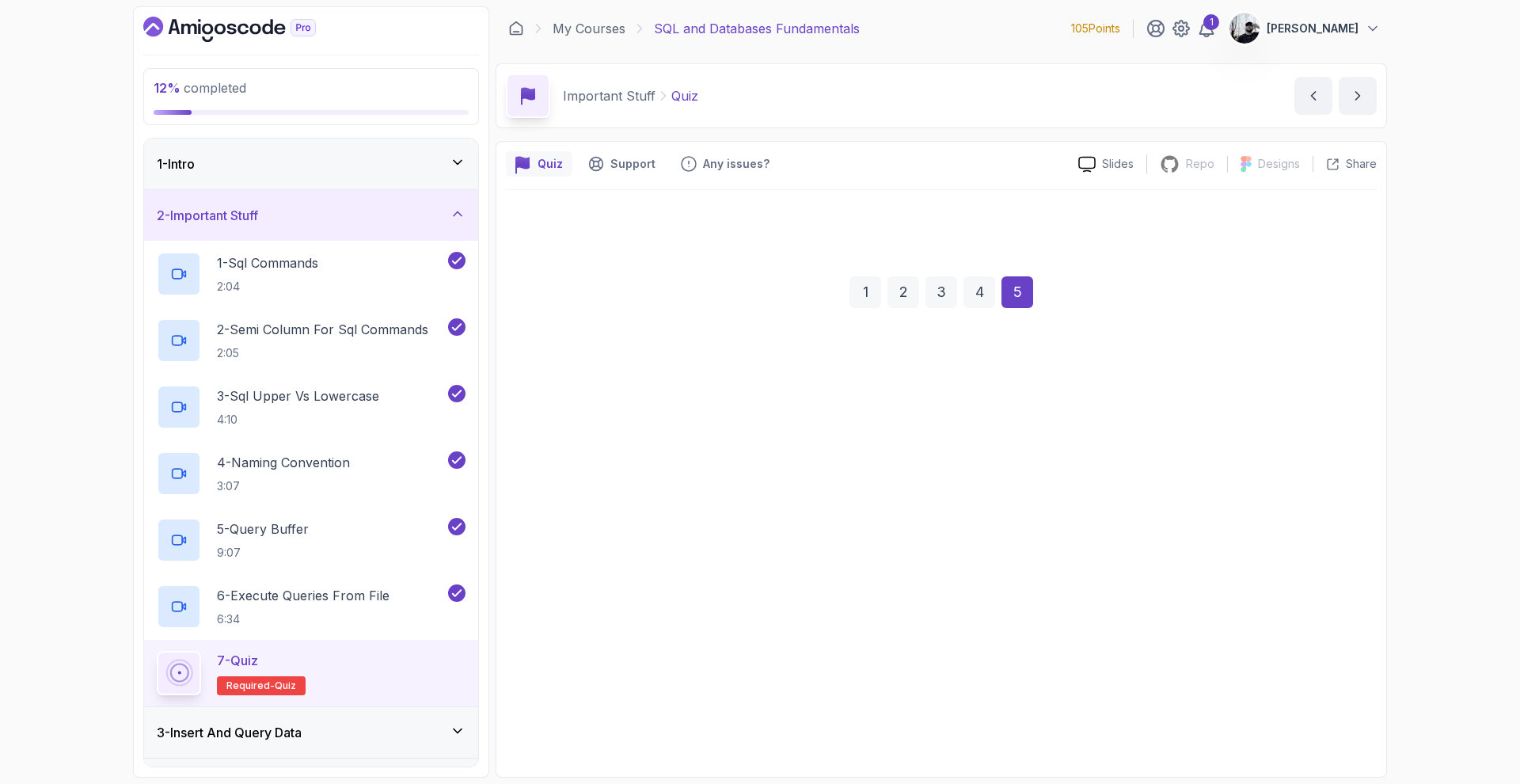
scroll to position [0, 0]
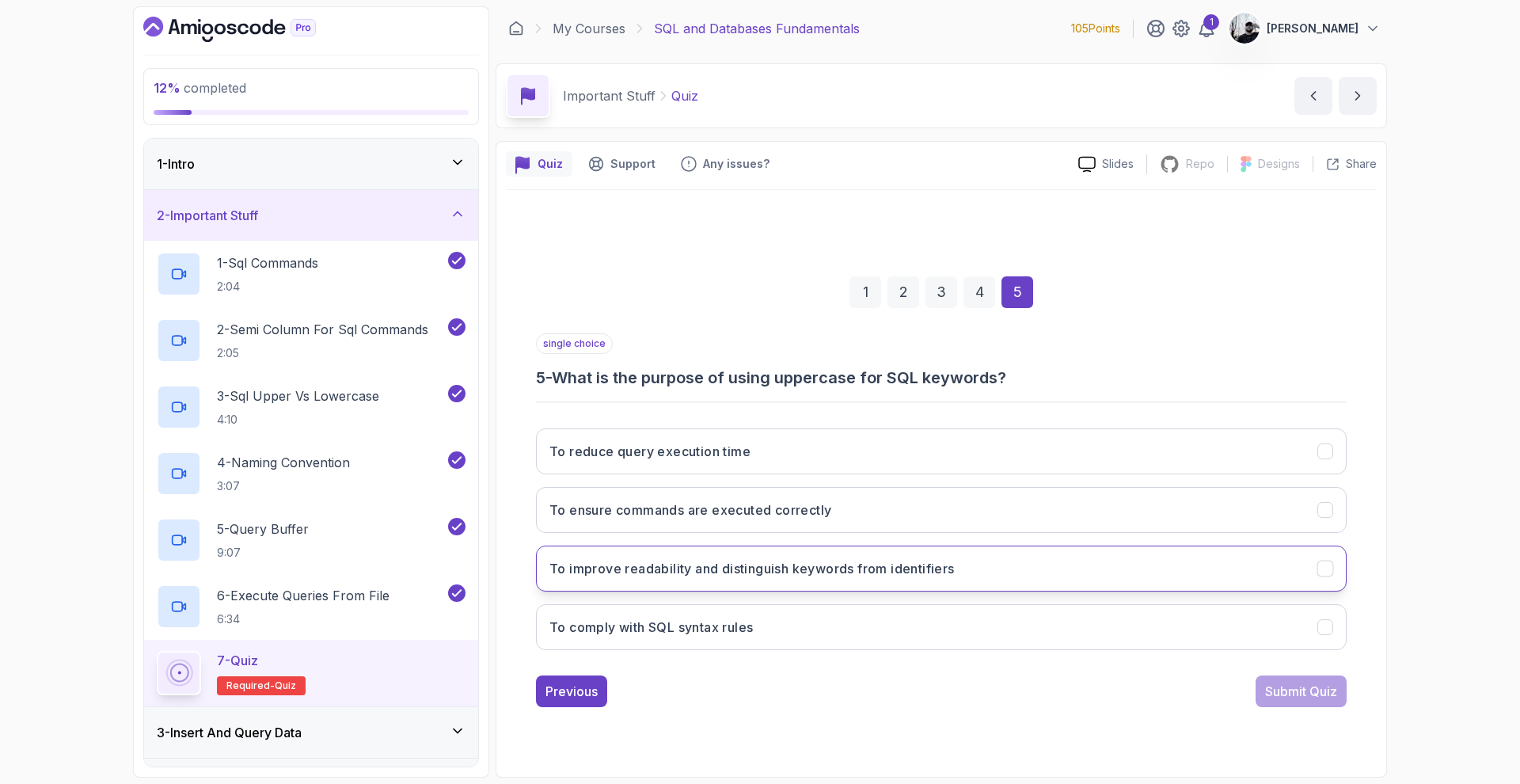
click at [801, 588] on button "To improve readability and distinguish keywords from identifiers" at bounding box center [941, 568] width 810 height 46
click at [1293, 693] on div "Submit Quiz" at bounding box center [1301, 691] width 72 height 19
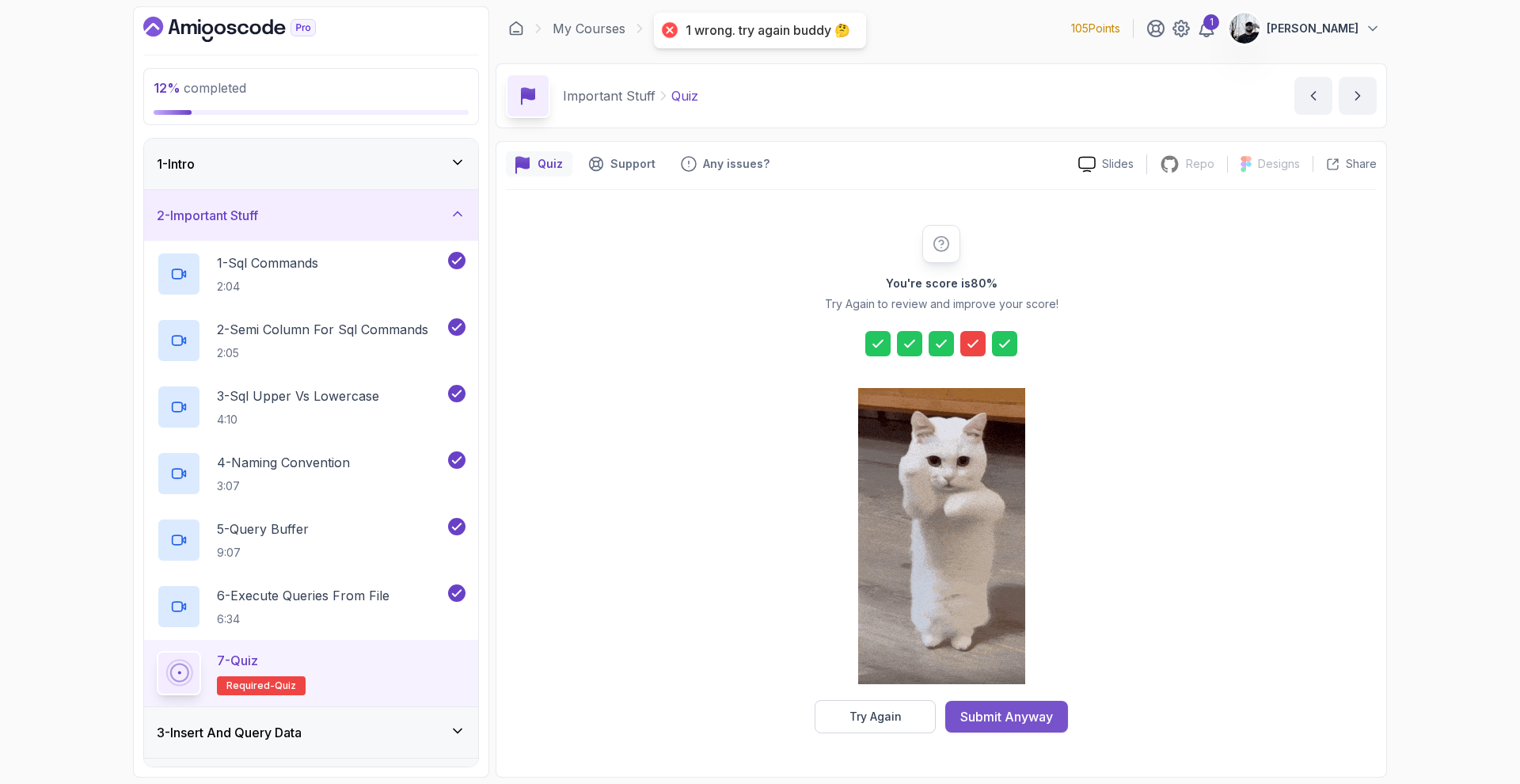
click at [989, 718] on div "Submit Anyway" at bounding box center [1006, 716] width 92 height 19
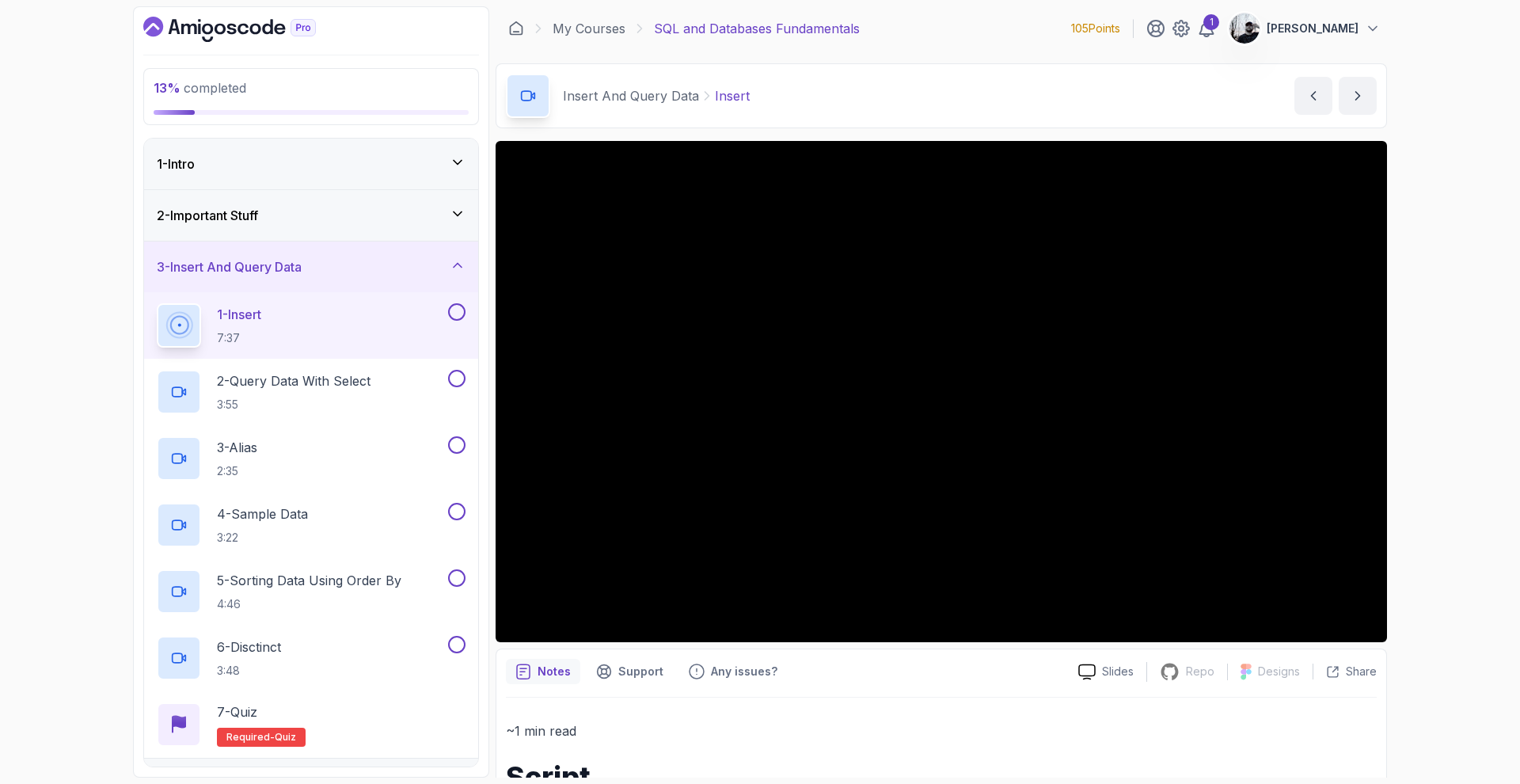
click at [233, 228] on div "2 - Important Stuff" at bounding box center [311, 215] width 334 height 51
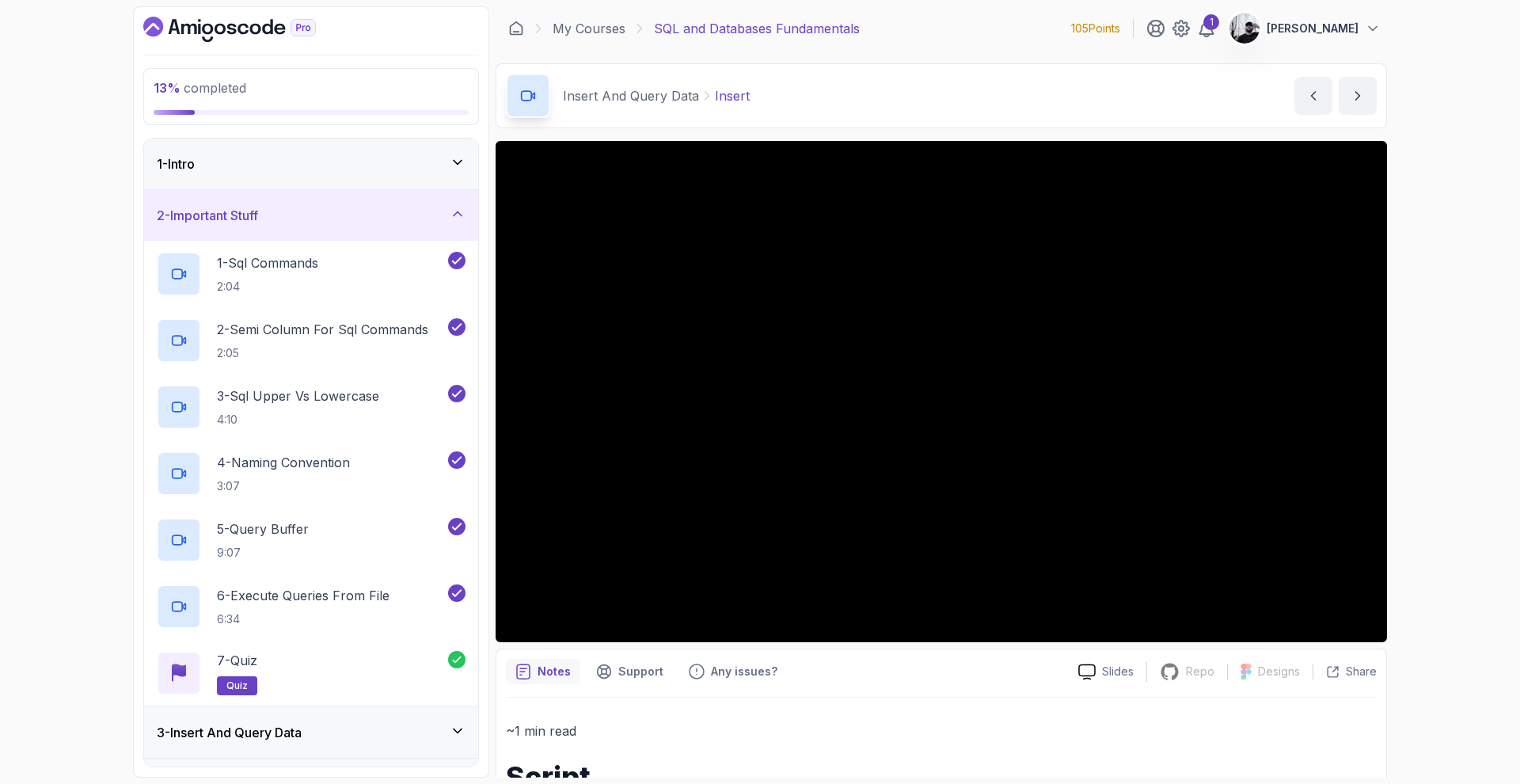
click at [299, 745] on div "3 - Insert And Query Data" at bounding box center [311, 732] width 334 height 51
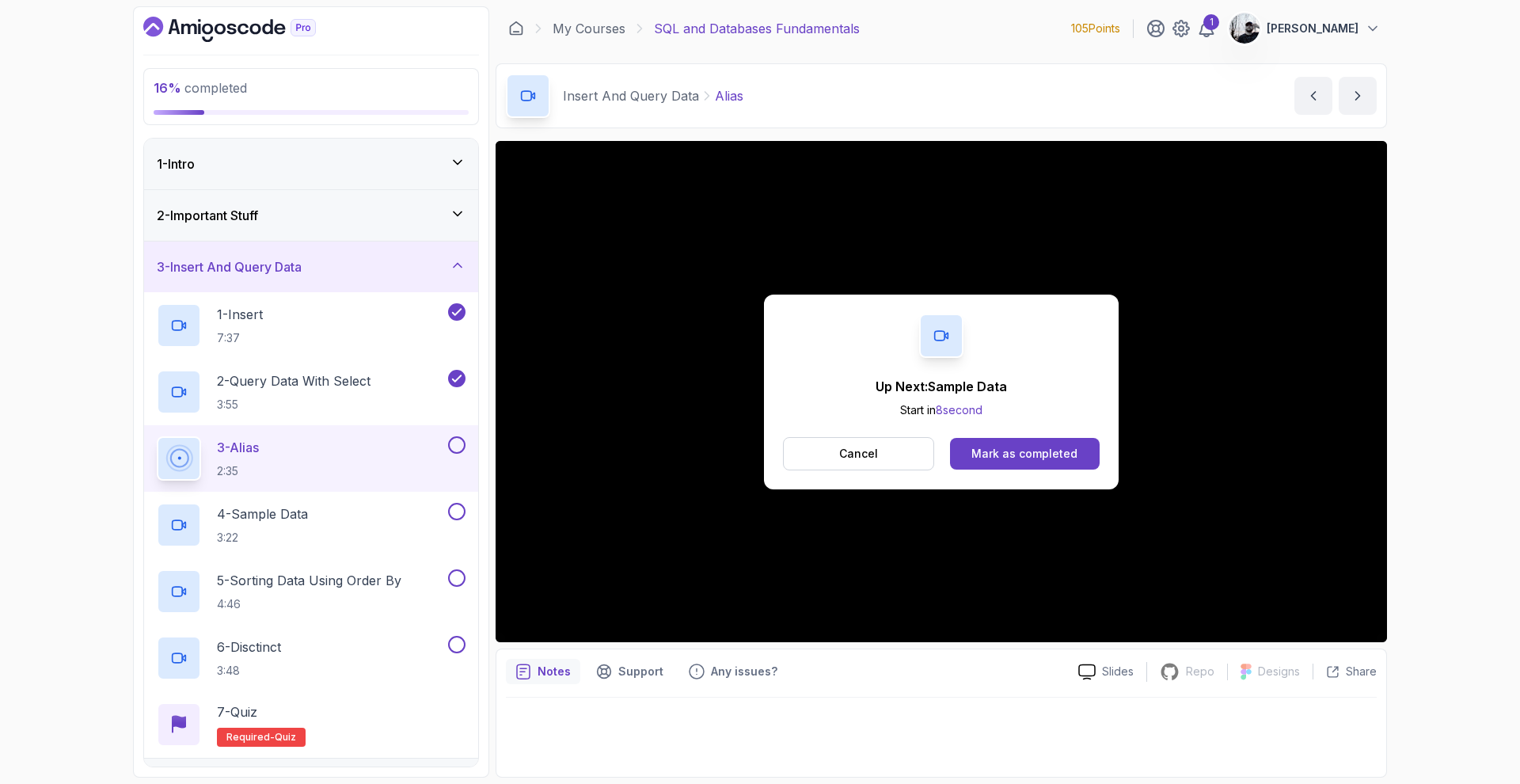
click at [988, 460] on div "Mark as completed" at bounding box center [1024, 453] width 106 height 16
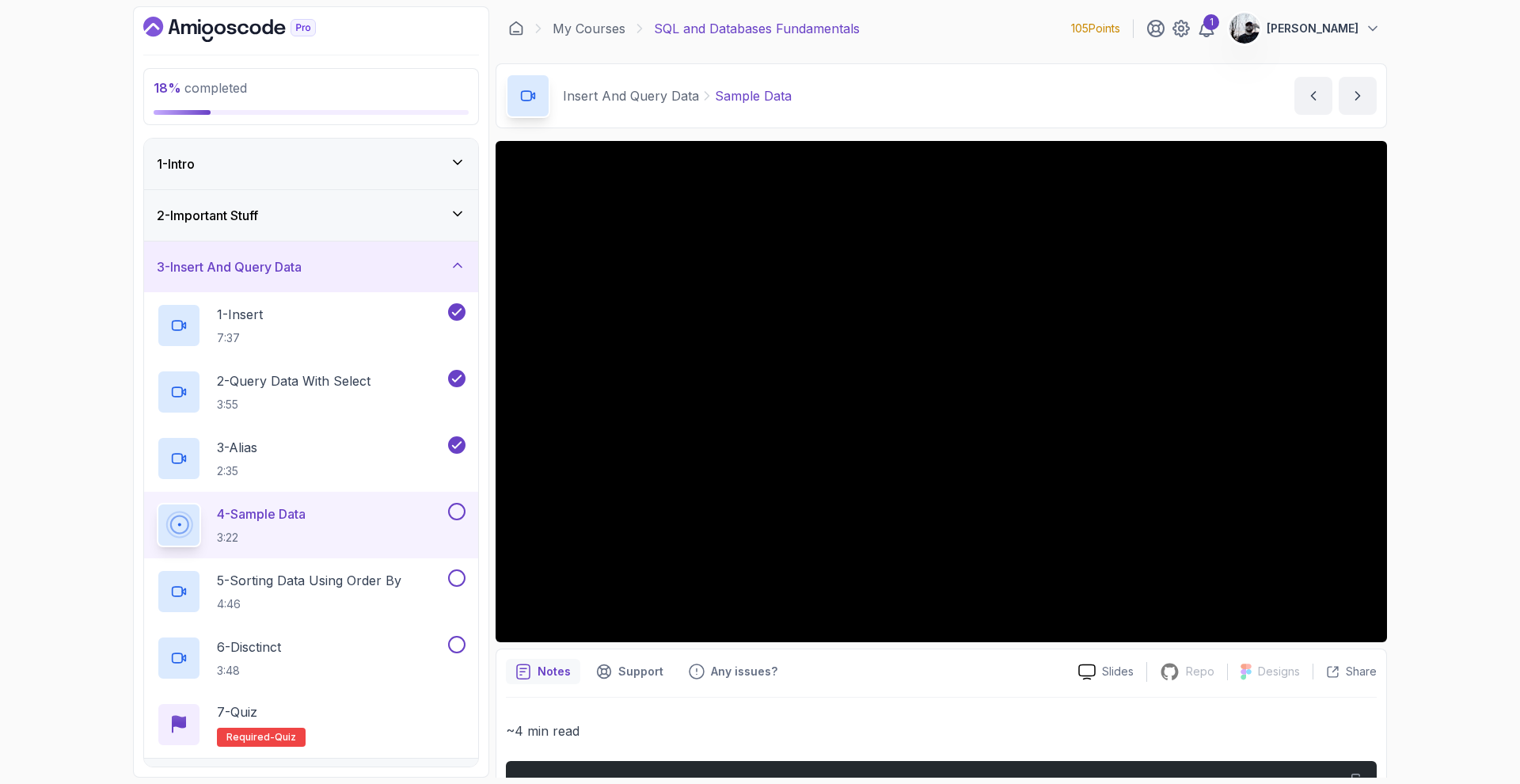
scroll to position [522, 0]
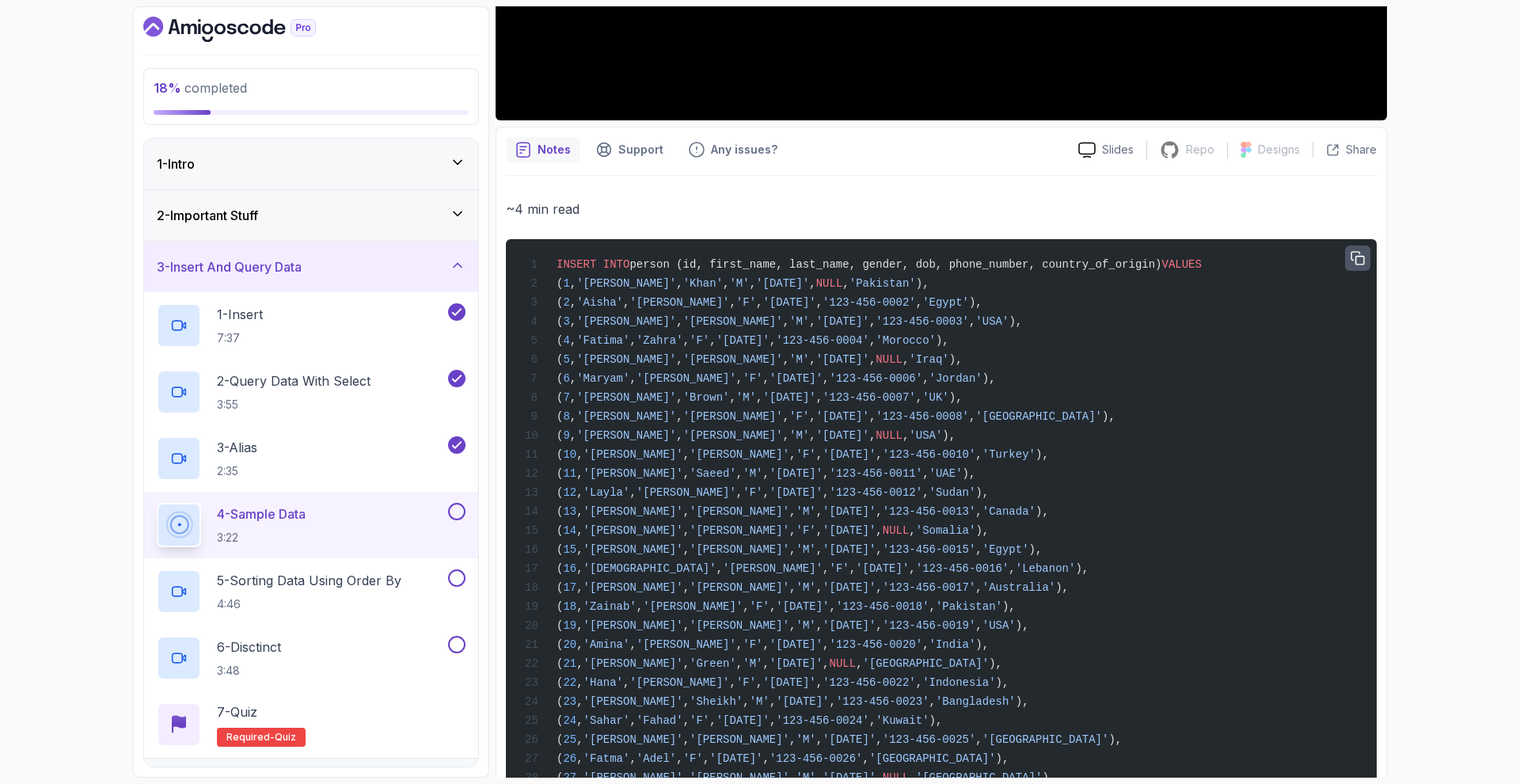
click at [1357, 259] on icon "button" at bounding box center [1357, 258] width 14 height 14
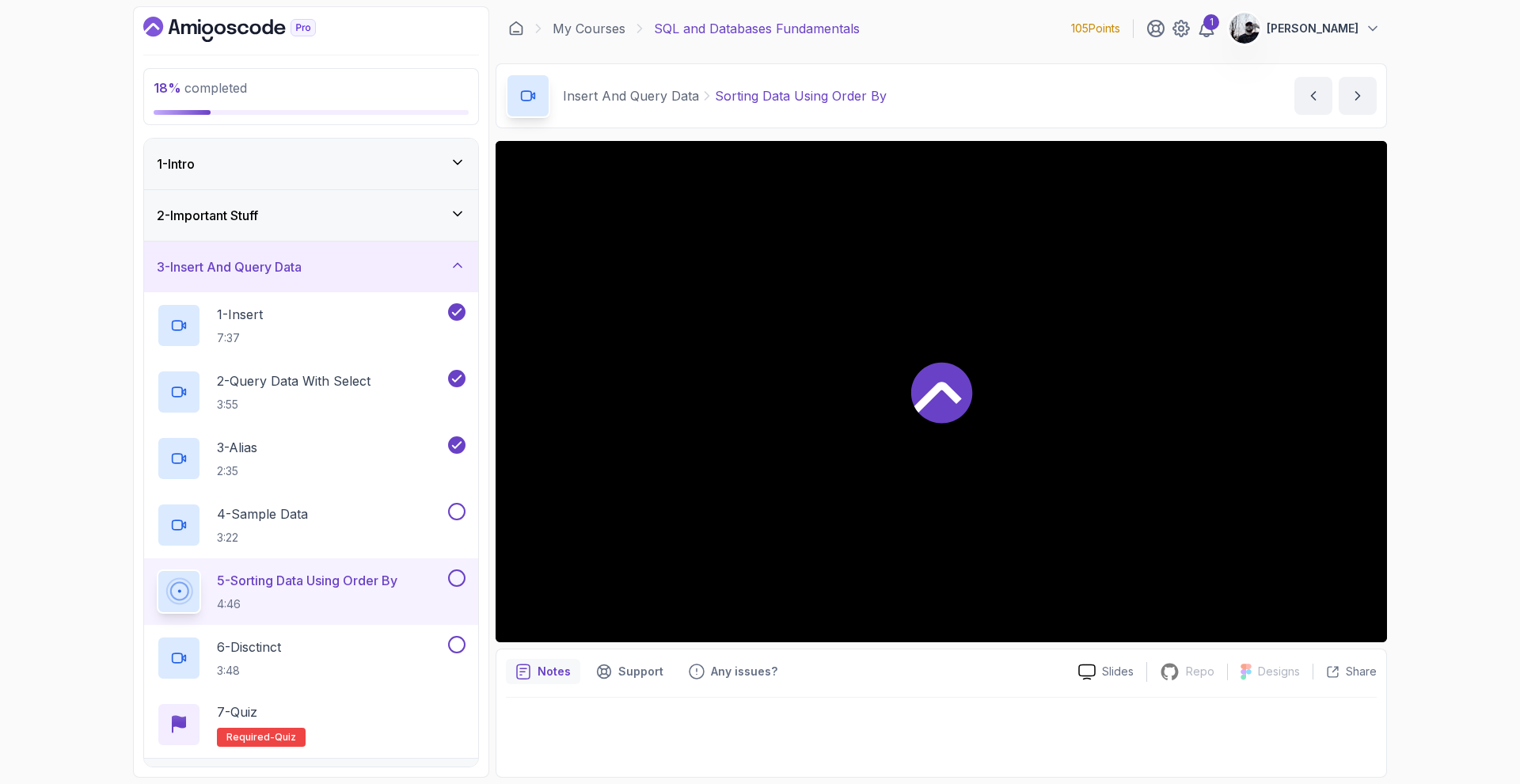
scroll to position [403, 0]
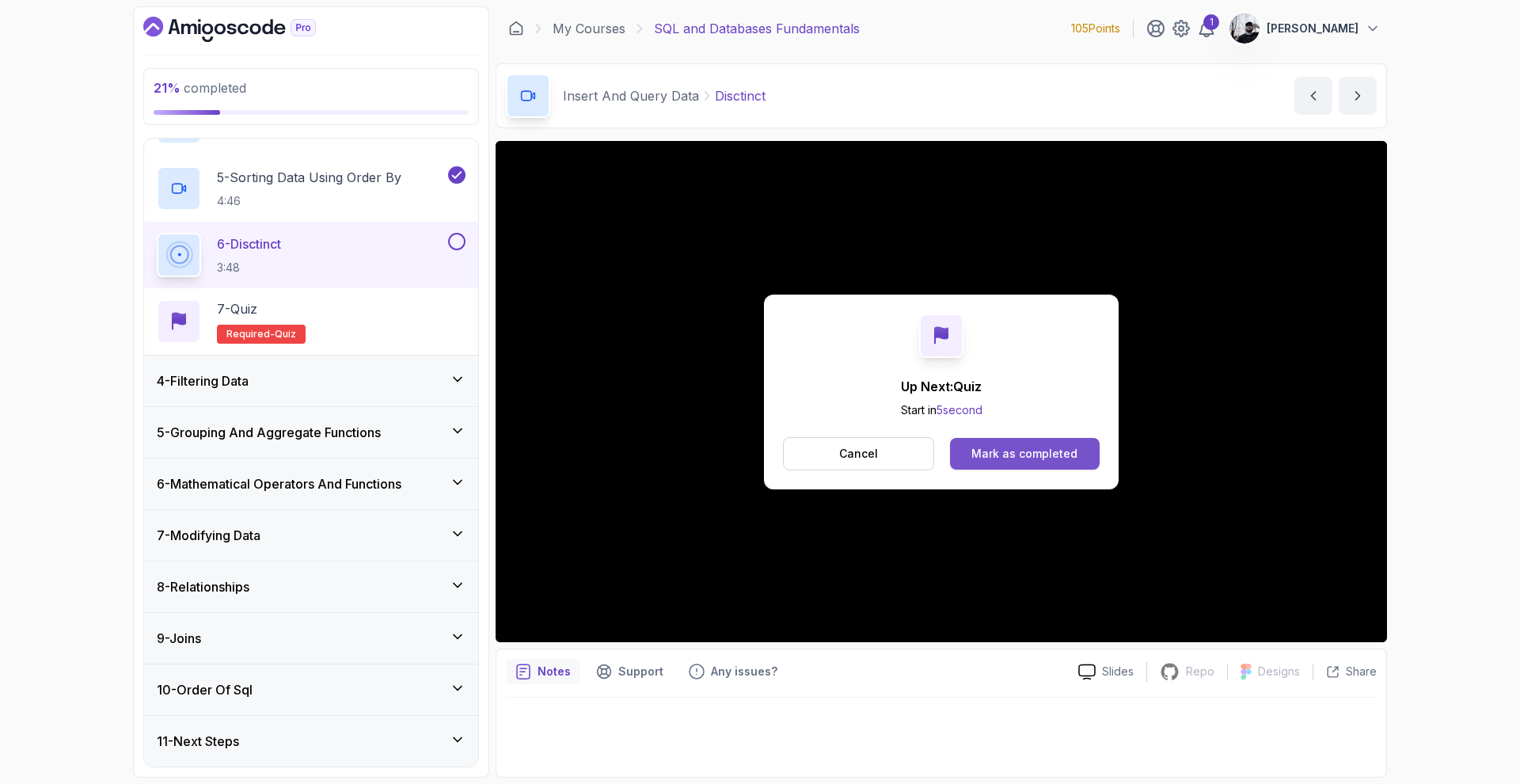
click at [1034, 445] on div "Mark as completed" at bounding box center [1024, 453] width 106 height 16
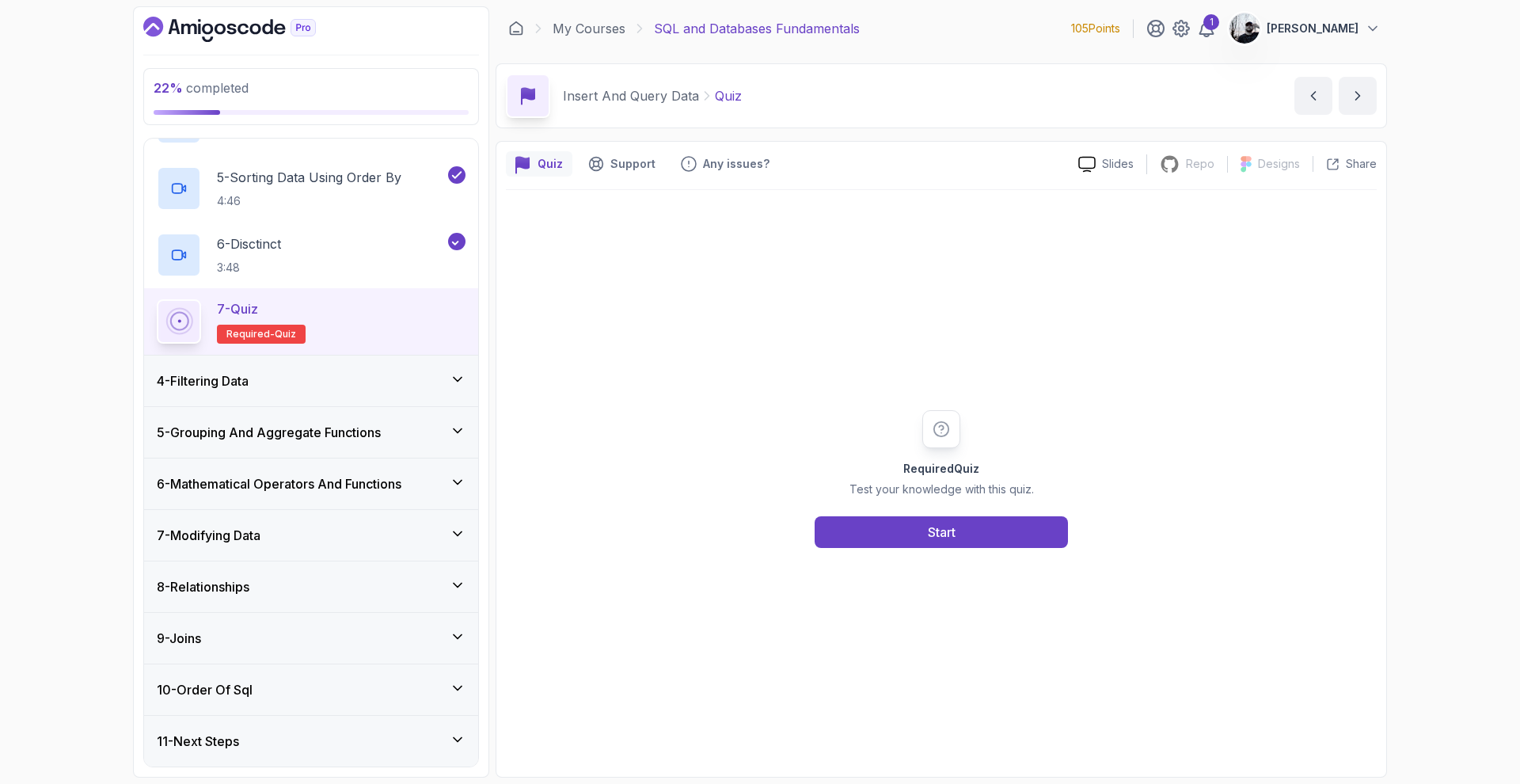
click at [970, 552] on div "Required Quiz Test your knowledge with this quiz. Start" at bounding box center [941, 478] width 871 height 577
click at [960, 535] on button "Start" at bounding box center [941, 532] width 253 height 31
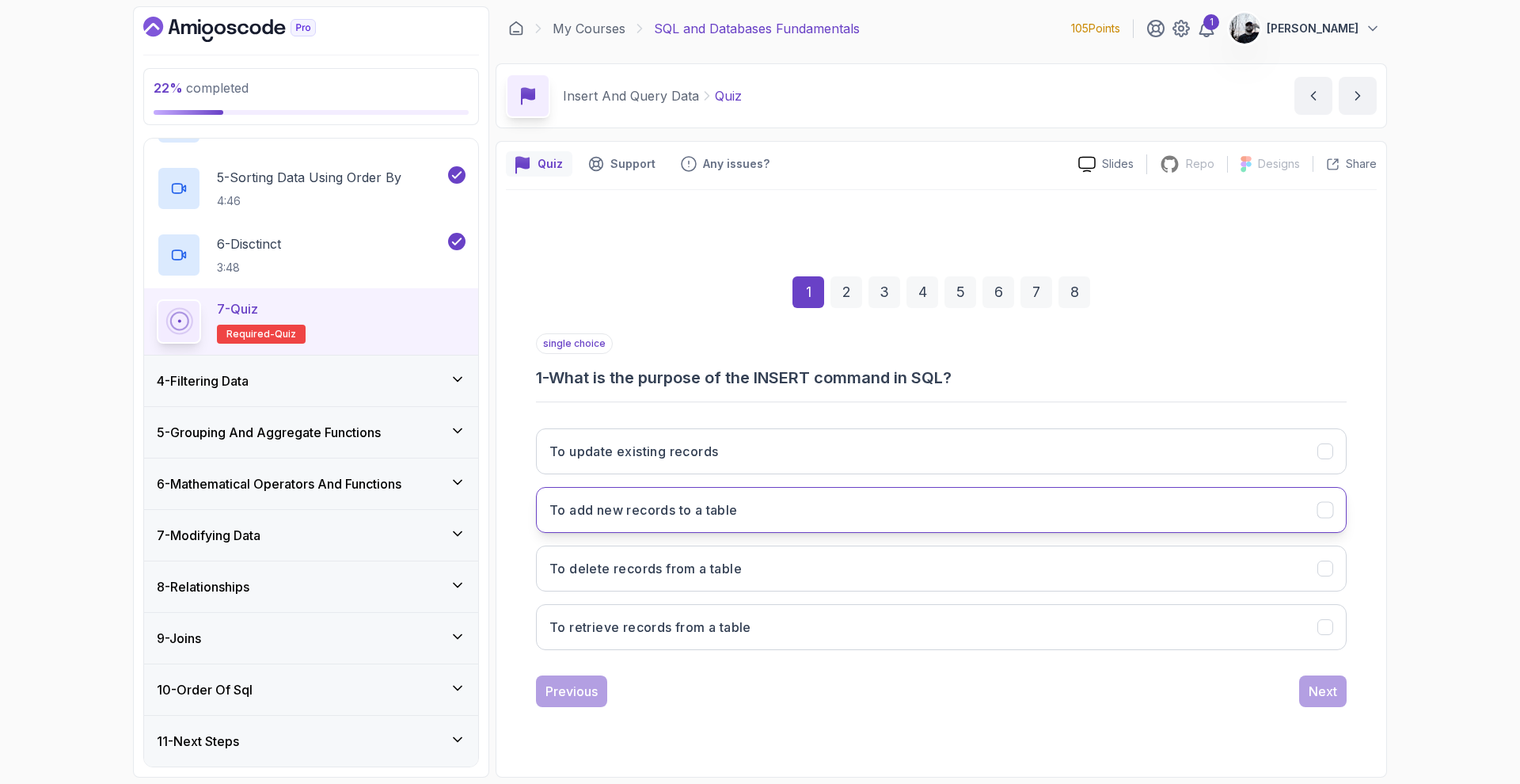
click at [794, 512] on button "To add new records to a table" at bounding box center [941, 510] width 810 height 46
click at [1324, 693] on div "Next" at bounding box center [1323, 691] width 29 height 19
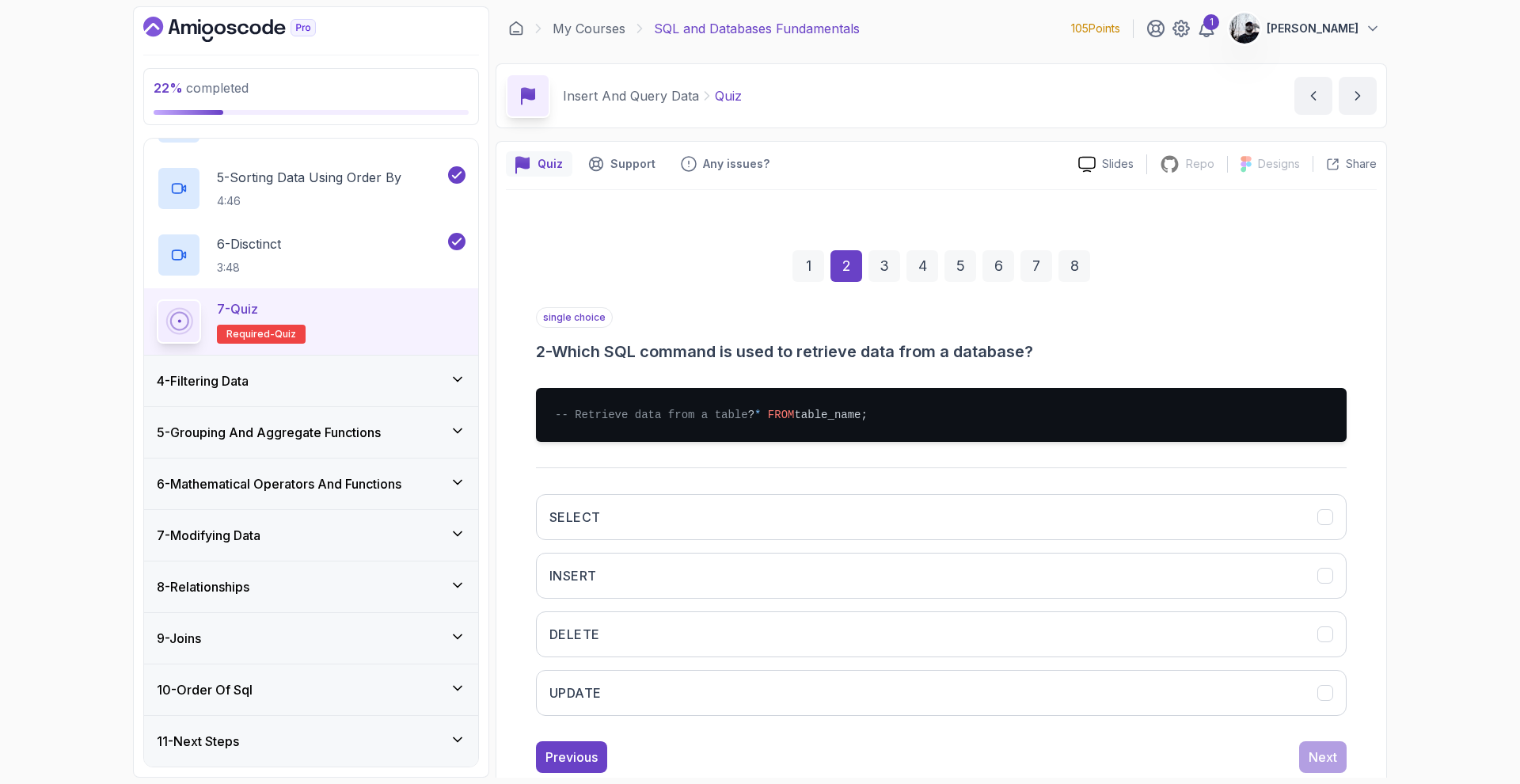
scroll to position [56, 0]
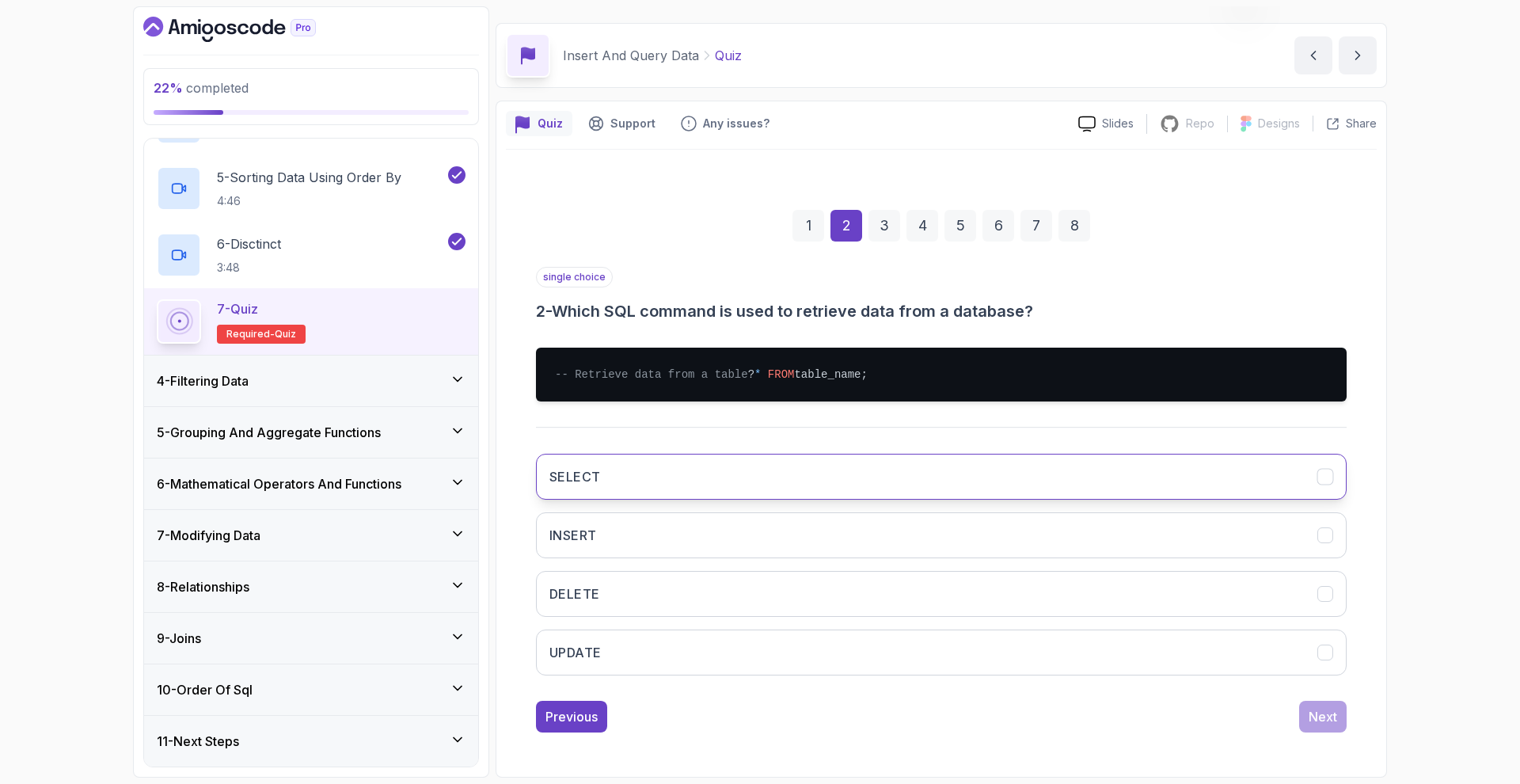
click at [660, 478] on button "SELECT" at bounding box center [941, 477] width 810 height 46
click at [1307, 721] on button "Next" at bounding box center [1323, 715] width 47 height 31
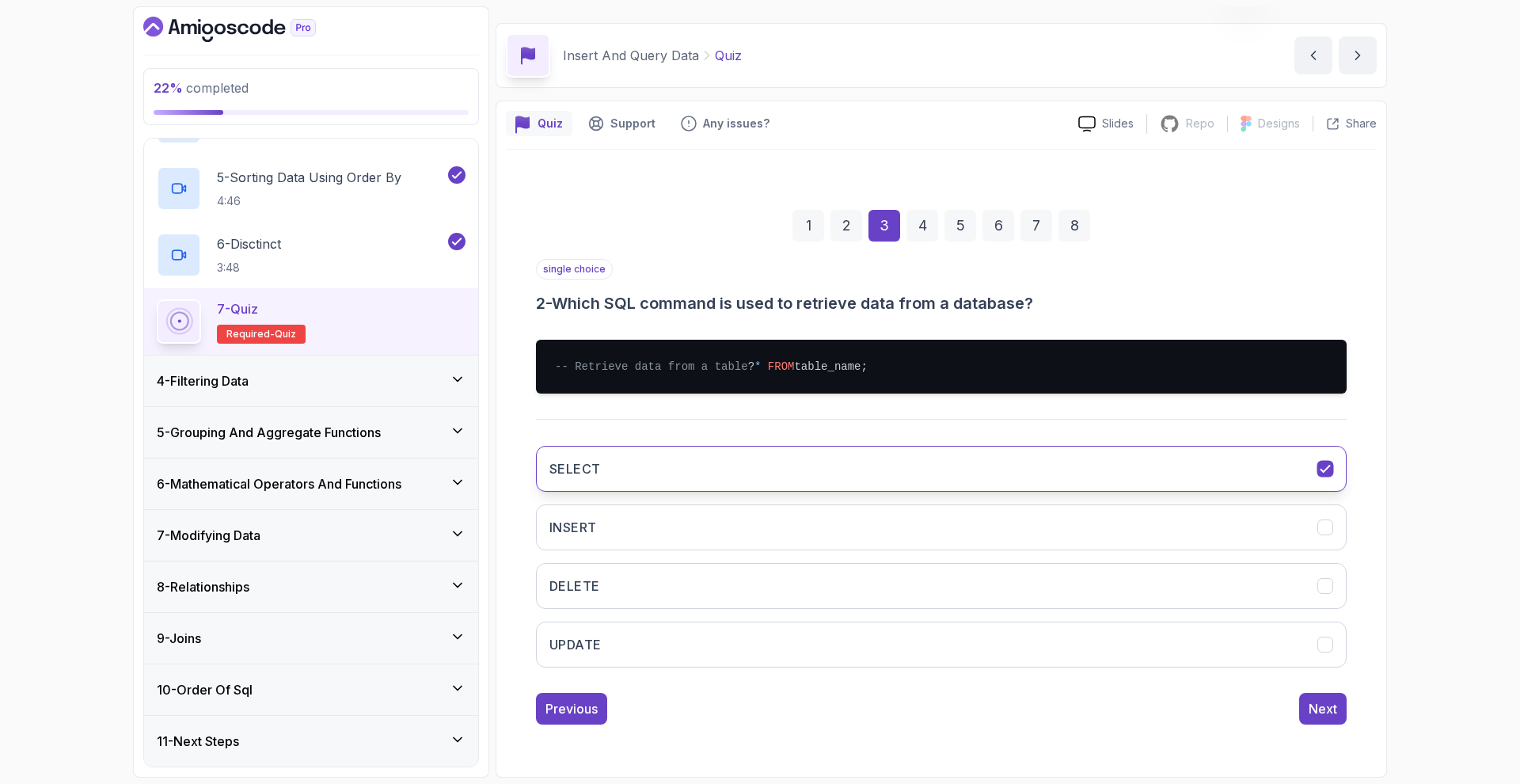
scroll to position [0, 0]
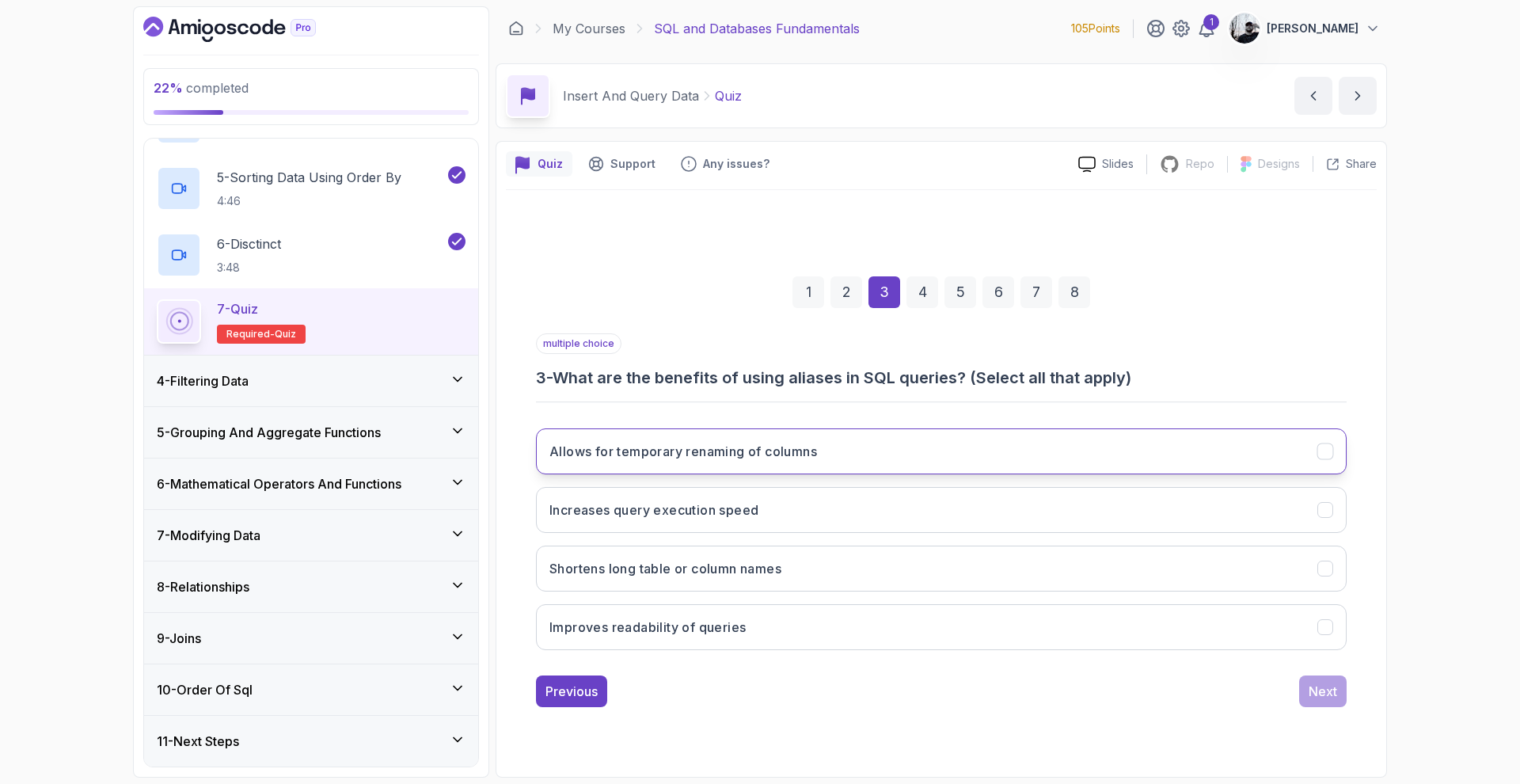
click at [808, 453] on h3 "Allows for temporary renaming of columns" at bounding box center [683, 451] width 268 height 19
click at [1311, 680] on button "Next" at bounding box center [1323, 690] width 47 height 31
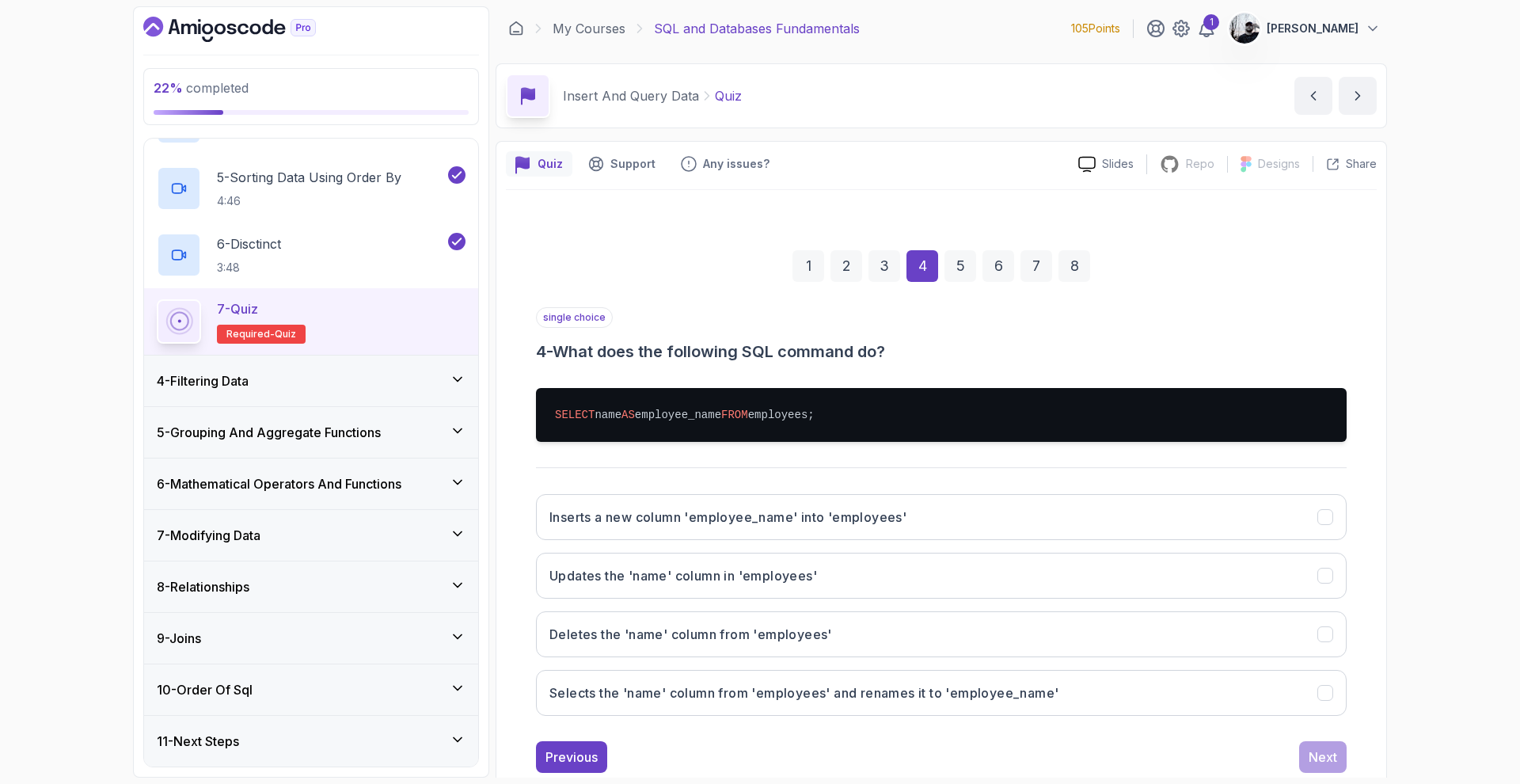
scroll to position [41, 0]
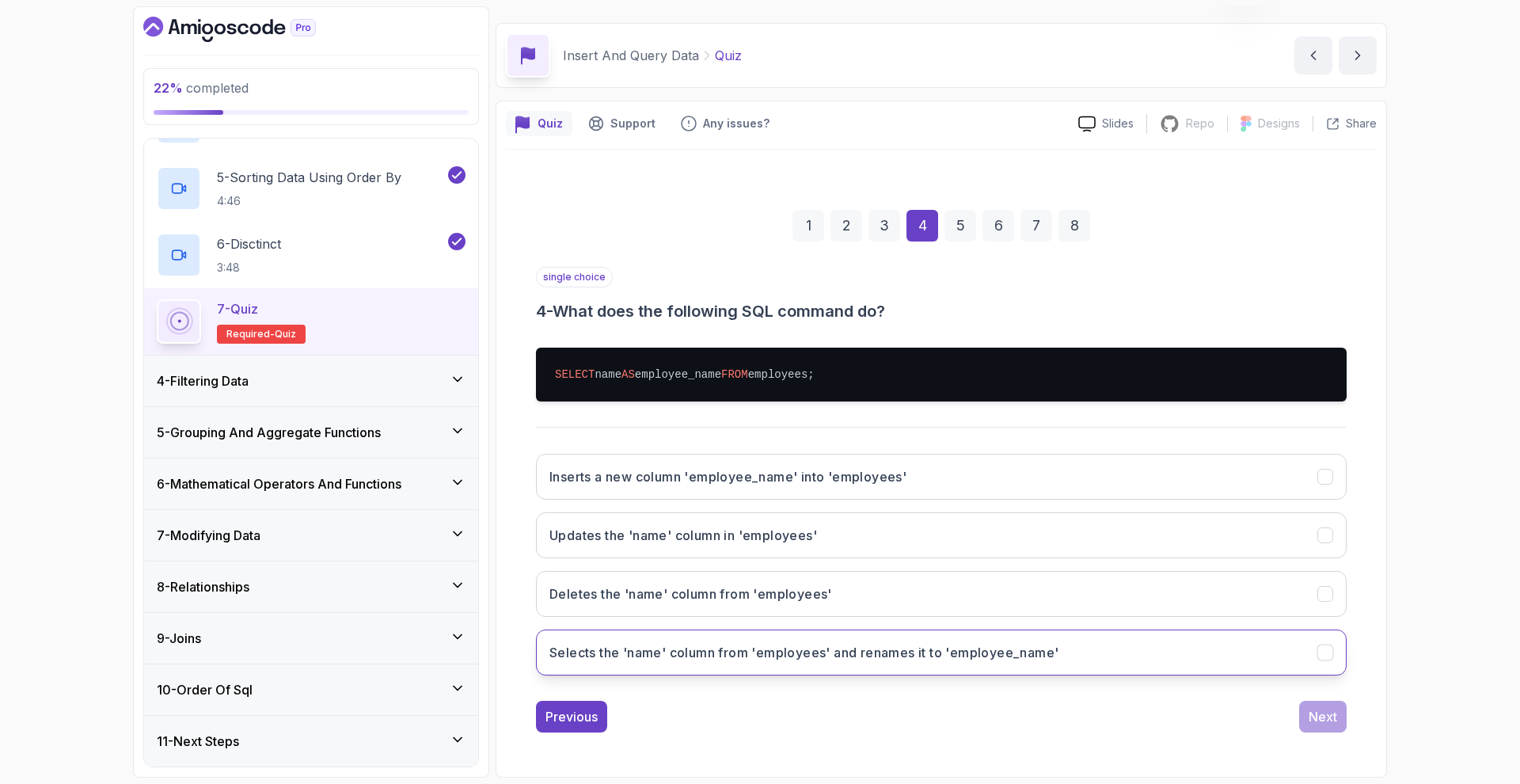
click at [902, 666] on button "Selects the 'name' column from 'employees' and renames it to 'employee_name'" at bounding box center [941, 652] width 810 height 46
click at [1332, 723] on div "Next" at bounding box center [1323, 716] width 29 height 19
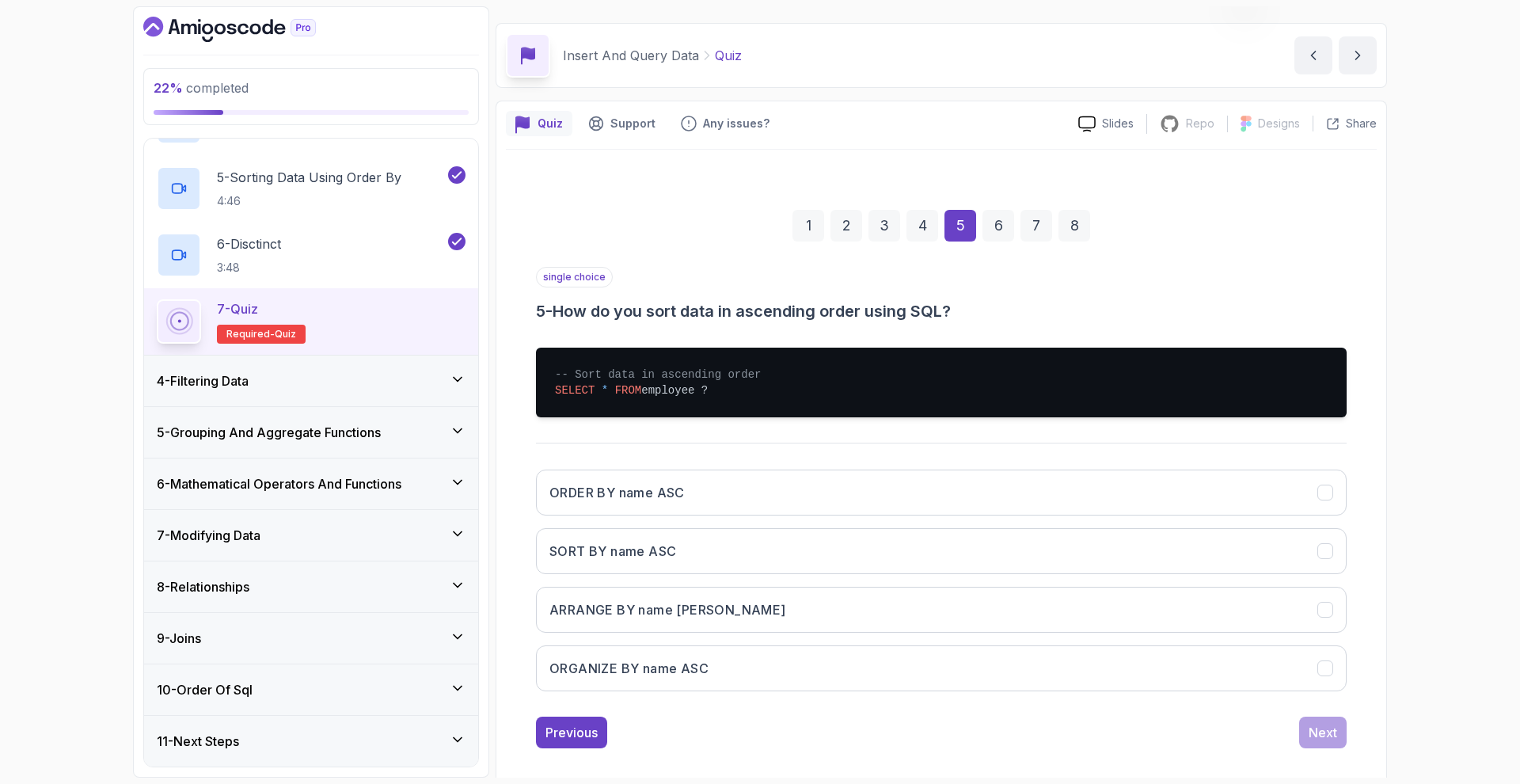
scroll to position [56, 0]
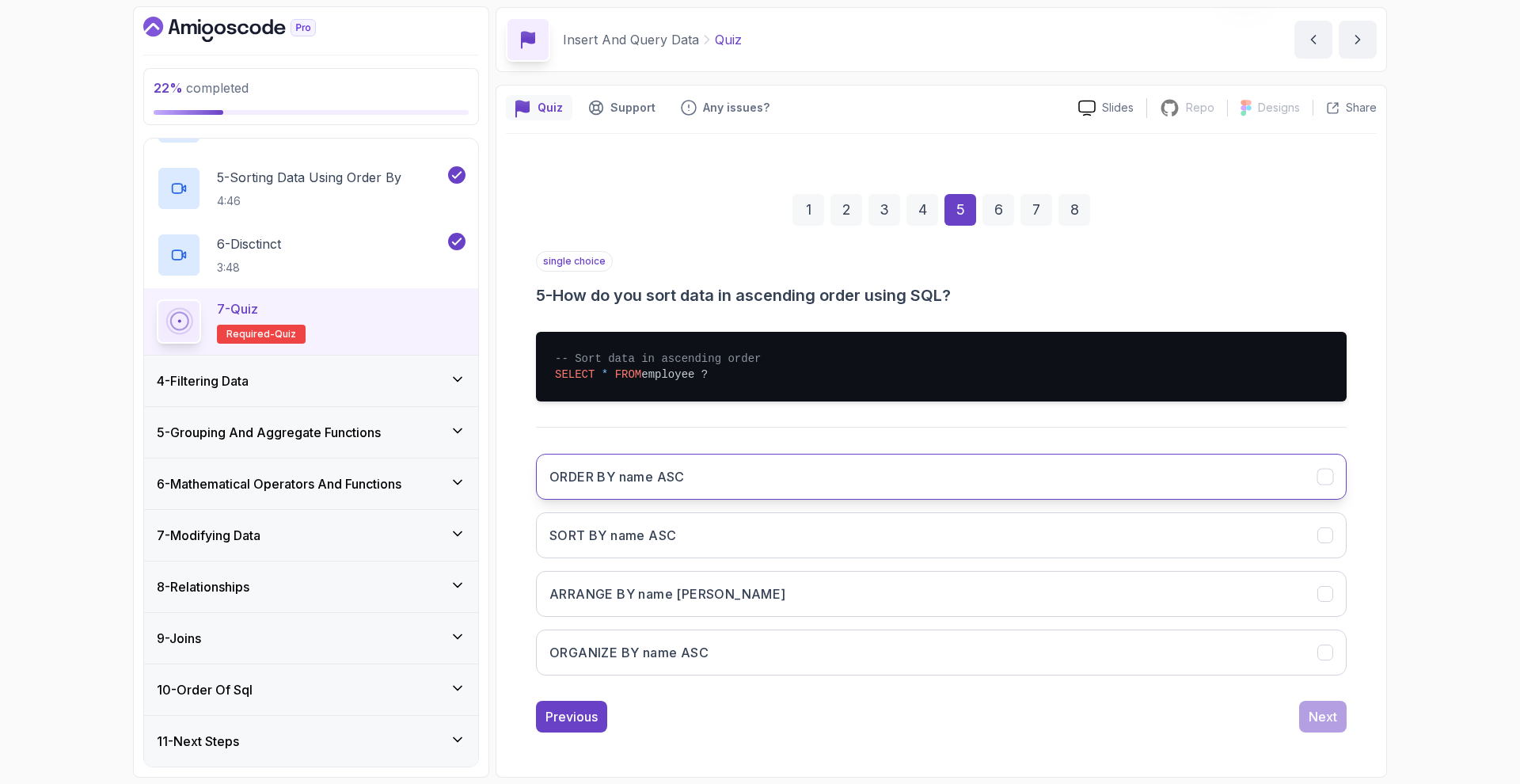
click at [723, 475] on button "ORDER BY name ASC" at bounding box center [941, 477] width 810 height 46
click at [1316, 710] on div "Next" at bounding box center [1323, 716] width 29 height 19
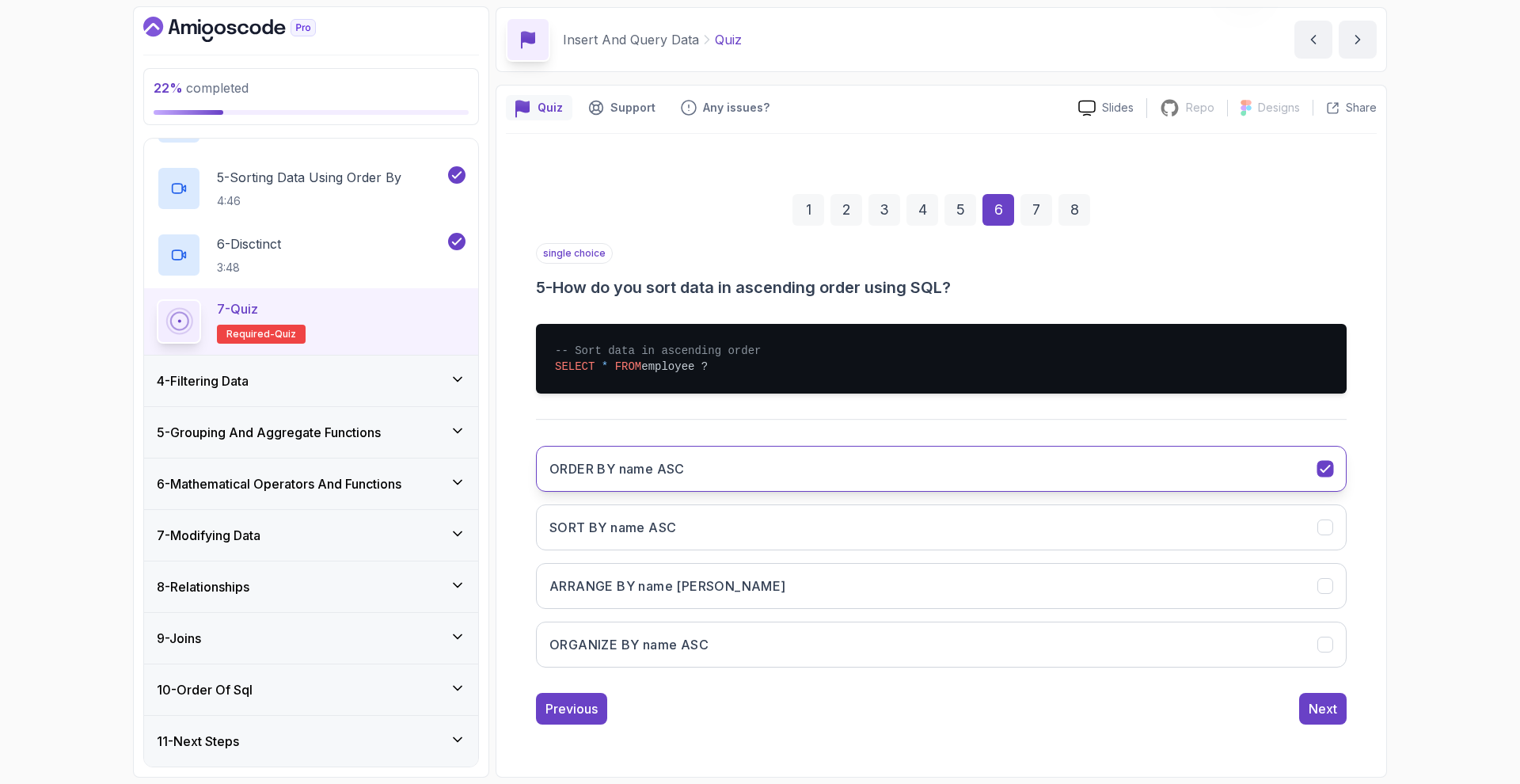
scroll to position [0, 0]
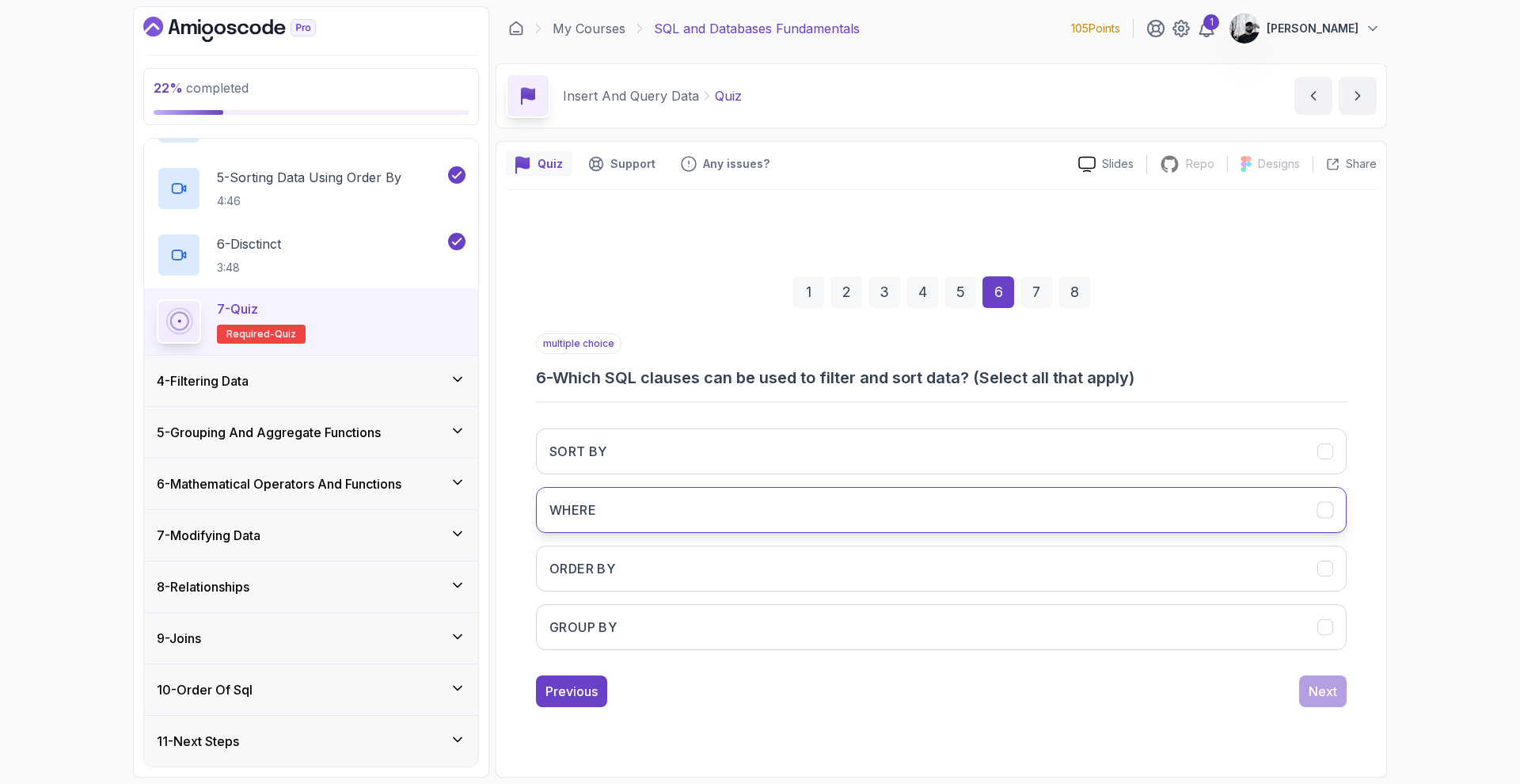
click at [665, 519] on button "WHERE" at bounding box center [941, 510] width 810 height 46
click at [644, 584] on button "ORDER BY" at bounding box center [941, 568] width 810 height 46
click at [1318, 693] on div "Next" at bounding box center [1323, 691] width 29 height 19
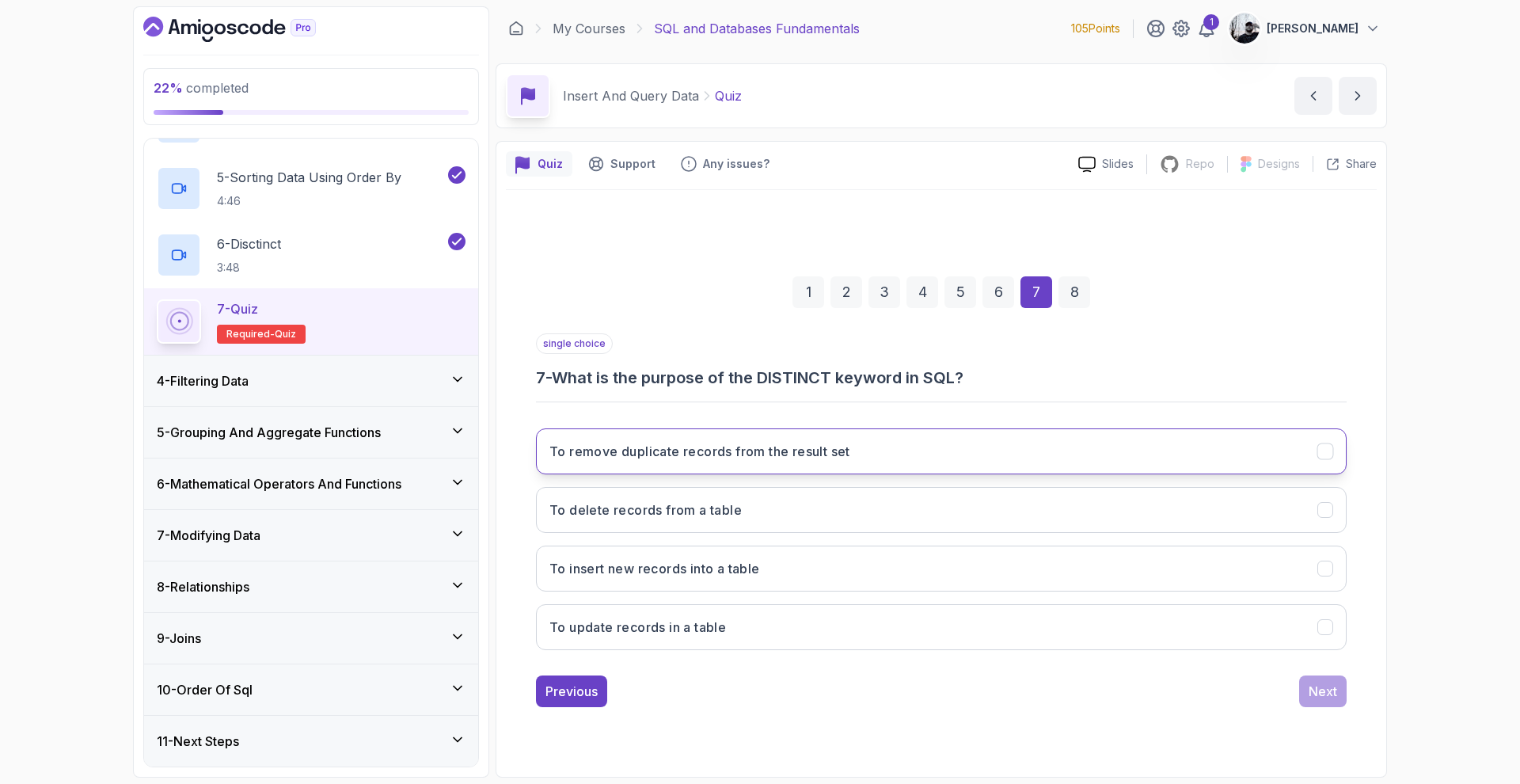
click at [796, 439] on button "To remove duplicate records from the result set" at bounding box center [941, 451] width 810 height 46
click at [1317, 679] on button "Next" at bounding box center [1323, 690] width 47 height 31
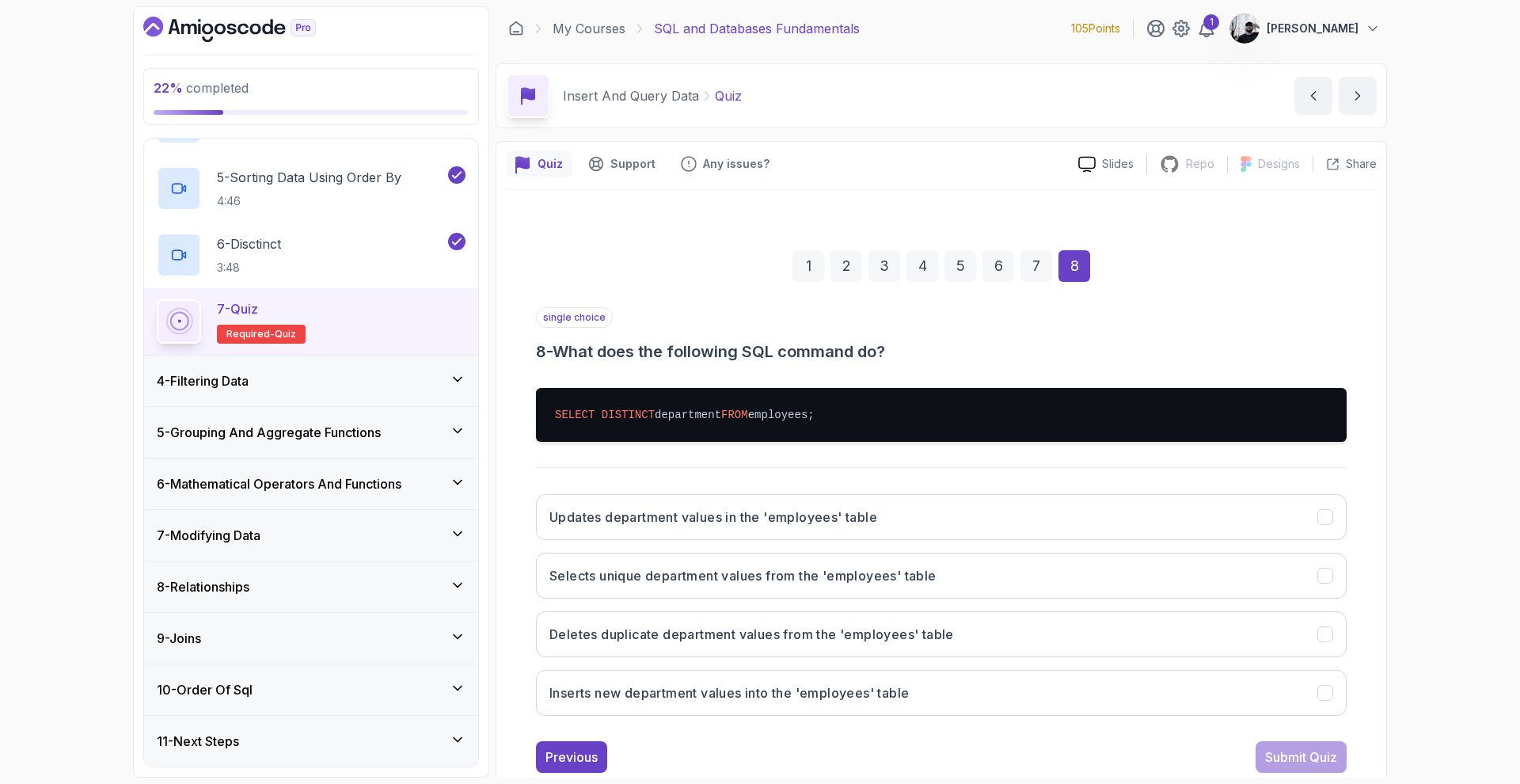
scroll to position [41, 0]
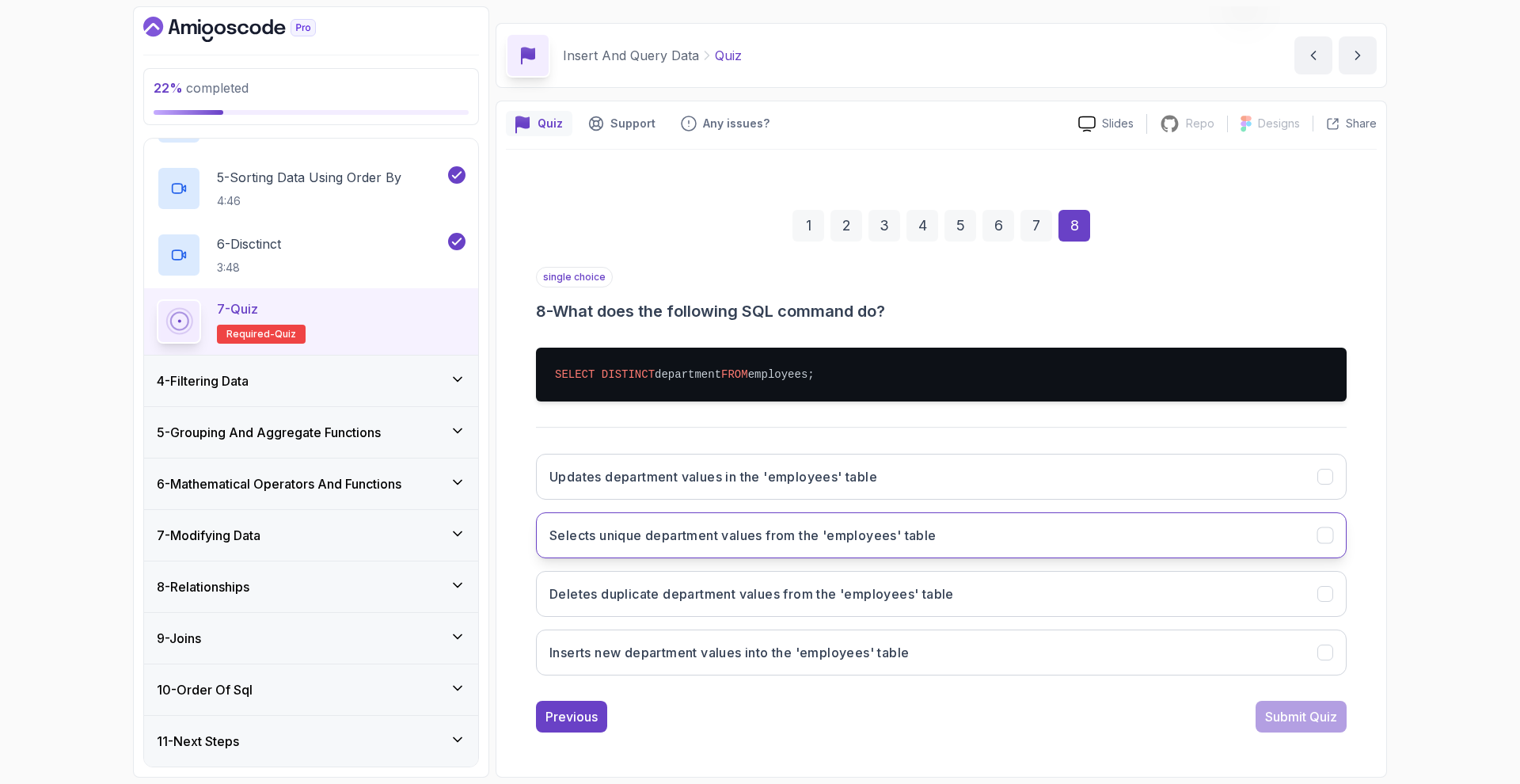
click at [821, 551] on button "Selects unique department values from the 'employees' table" at bounding box center [941, 535] width 810 height 46
click at [1317, 719] on div "Submit Quiz" at bounding box center [1301, 716] width 72 height 19
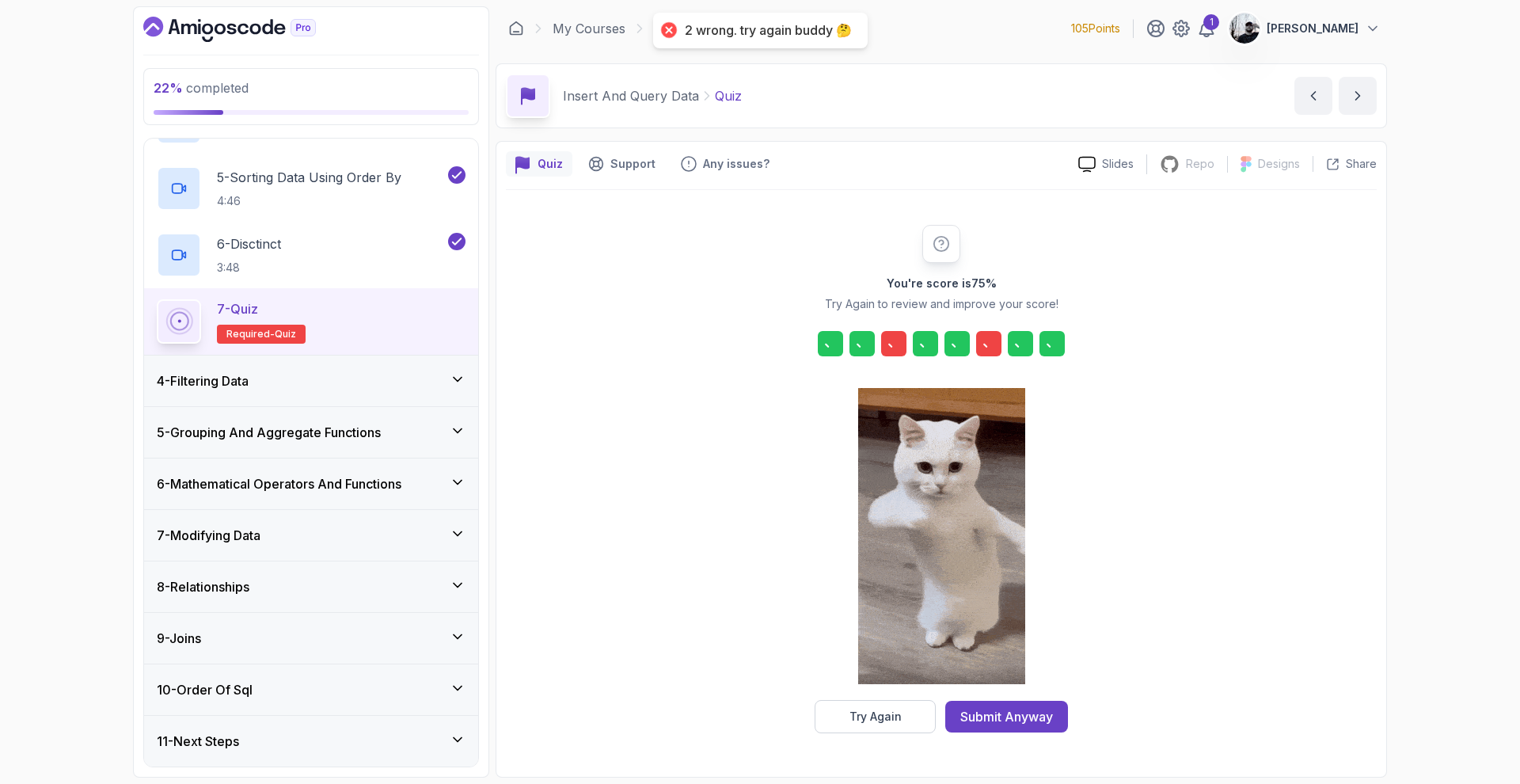
scroll to position [0, 0]
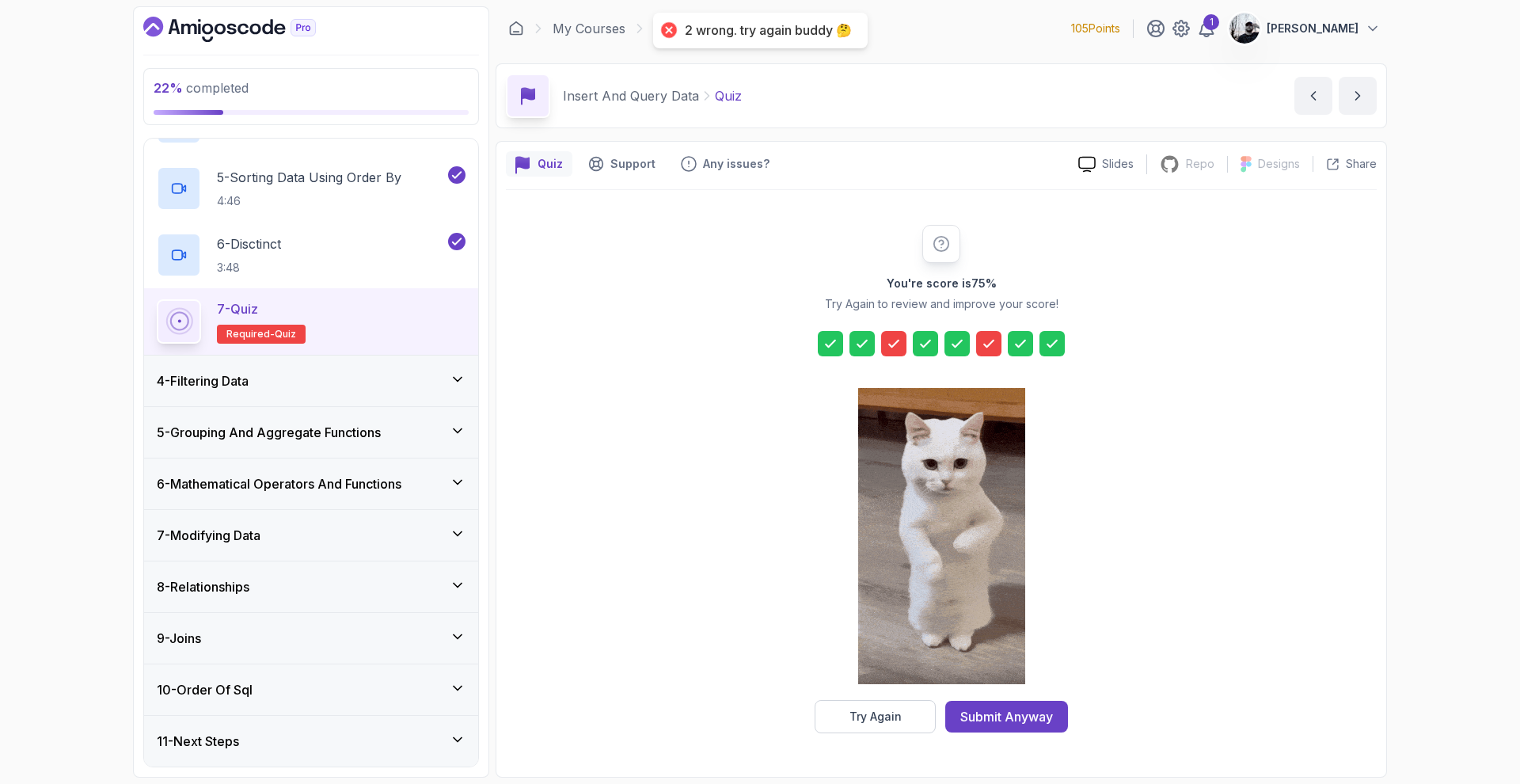
click at [994, 343] on icon at bounding box center [988, 343] width 16 height 16
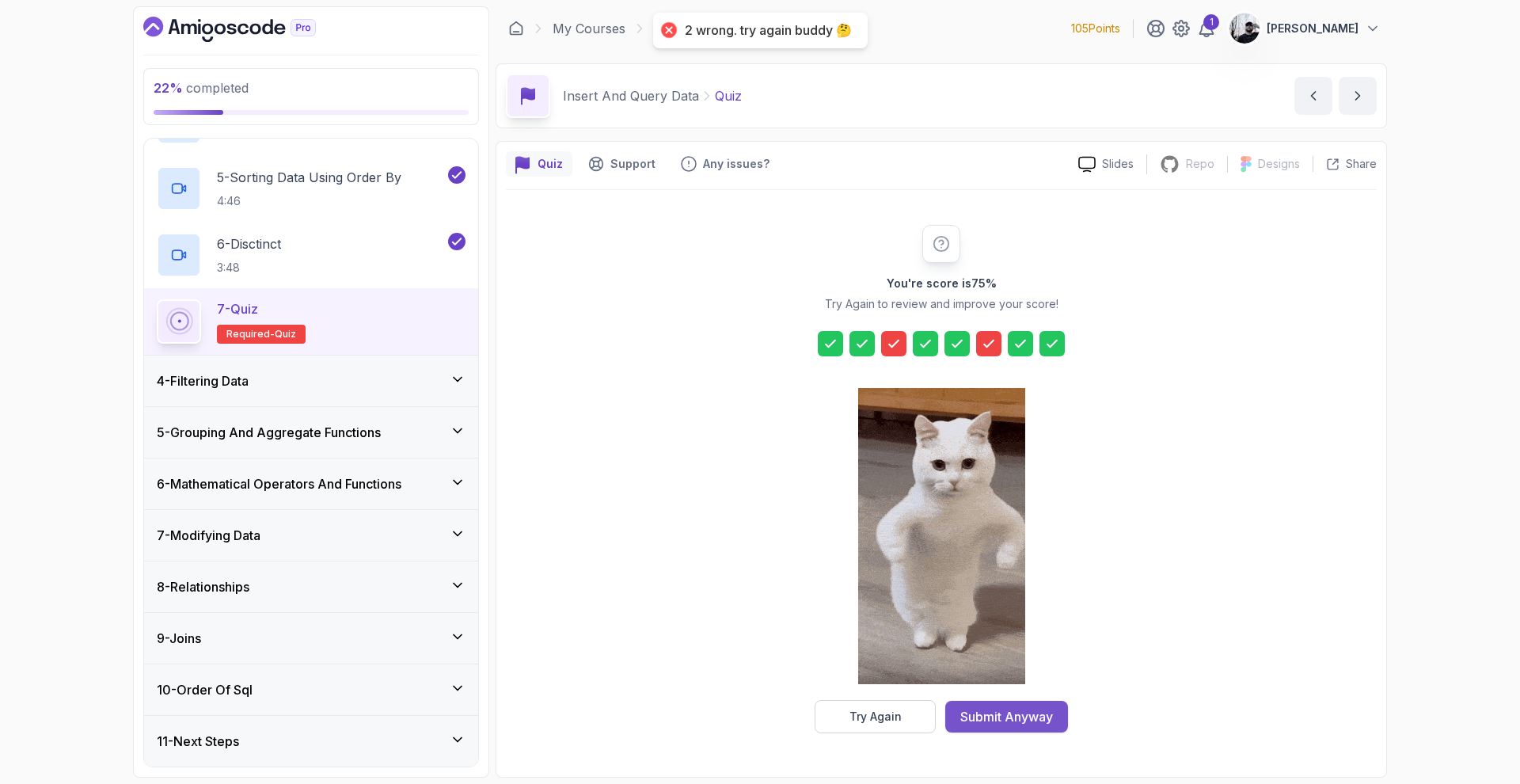
click at [1002, 713] on div "Submit Anyway" at bounding box center [1006, 716] width 92 height 19
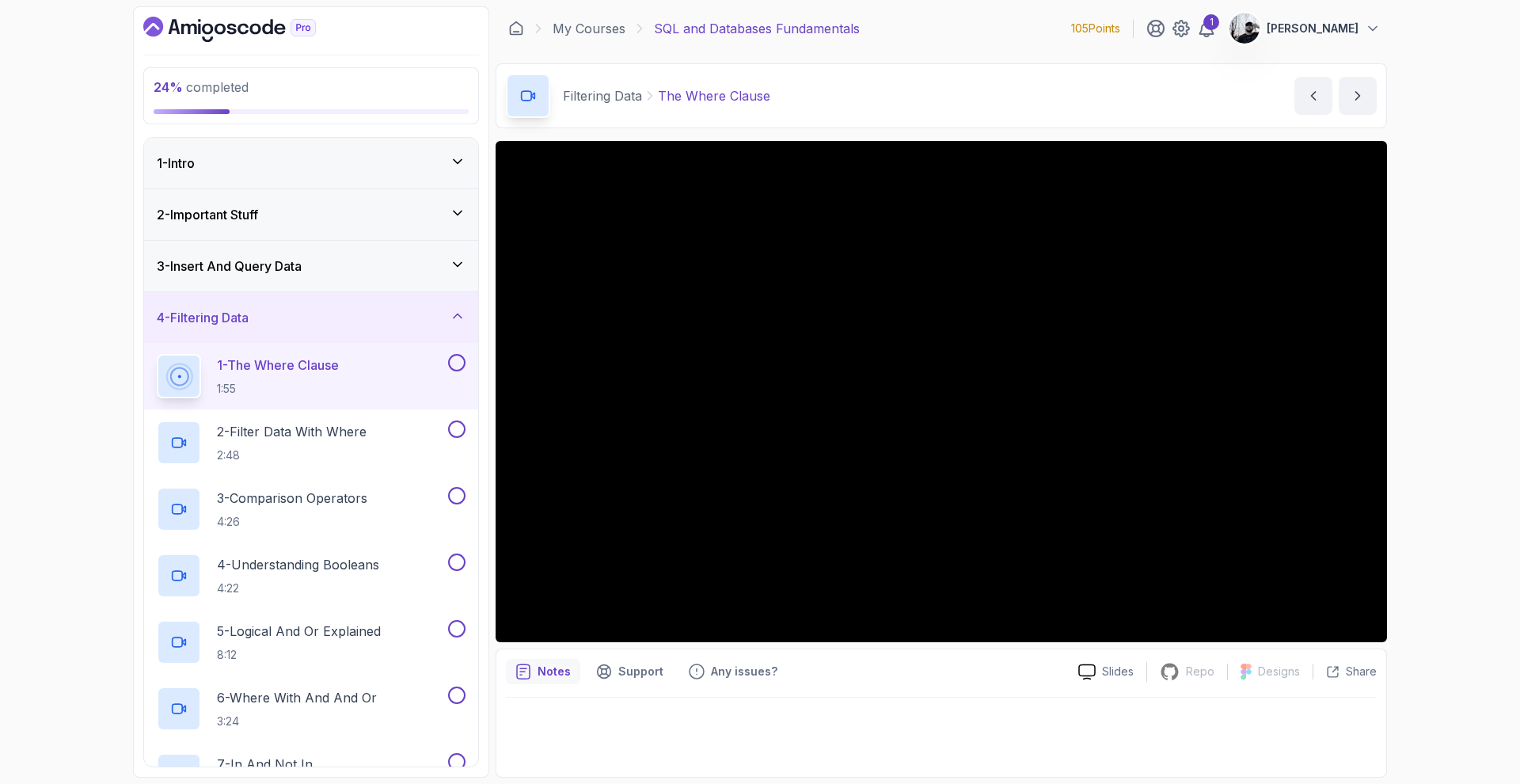
drag, startPoint x: 229, startPoint y: 251, endPoint x: 235, endPoint y: 257, distance: 8.5
click at [229, 251] on div "3 - Insert And Query Data" at bounding box center [311, 266] width 334 height 51
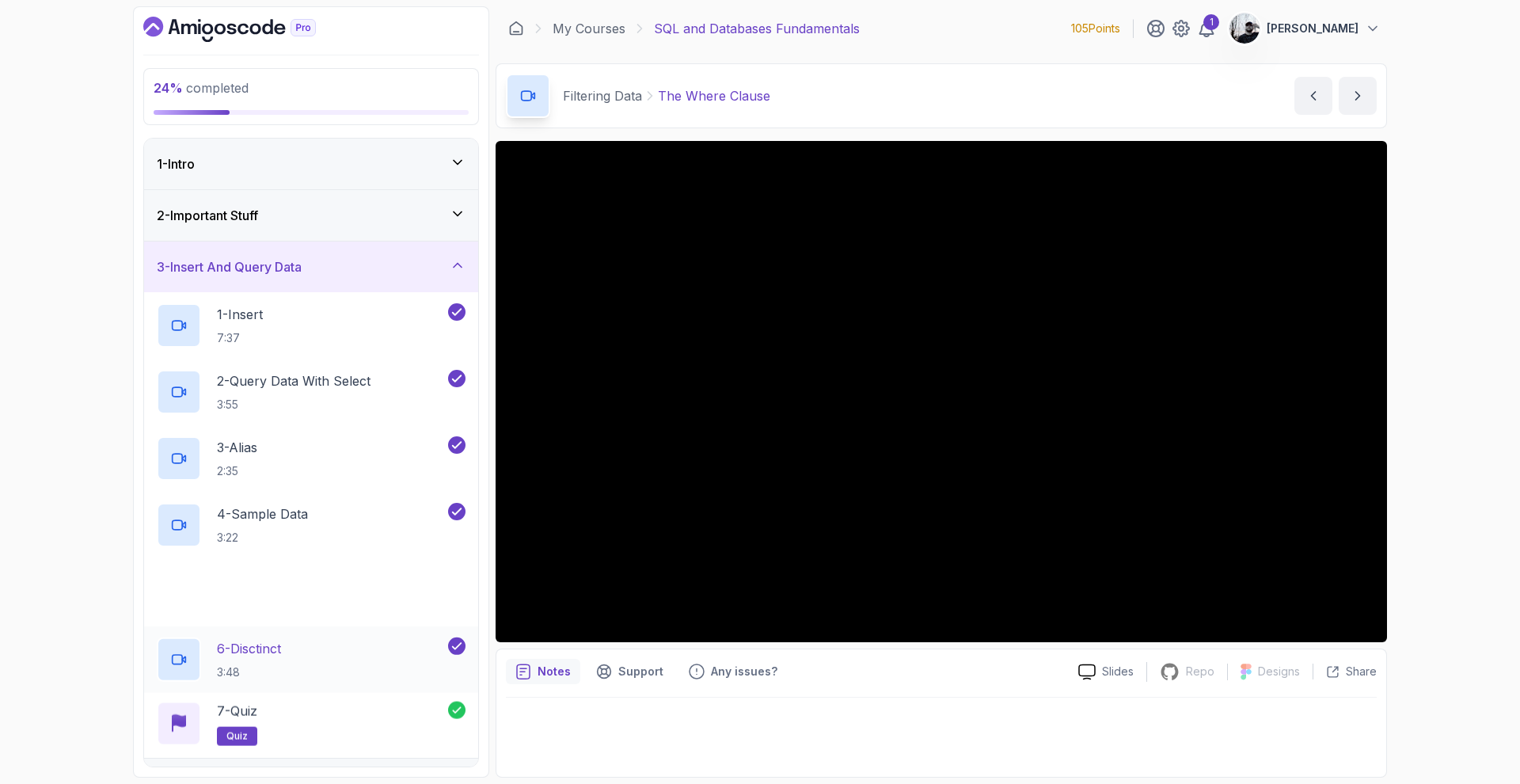
scroll to position [403, 0]
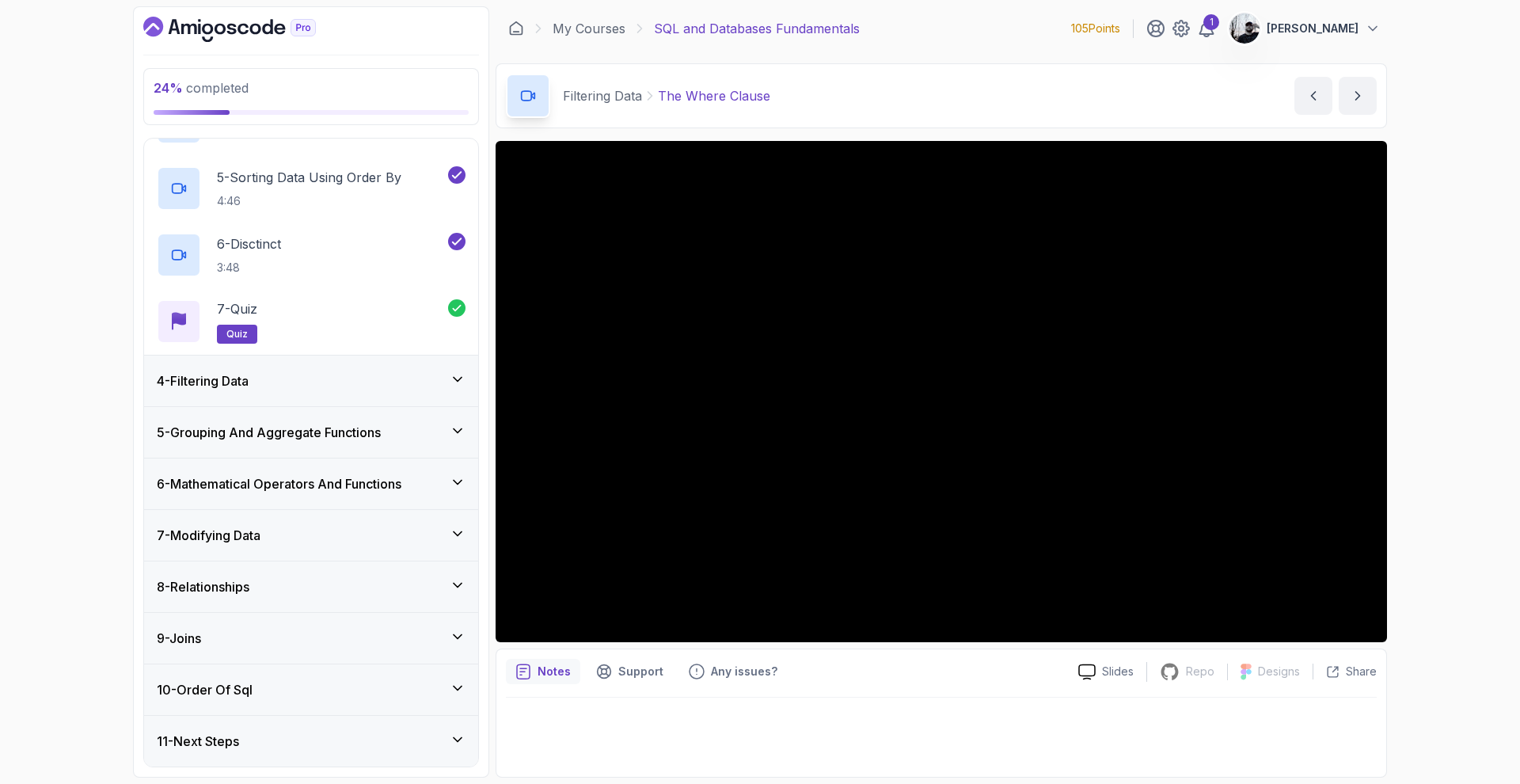
click at [353, 387] on div "4 - Filtering Data" at bounding box center [311, 380] width 309 height 19
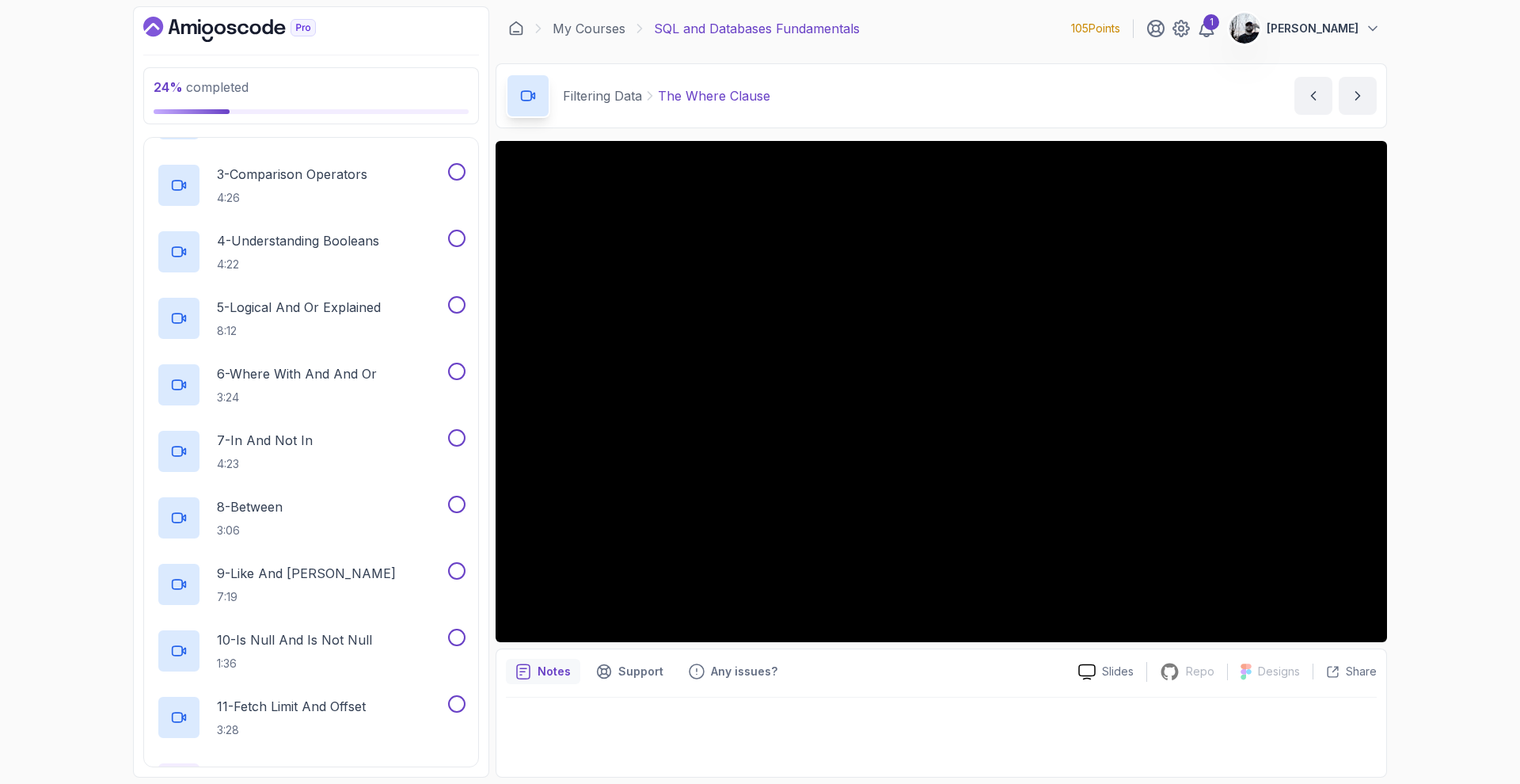
scroll to position [182, 0]
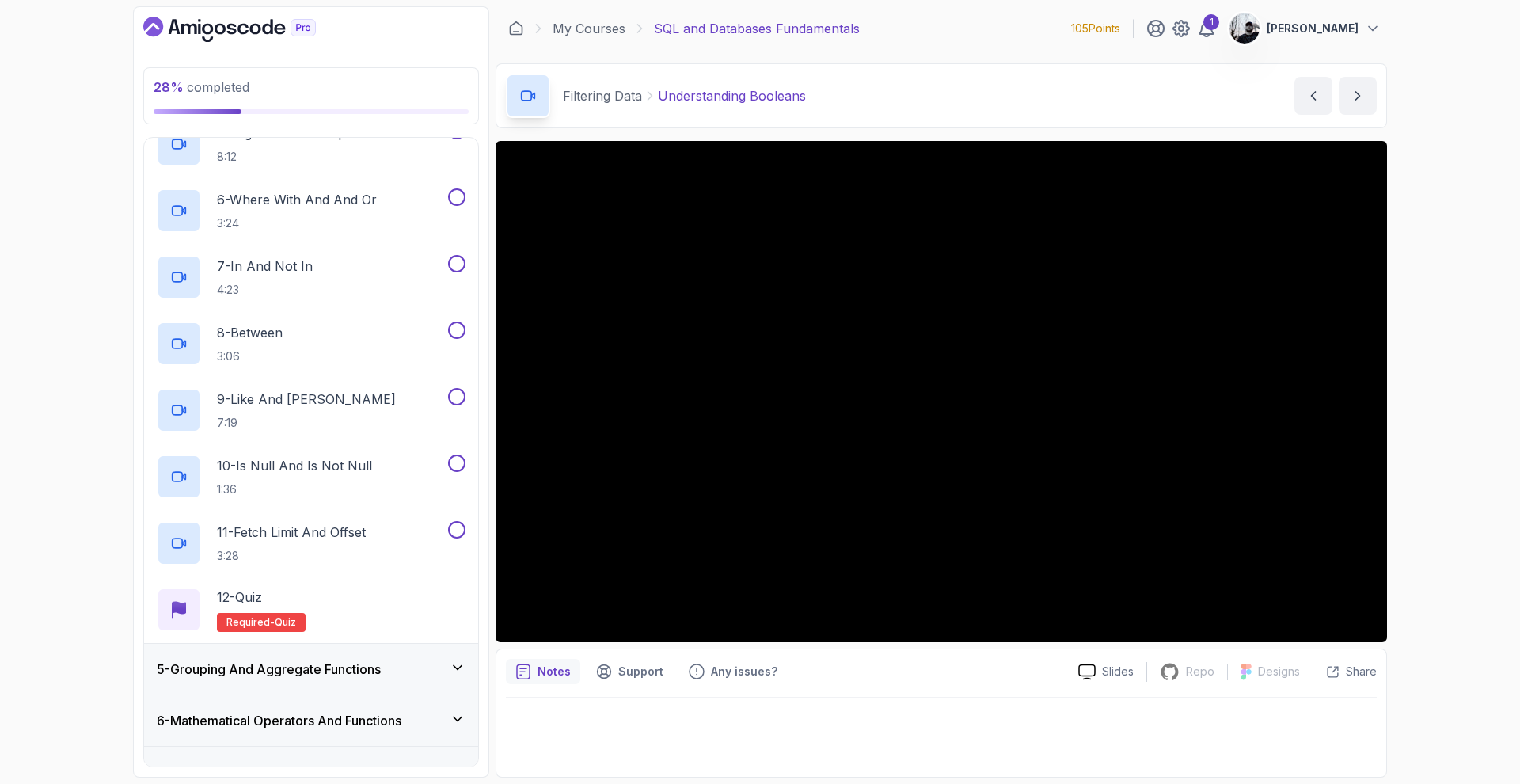
scroll to position [735, 0]
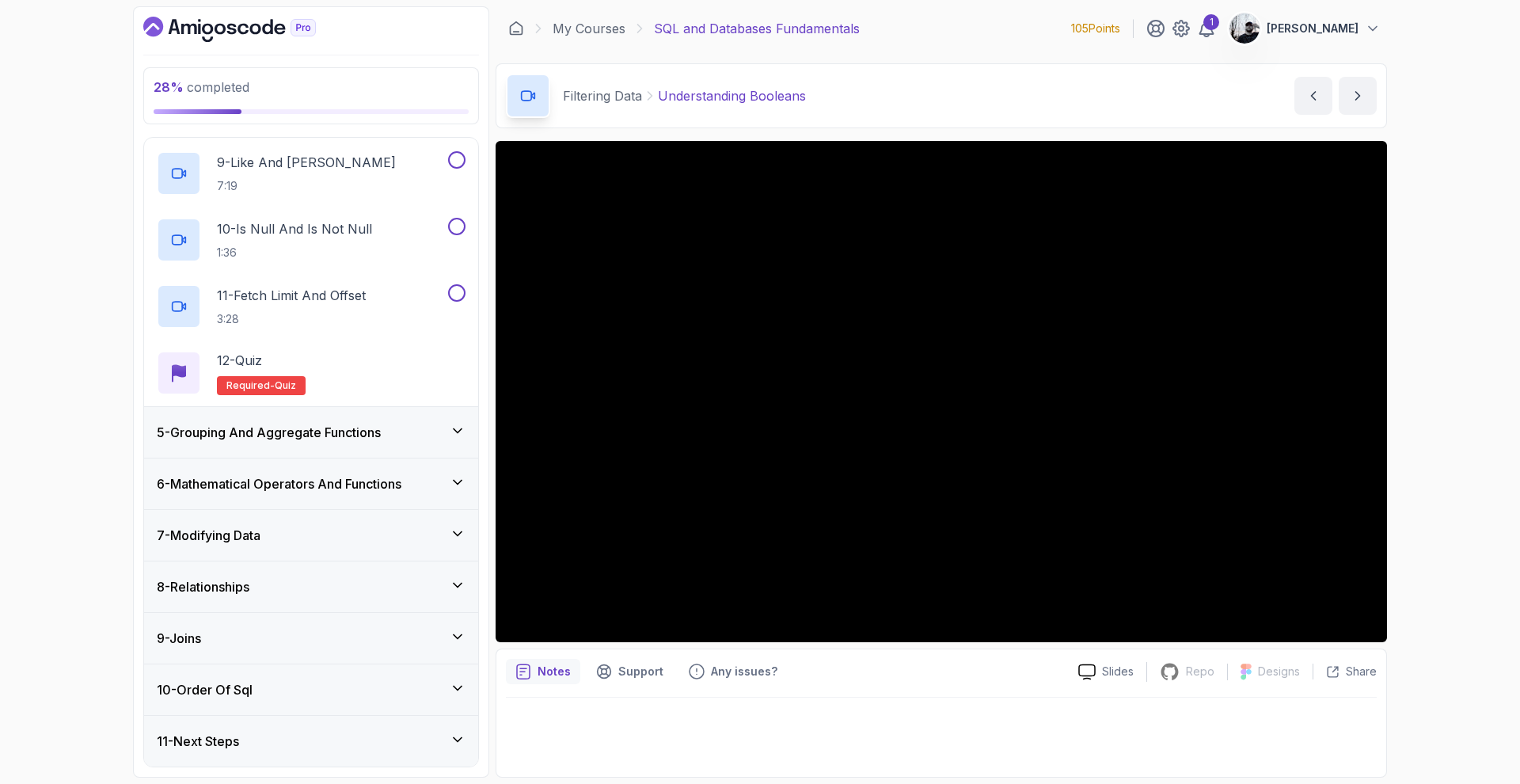
click at [360, 438] on h3 "5 - Grouping And Aggregate Functions" at bounding box center [268, 432] width 224 height 19
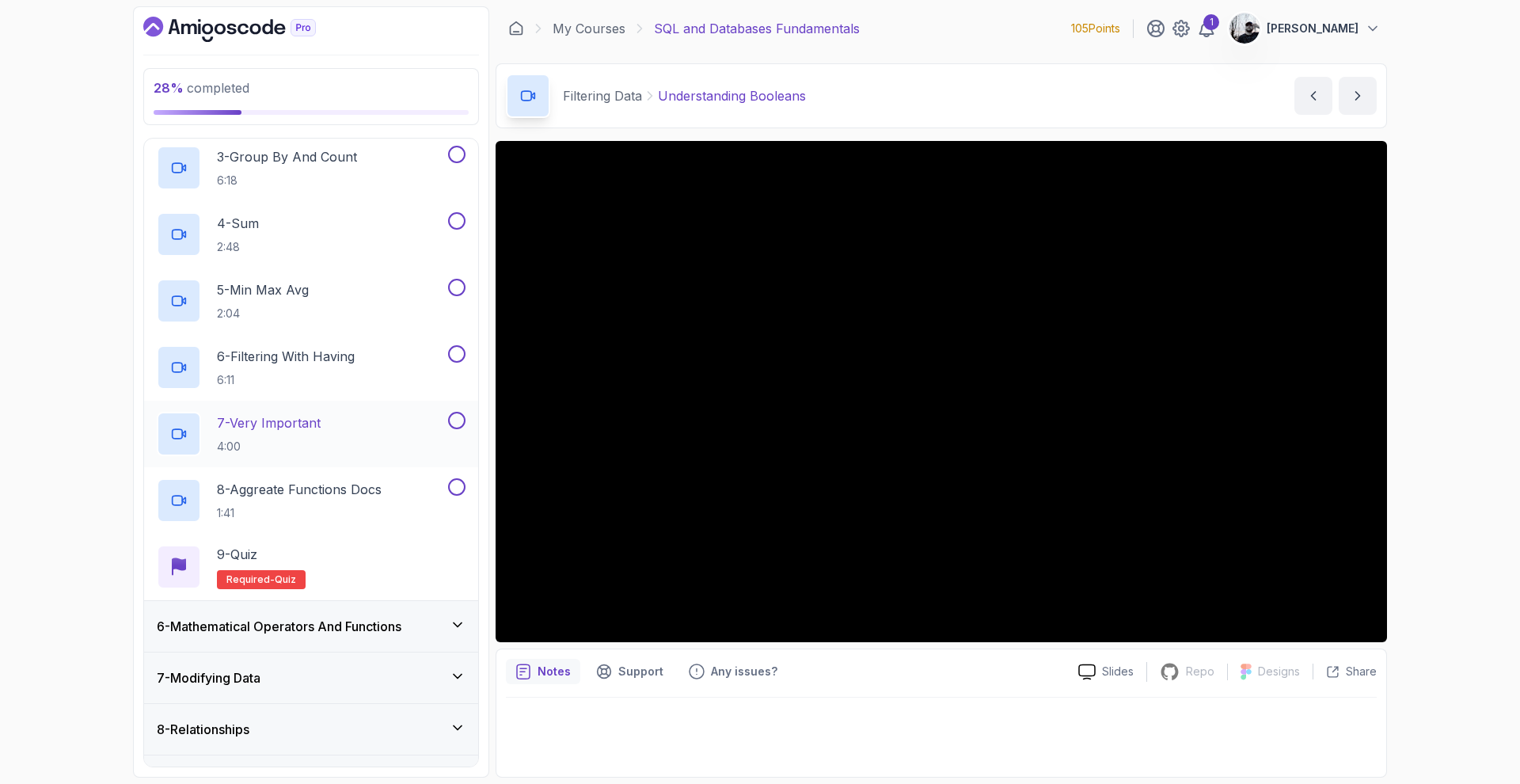
scroll to position [0, 0]
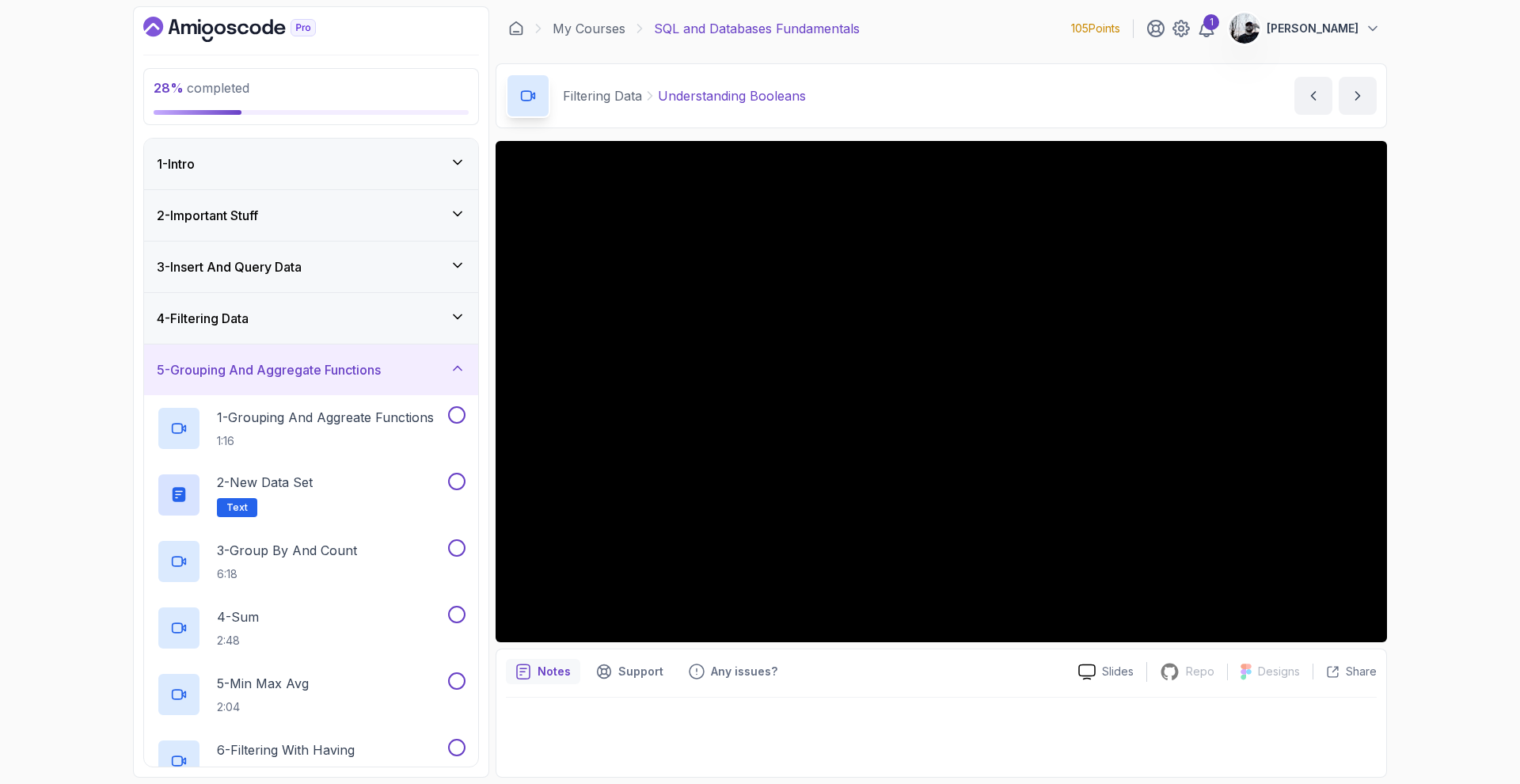
click at [336, 323] on div "4 - Filtering Data" at bounding box center [311, 318] width 309 height 19
